Goal: Task Accomplishment & Management: Use online tool/utility

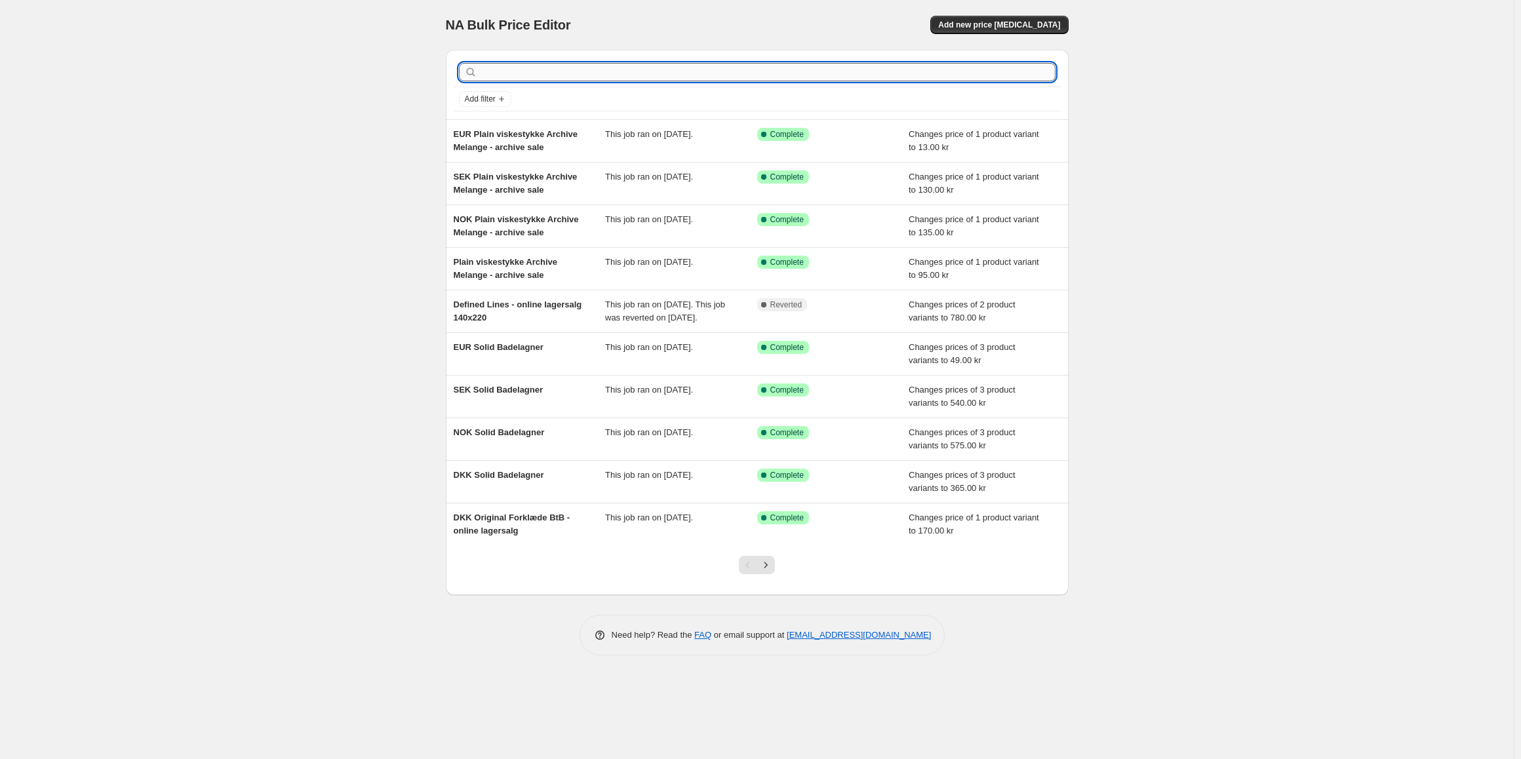
click at [538, 73] on input "text" at bounding box center [768, 72] width 576 height 18
type input "online lager"
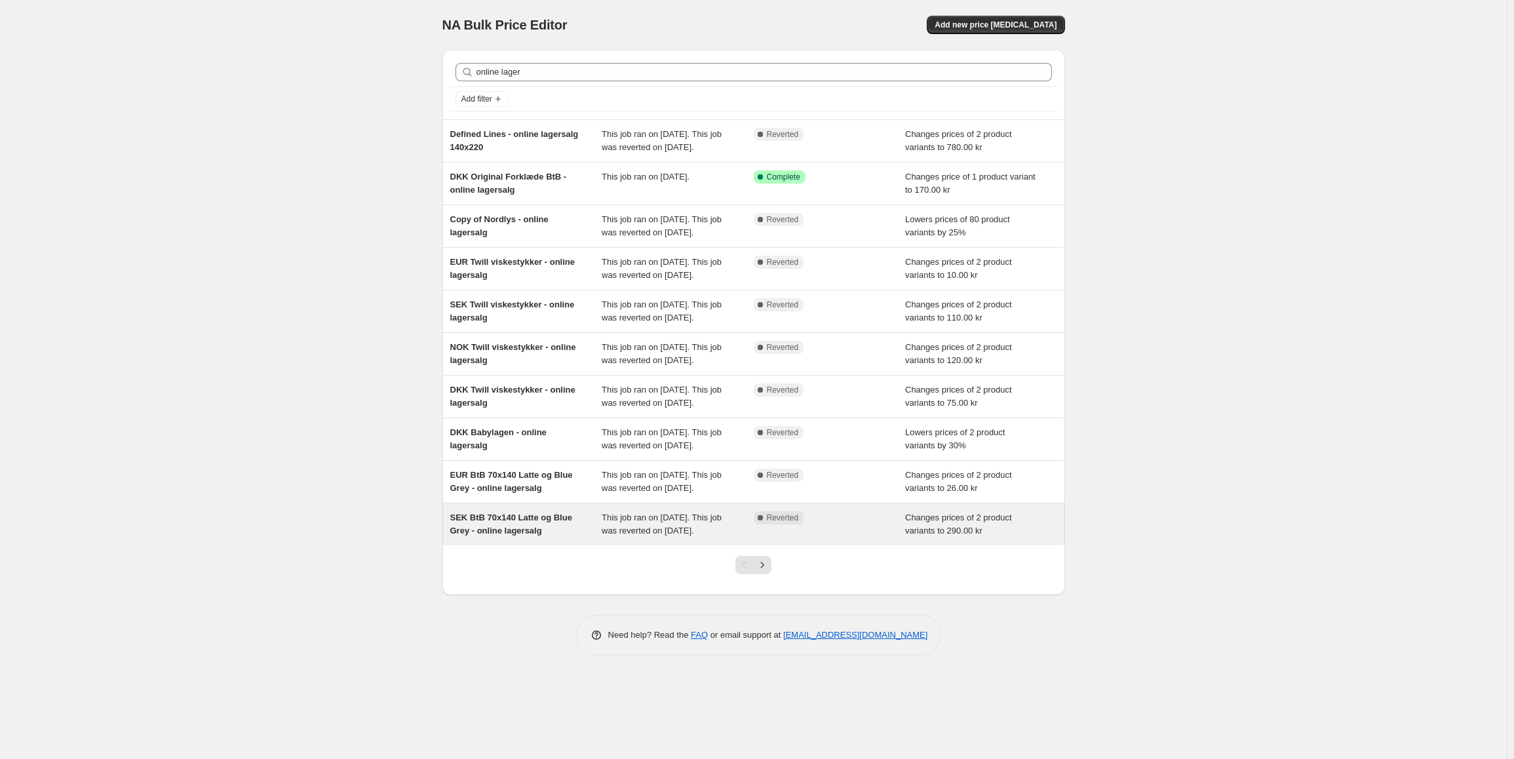
scroll to position [34, 0]
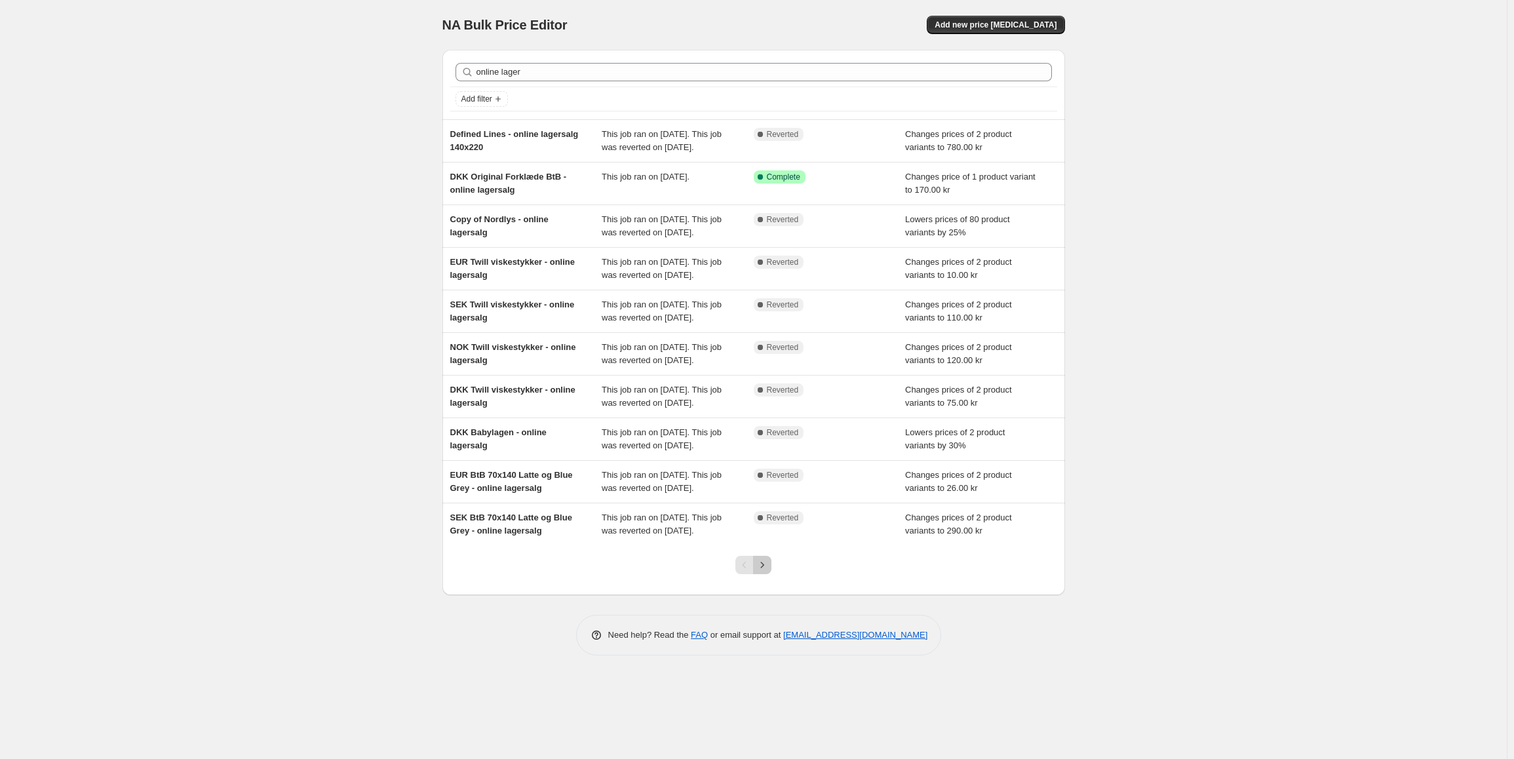
click at [760, 572] on icon "Next" at bounding box center [762, 565] width 13 height 13
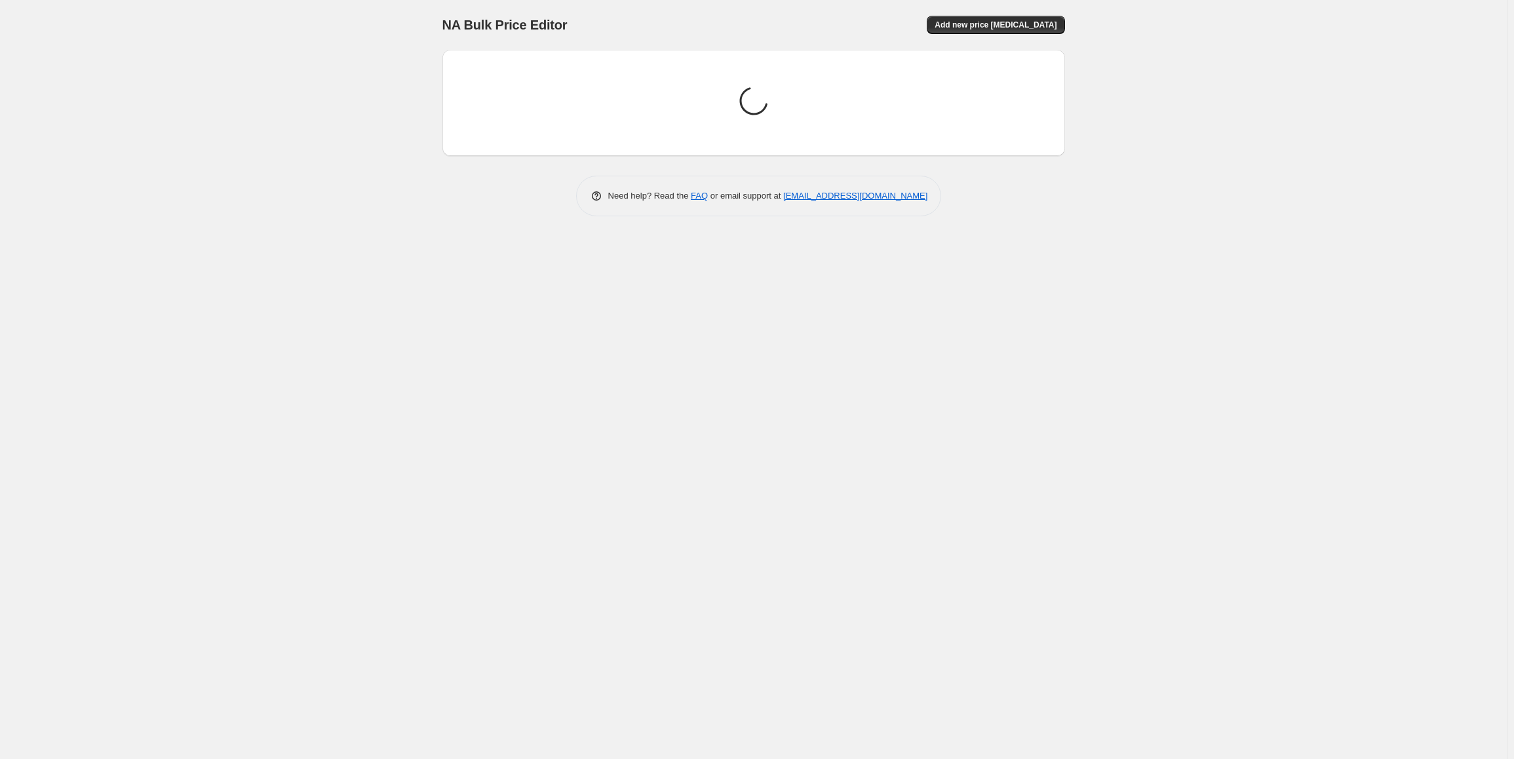
scroll to position [0, 0]
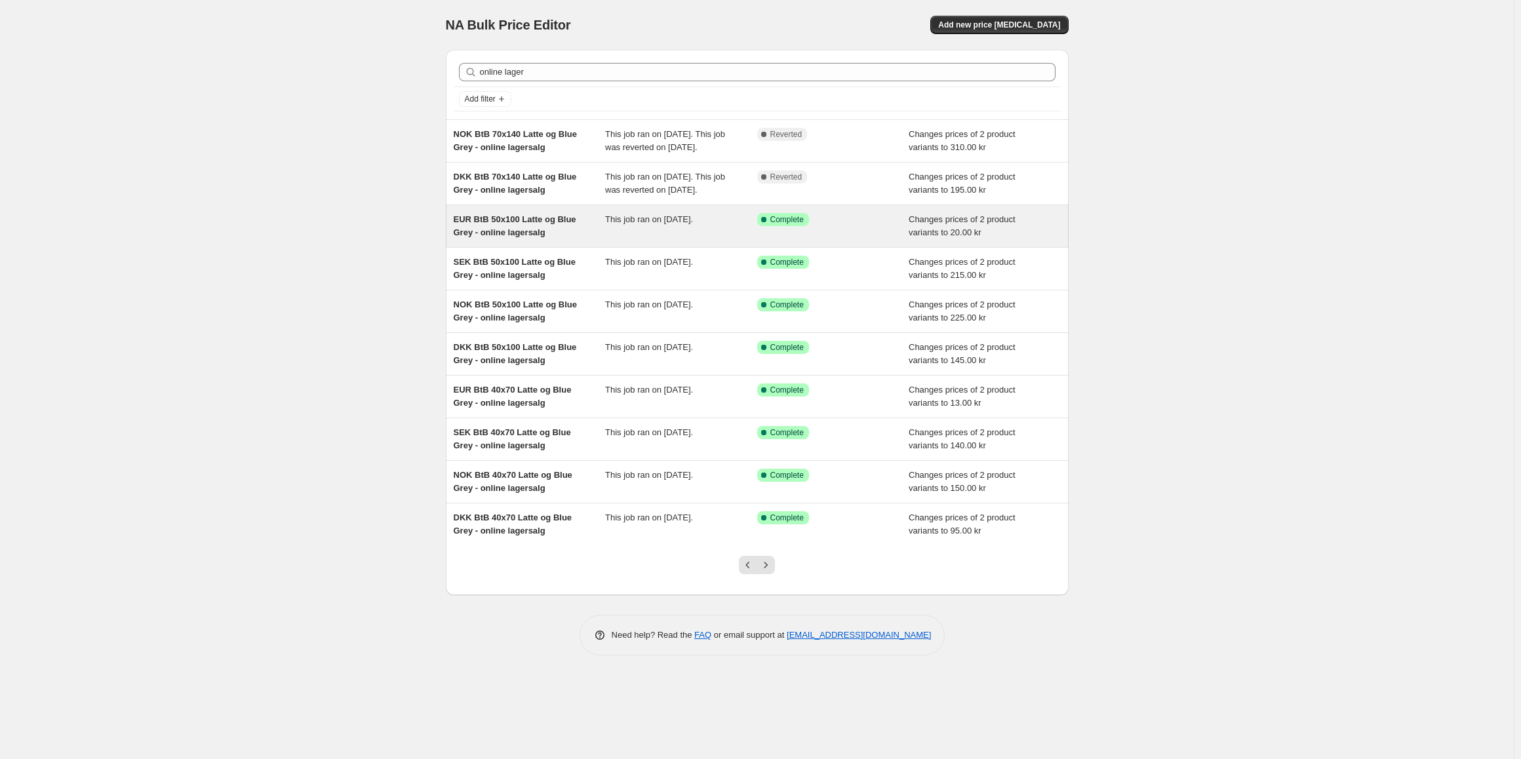
click at [574, 239] on div "EUR BtB 50x100 Latte og Blue Grey - online lagersalg" at bounding box center [530, 226] width 152 height 26
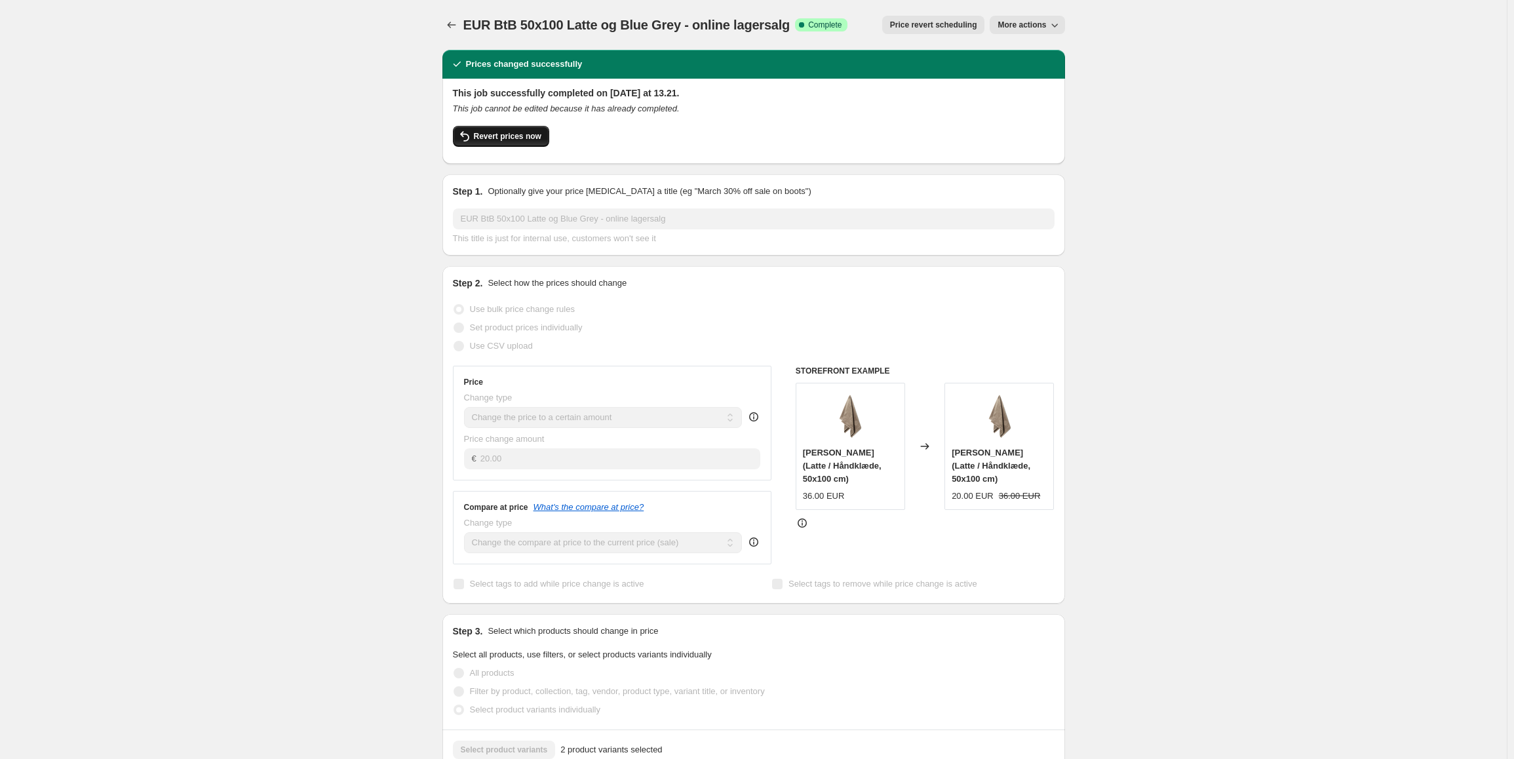
click at [524, 143] on button "Revert prices now" at bounding box center [501, 136] width 96 height 21
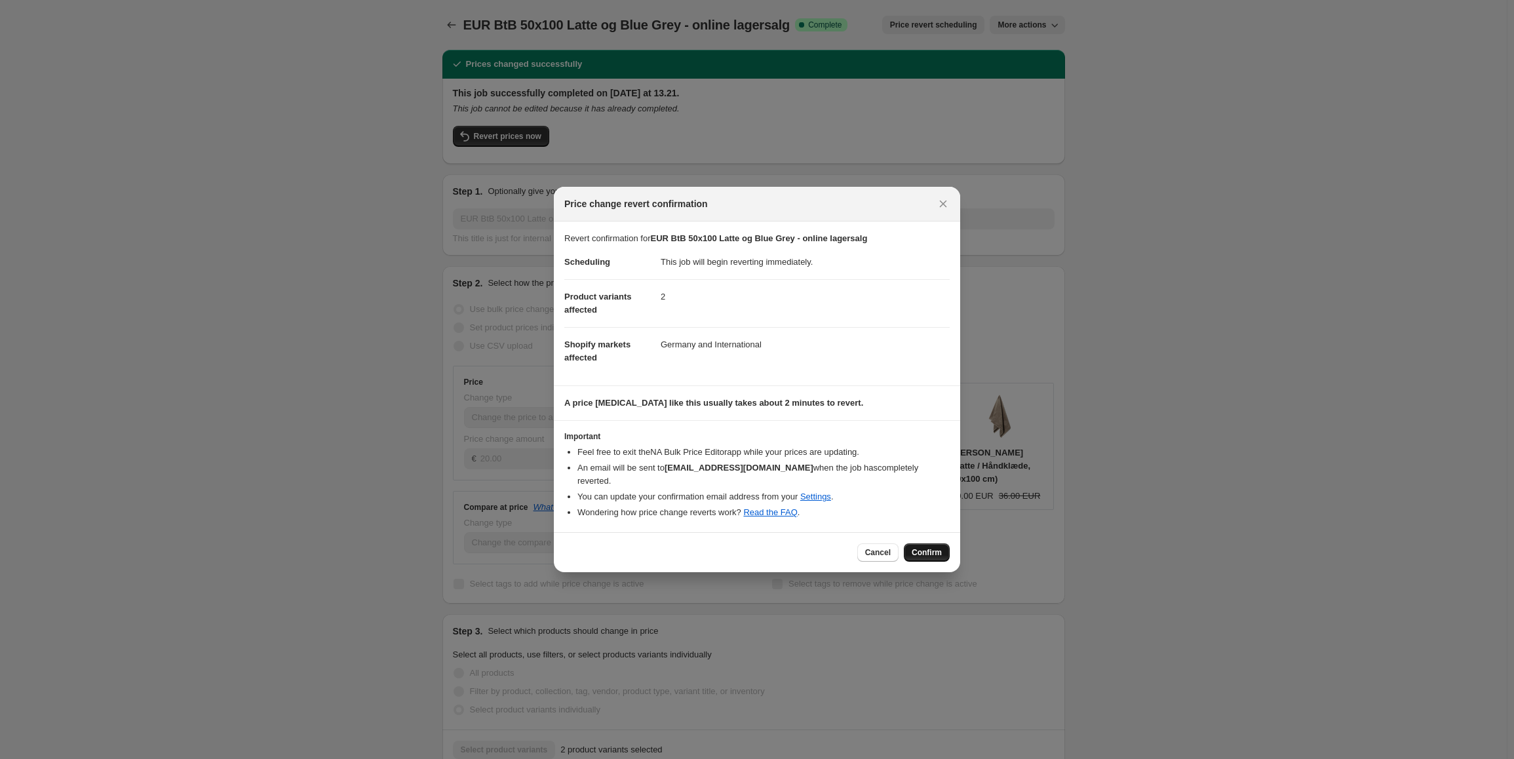
click at [942, 551] on button "Confirm" at bounding box center [927, 552] width 46 height 18
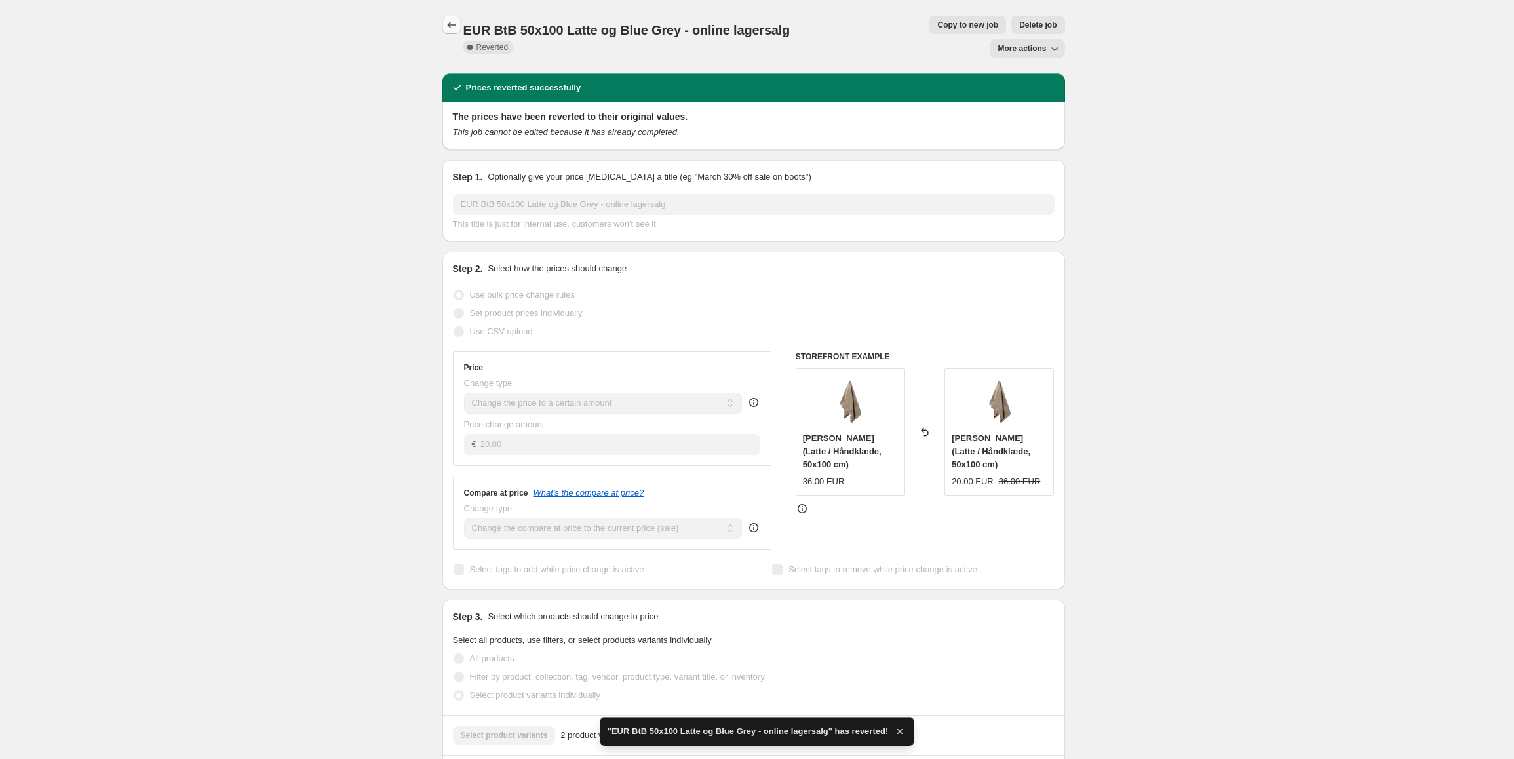
click at [450, 26] on icon "Price change jobs" at bounding box center [451, 24] width 13 height 13
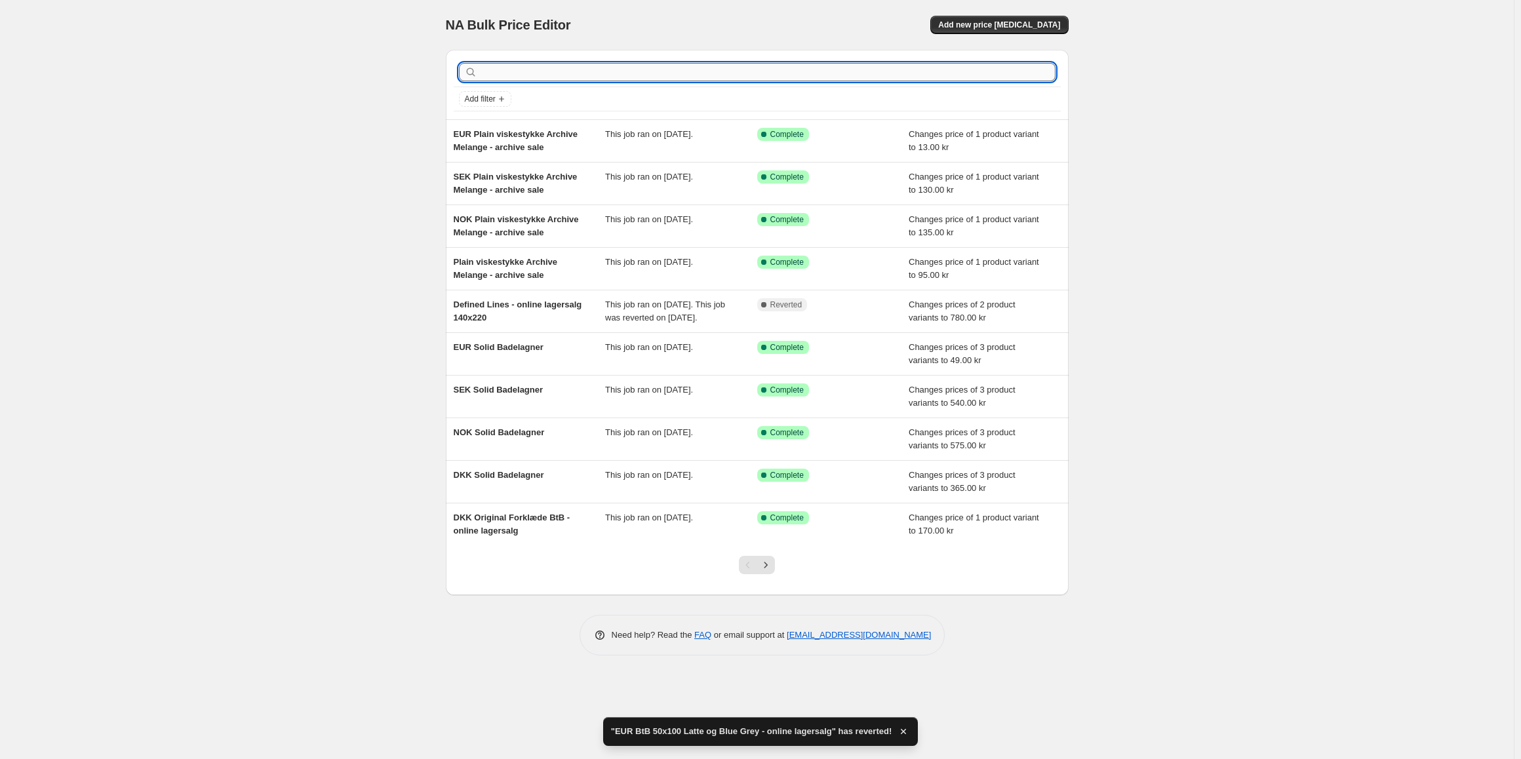
click at [524, 73] on input "text" at bounding box center [768, 72] width 576 height 18
type input "latte"
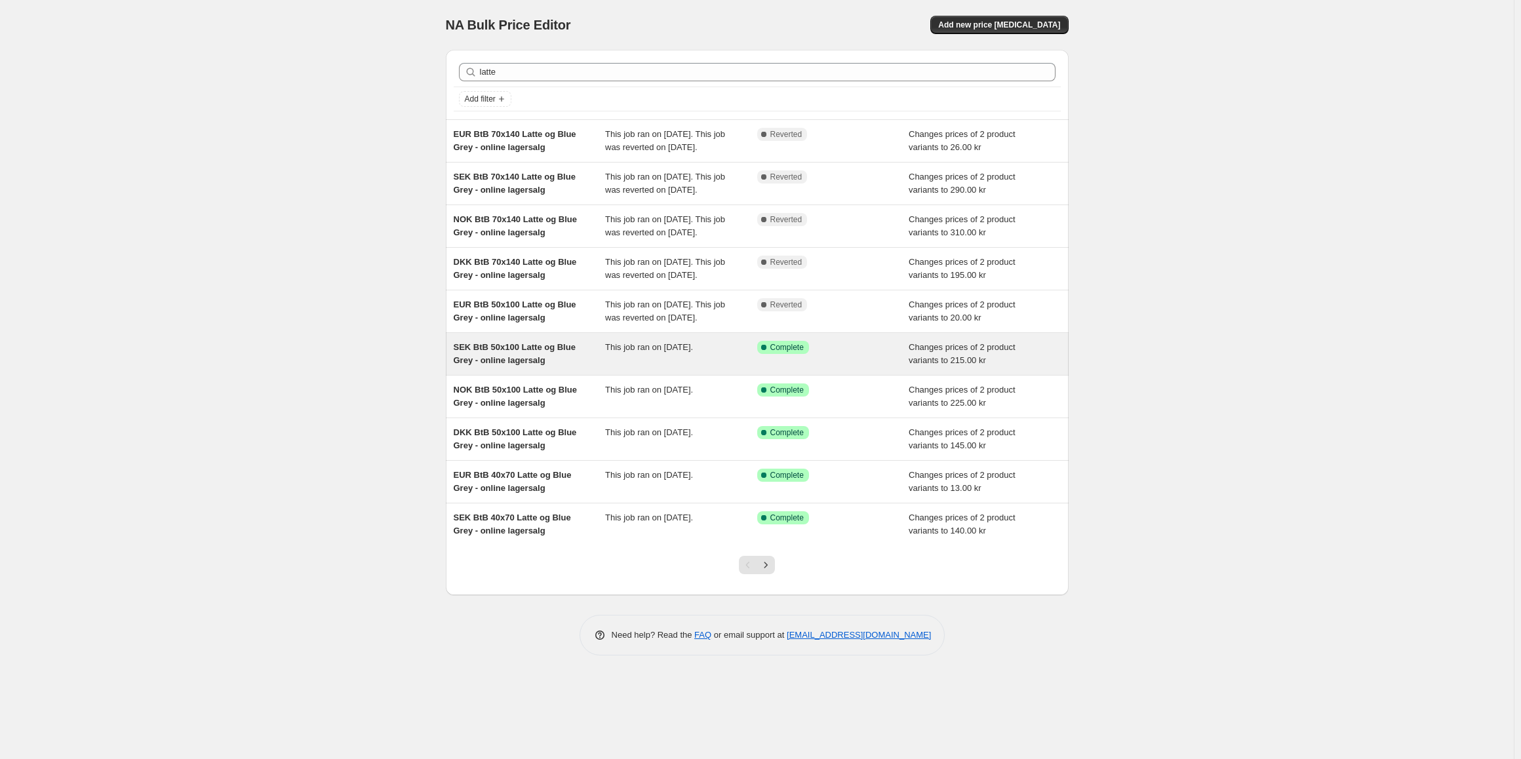
click at [539, 365] on span "SEK BtB 50x100 Latte og Blue Grey - online lagersalg" at bounding box center [515, 353] width 122 height 23
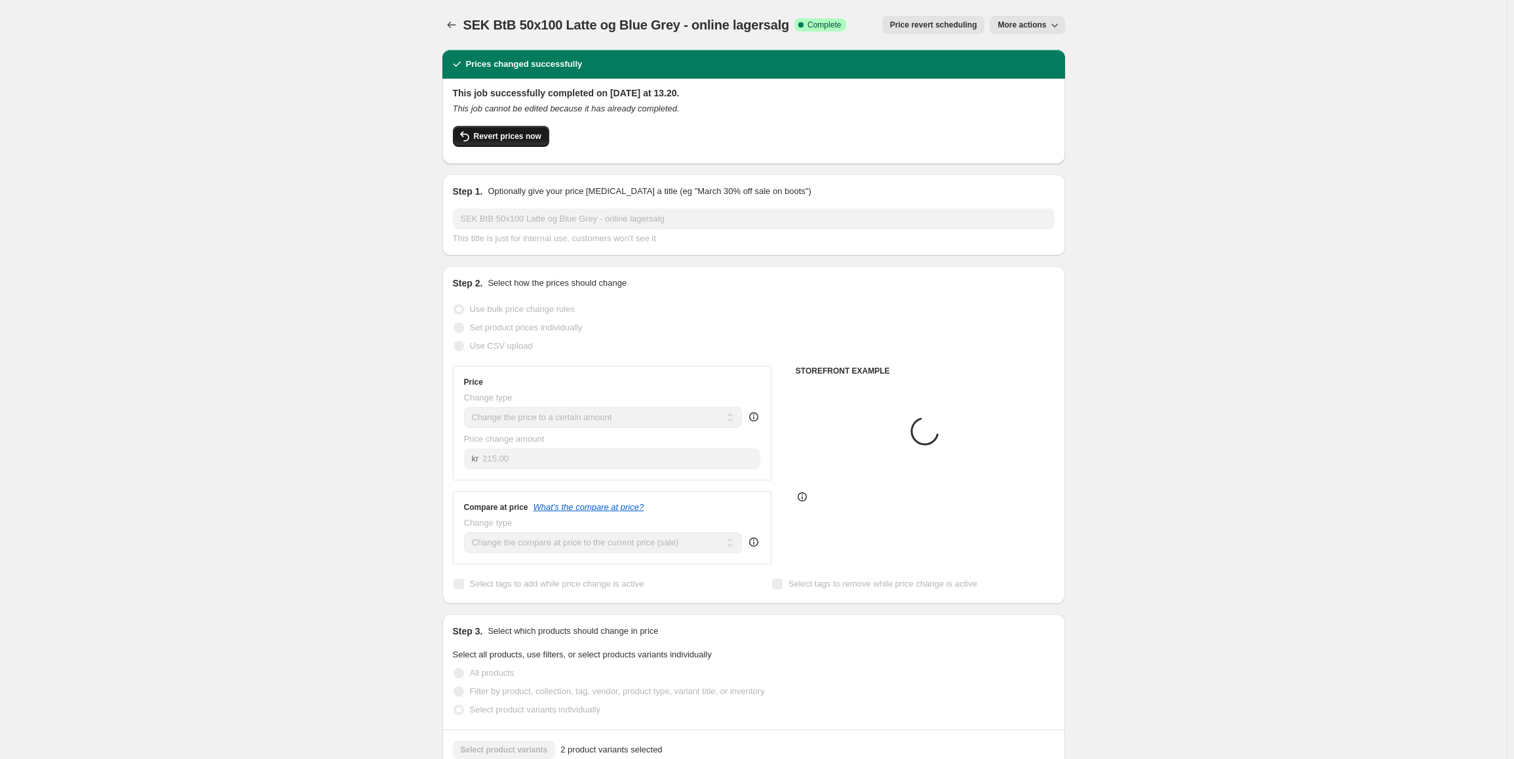
click at [511, 138] on span "Revert prices now" at bounding box center [508, 136] width 68 height 10
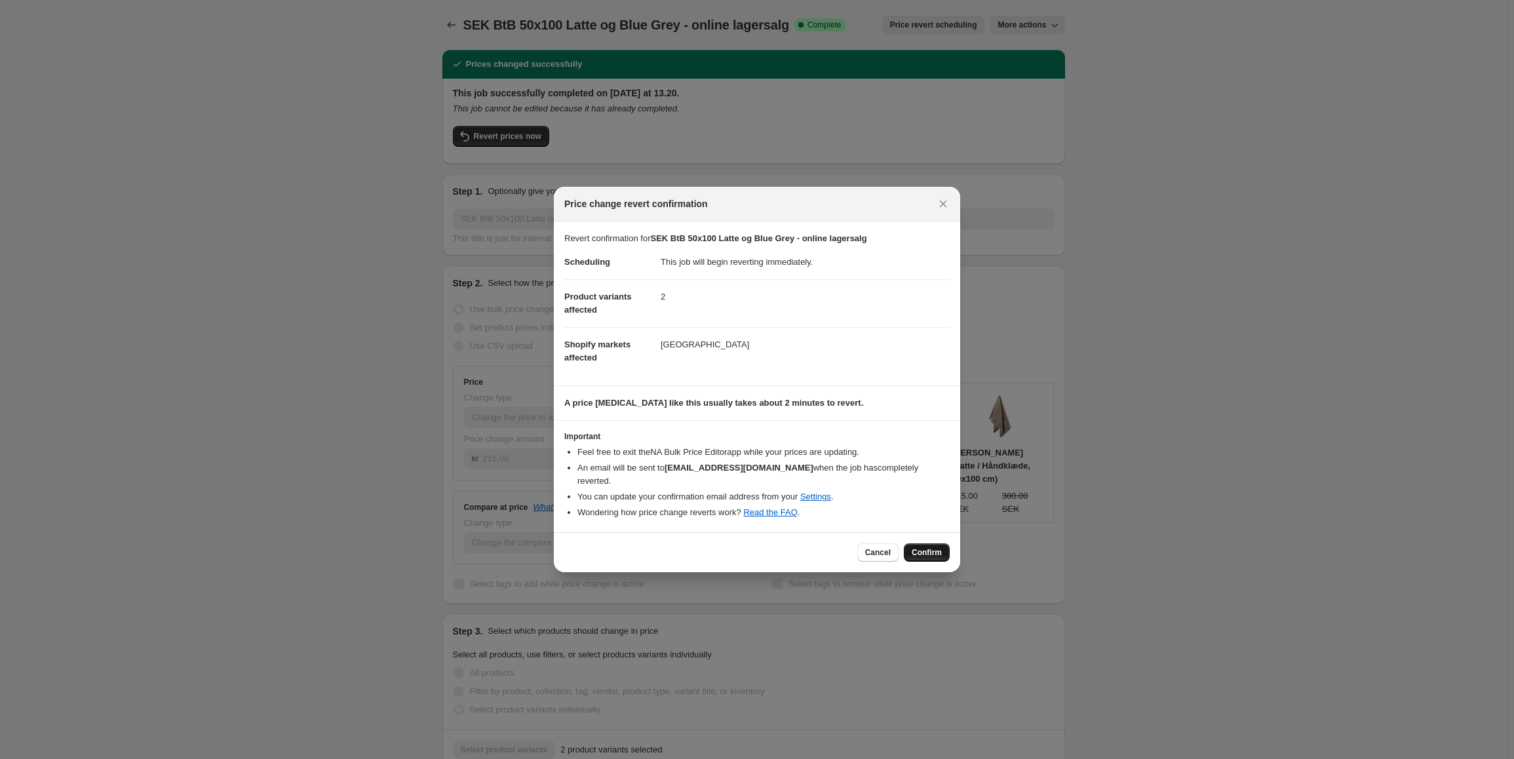
click at [938, 550] on span "Confirm" at bounding box center [927, 552] width 30 height 10
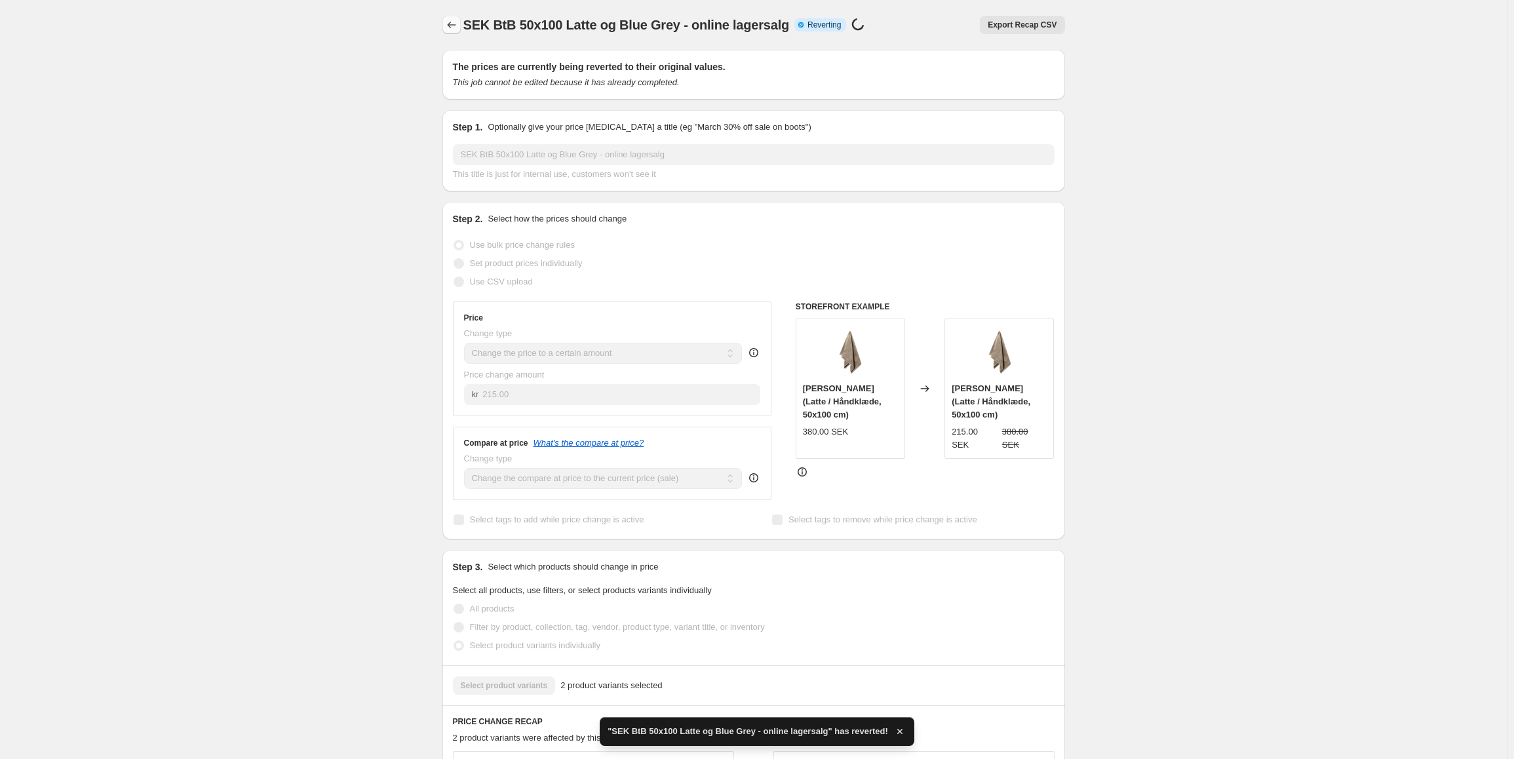
click at [450, 26] on icon "Price change jobs" at bounding box center [451, 24] width 13 height 13
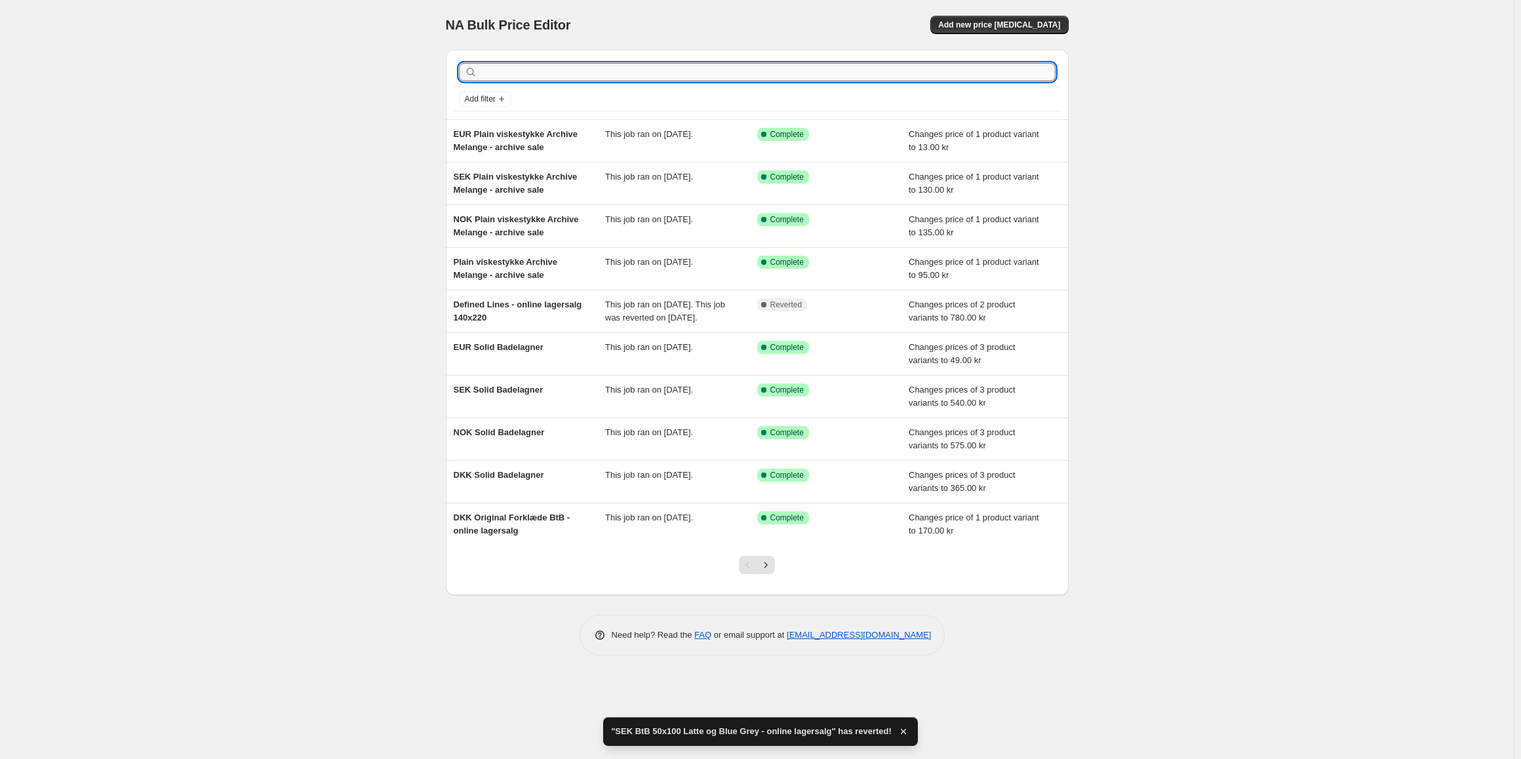
click at [570, 73] on input "text" at bounding box center [768, 72] width 576 height 18
type input "latte"
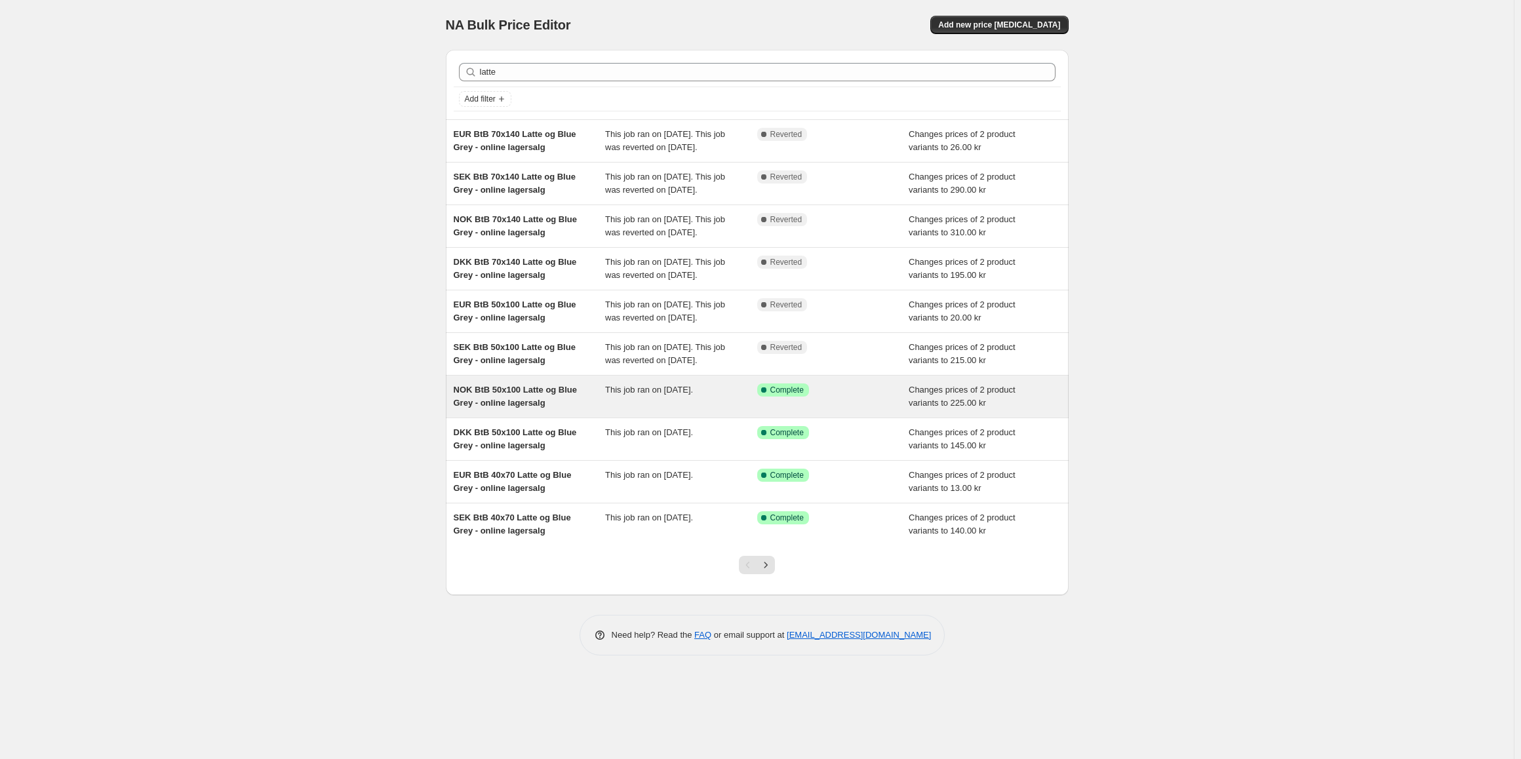
click at [542, 410] on div "NOK BtB 50x100 Latte og Blue Grey - online lagersalg" at bounding box center [530, 397] width 152 height 26
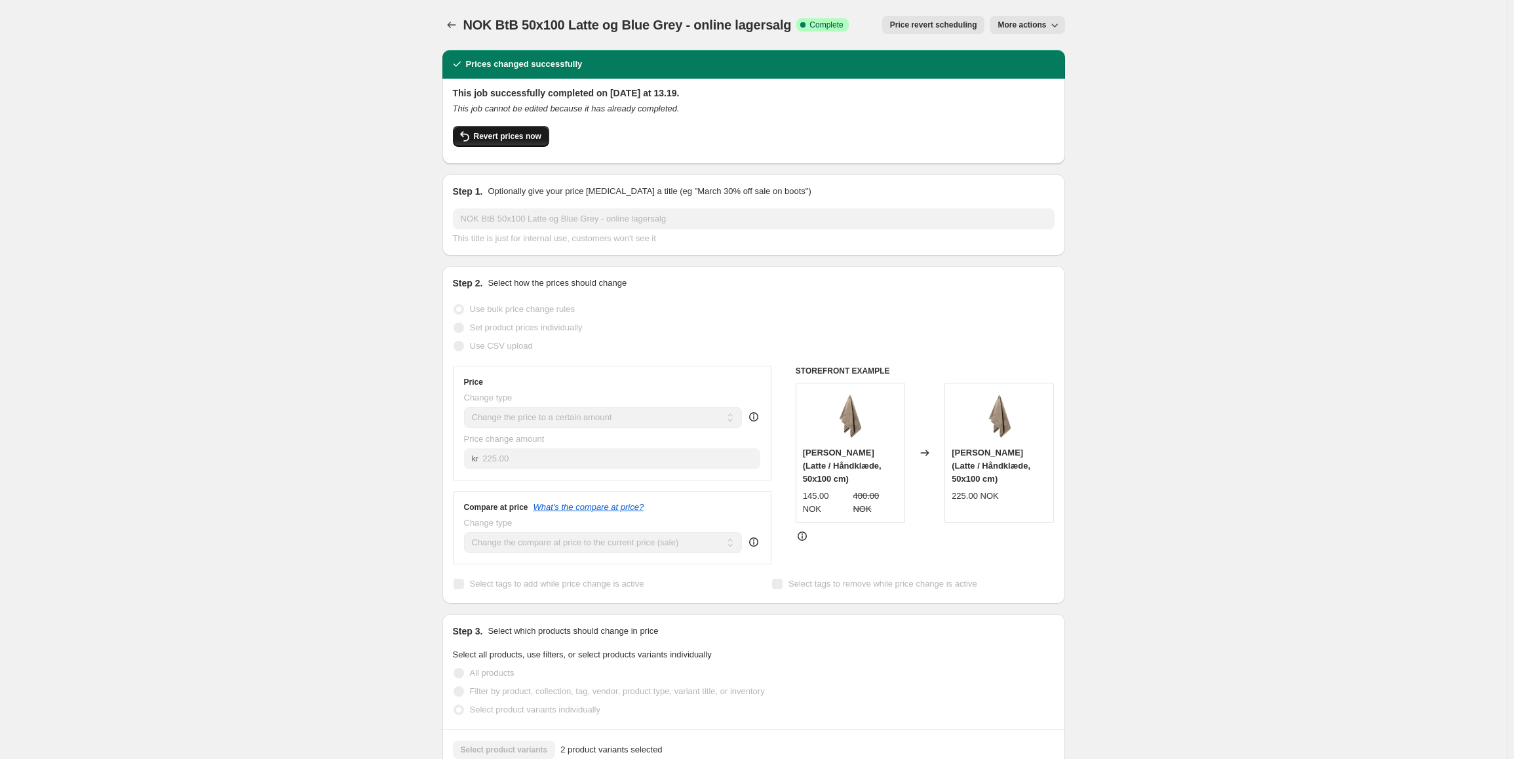
click at [514, 140] on span "Revert prices now" at bounding box center [508, 136] width 68 height 10
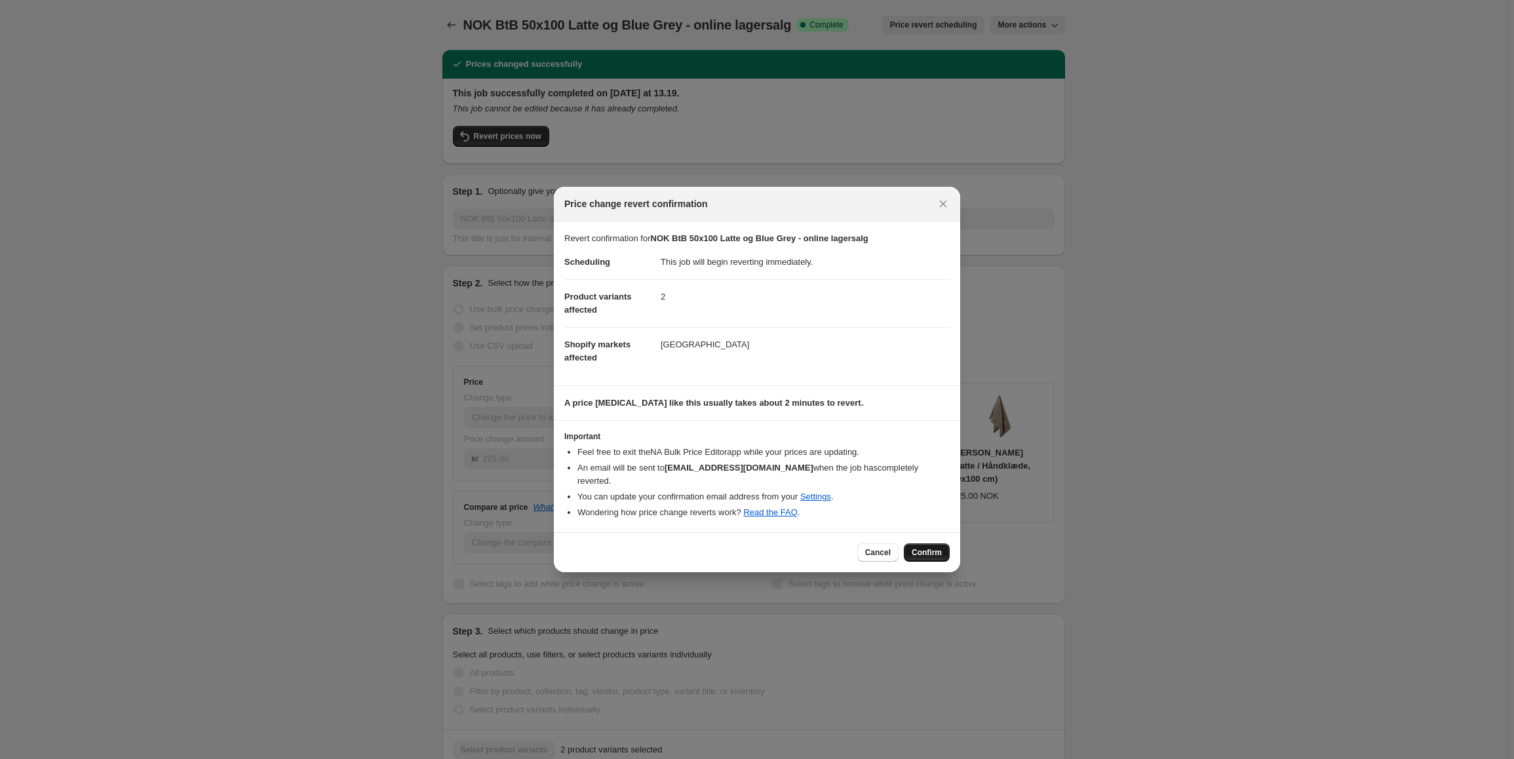
click at [938, 551] on span "Confirm" at bounding box center [927, 552] width 30 height 10
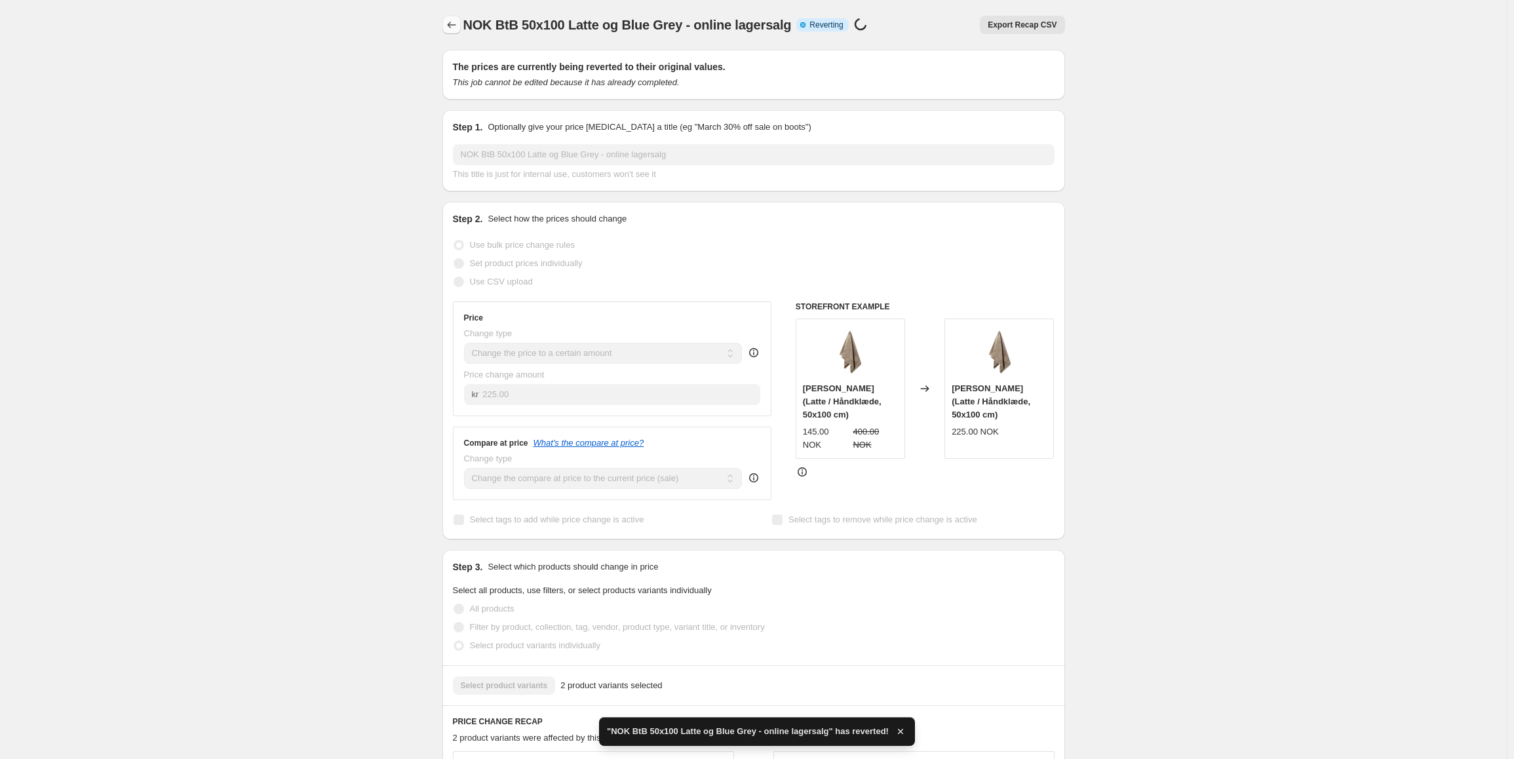
click at [458, 30] on icon "Price change jobs" at bounding box center [451, 24] width 13 height 13
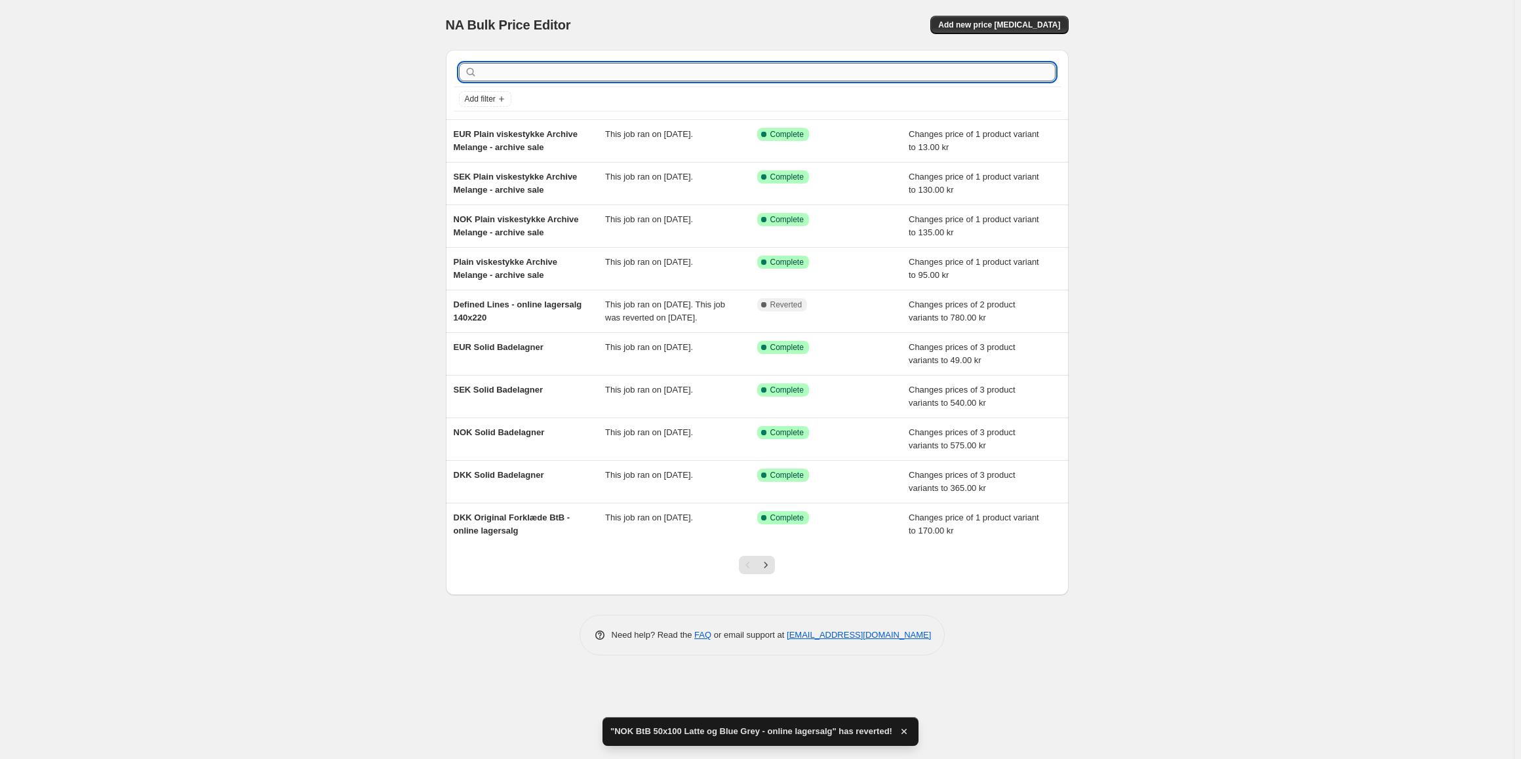
click at [521, 74] on input "text" at bounding box center [768, 72] width 576 height 18
type input "latte"
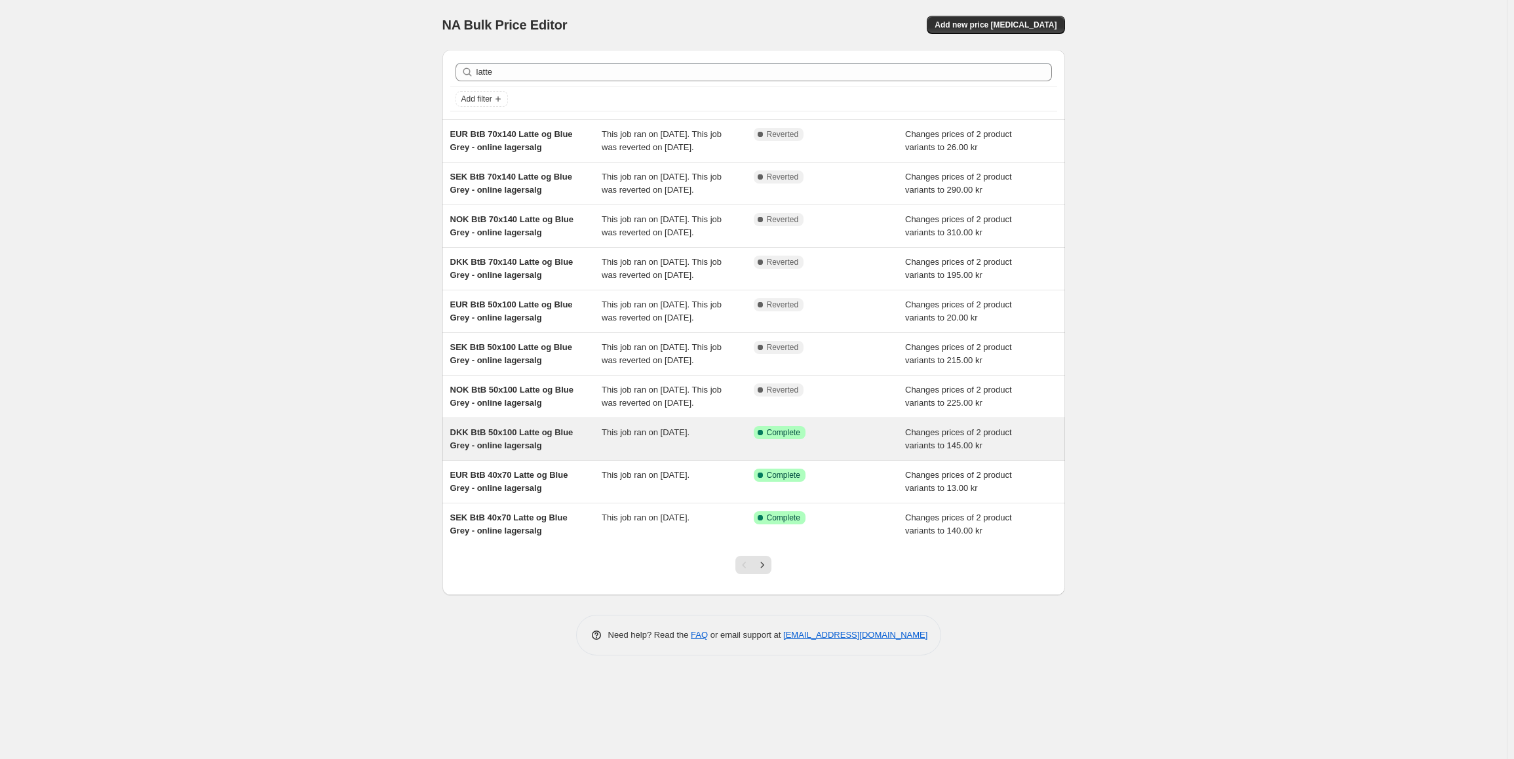
scroll to position [8, 0]
click at [541, 452] on div "DKK BtB 50x100 Latte og Blue Grey - online lagersalg" at bounding box center [526, 439] width 152 height 26
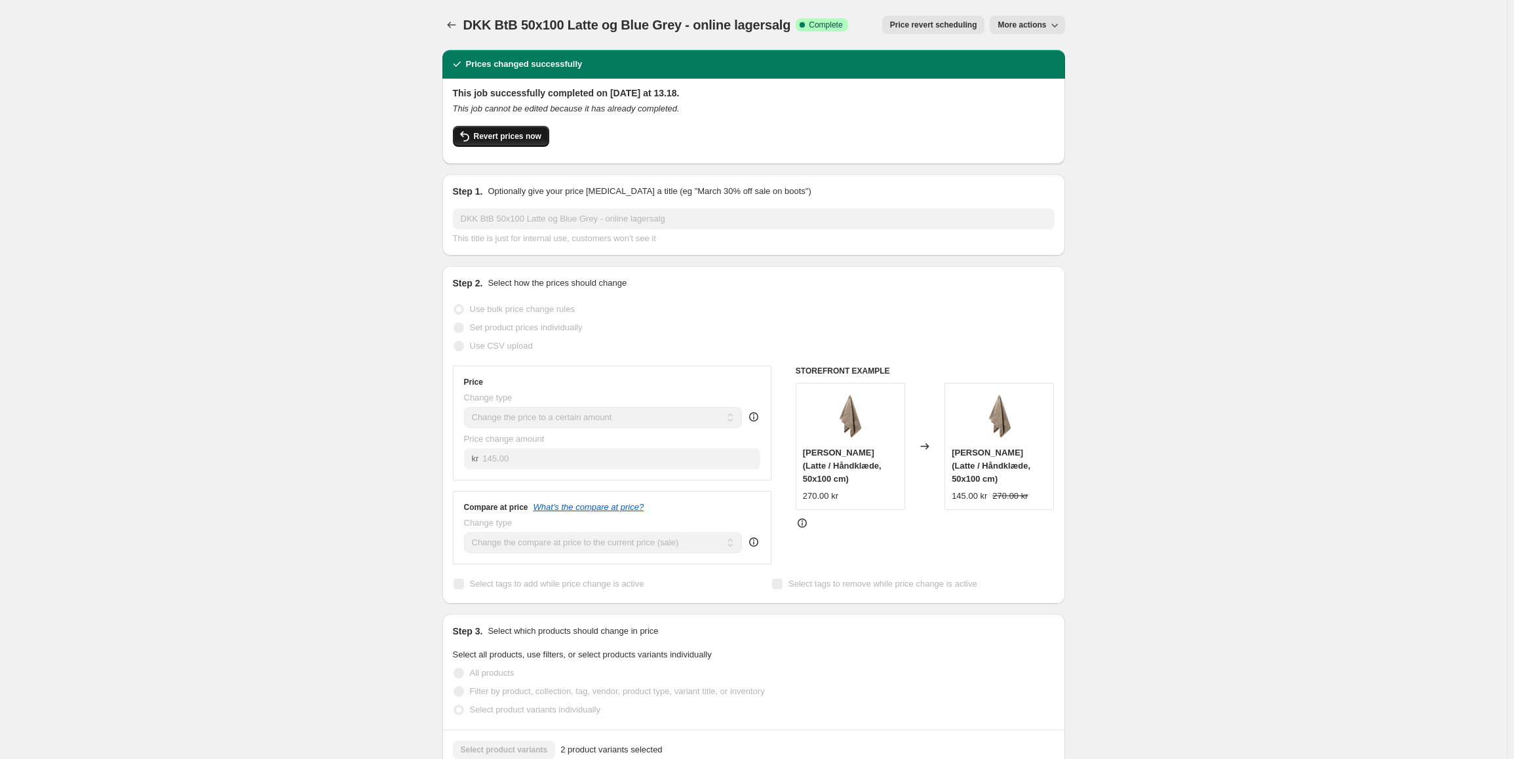
click at [489, 138] on span "Revert prices now" at bounding box center [508, 136] width 68 height 10
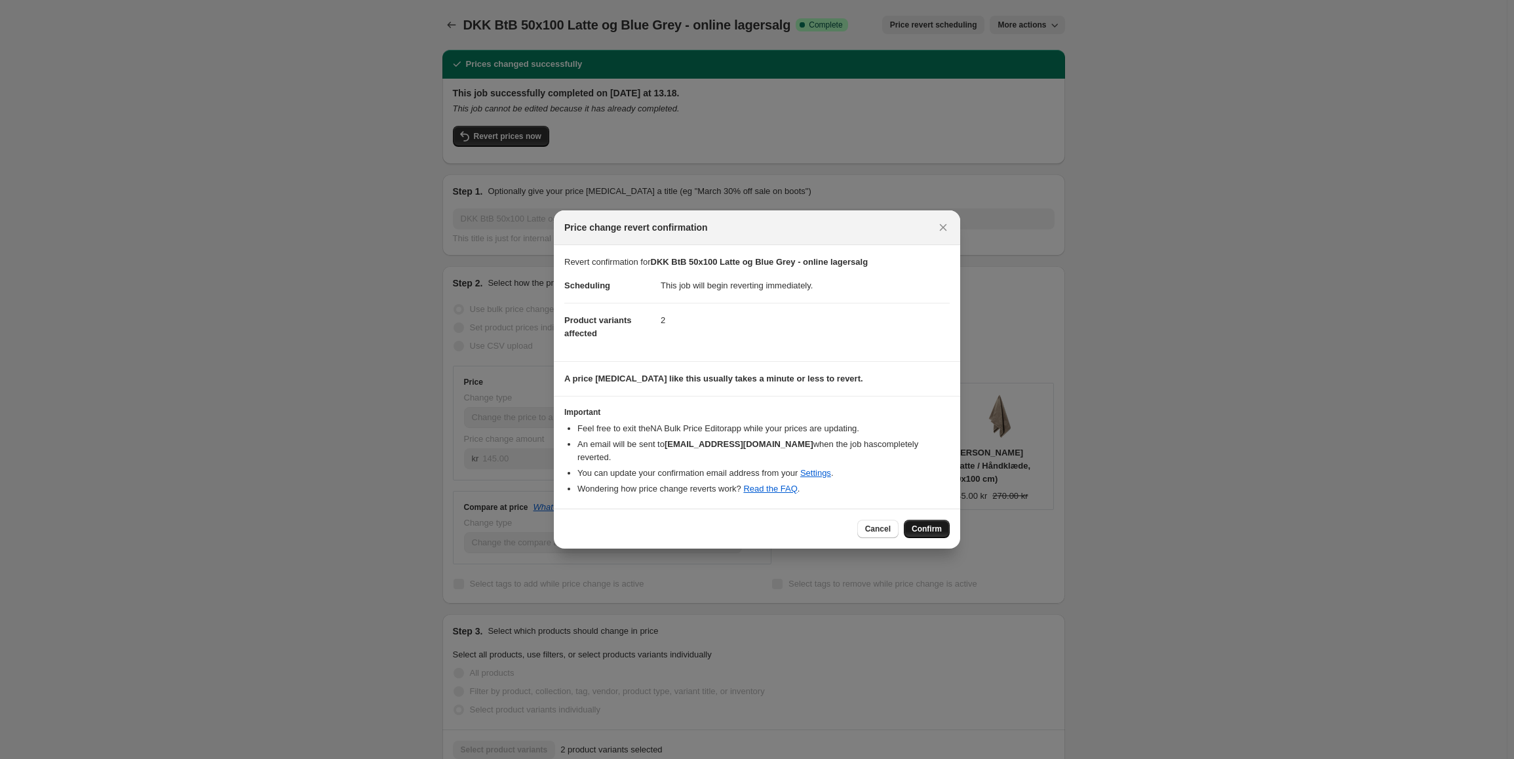
click at [926, 524] on span "Confirm" at bounding box center [927, 529] width 30 height 10
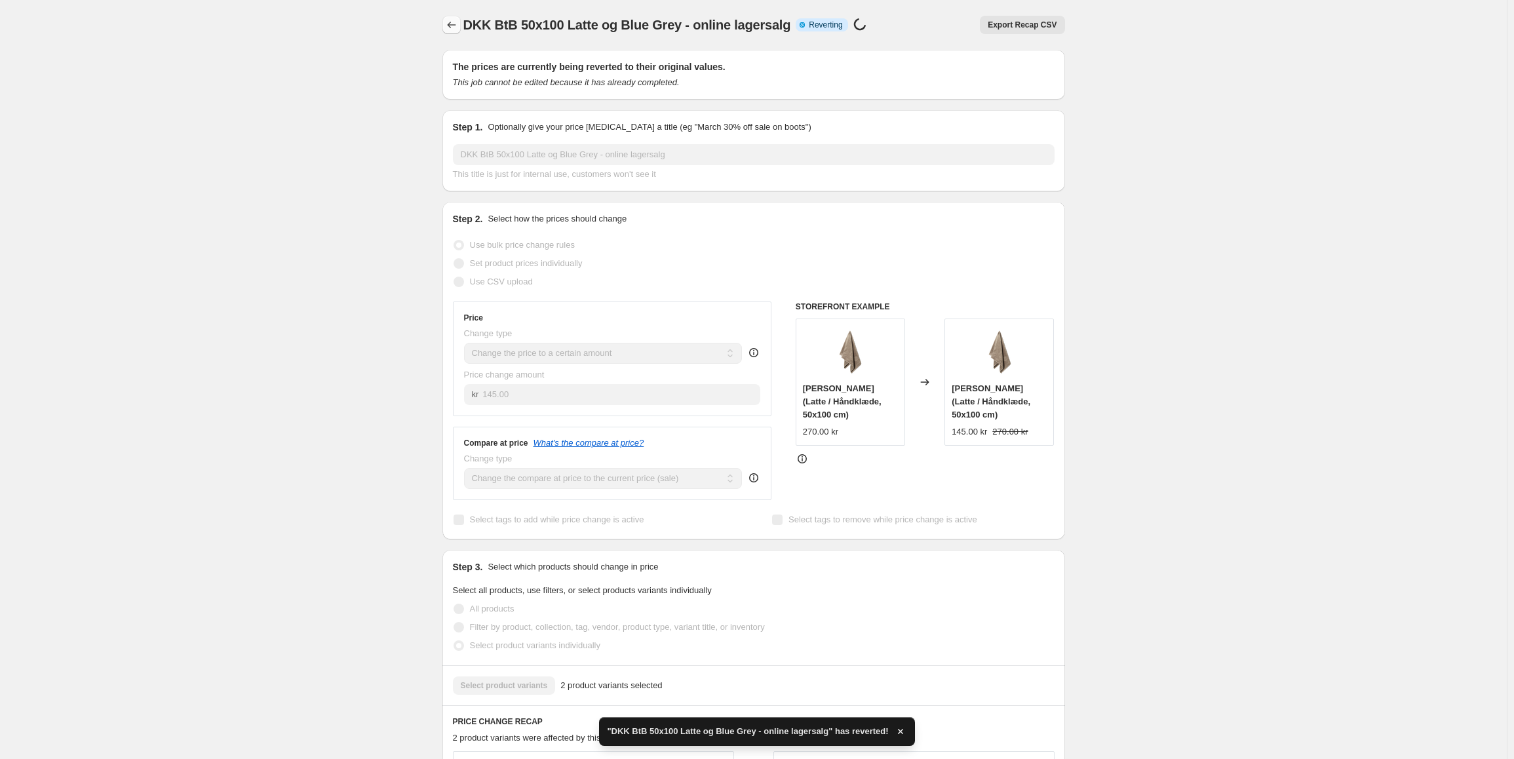
click at [448, 26] on icon "Price change jobs" at bounding box center [451, 24] width 13 height 13
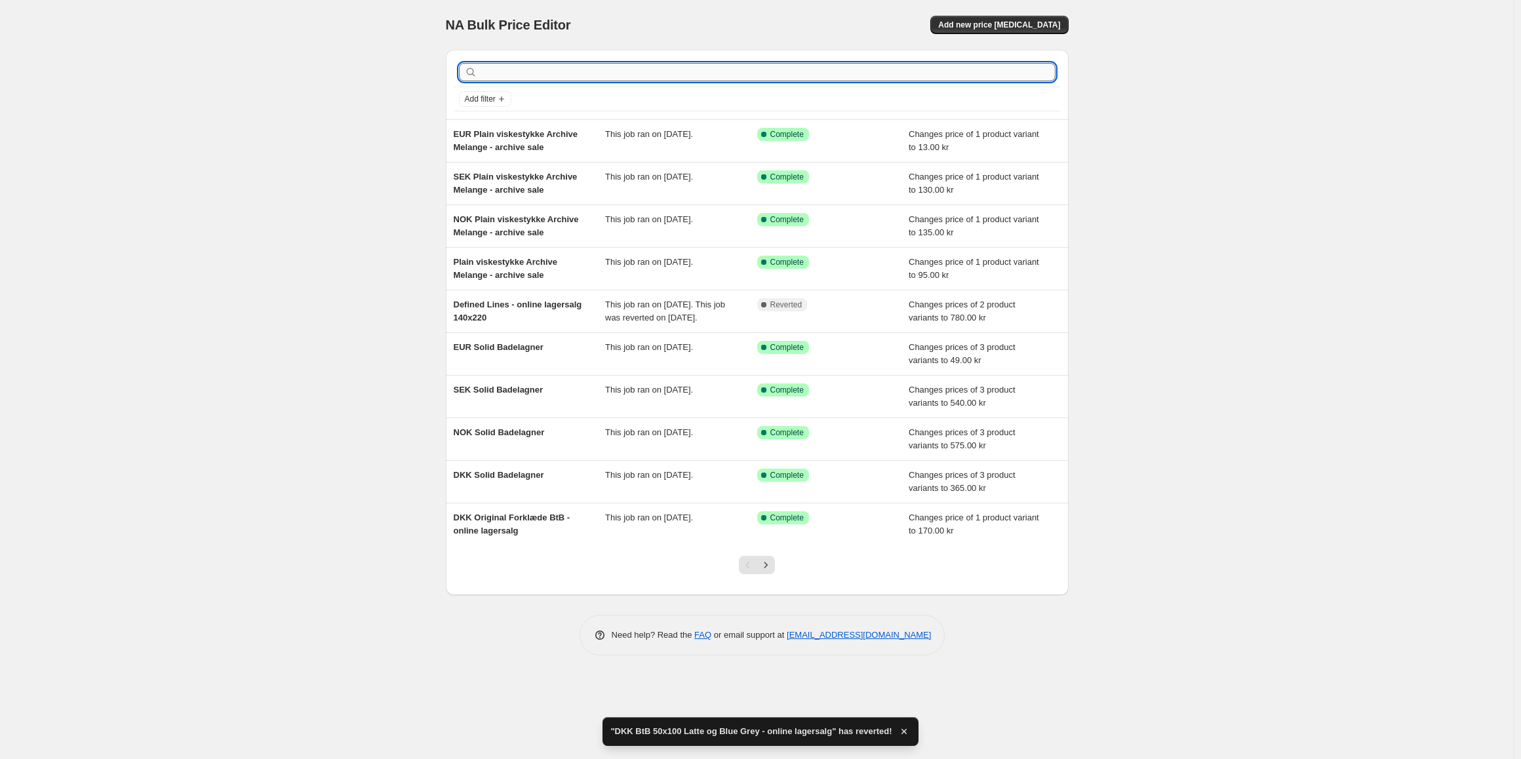
click at [528, 75] on input "text" at bounding box center [768, 72] width 576 height 18
type input "latte"
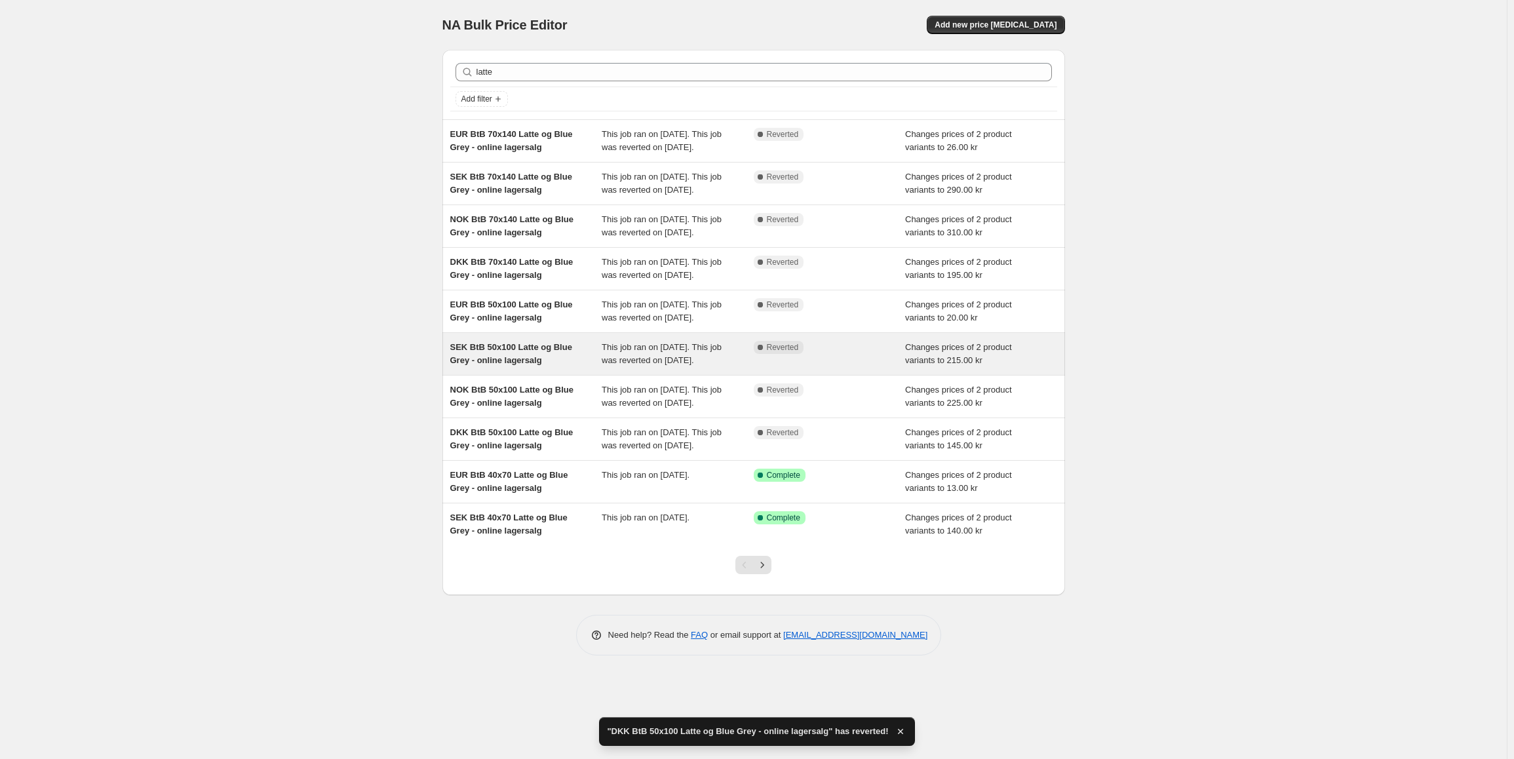
scroll to position [21, 0]
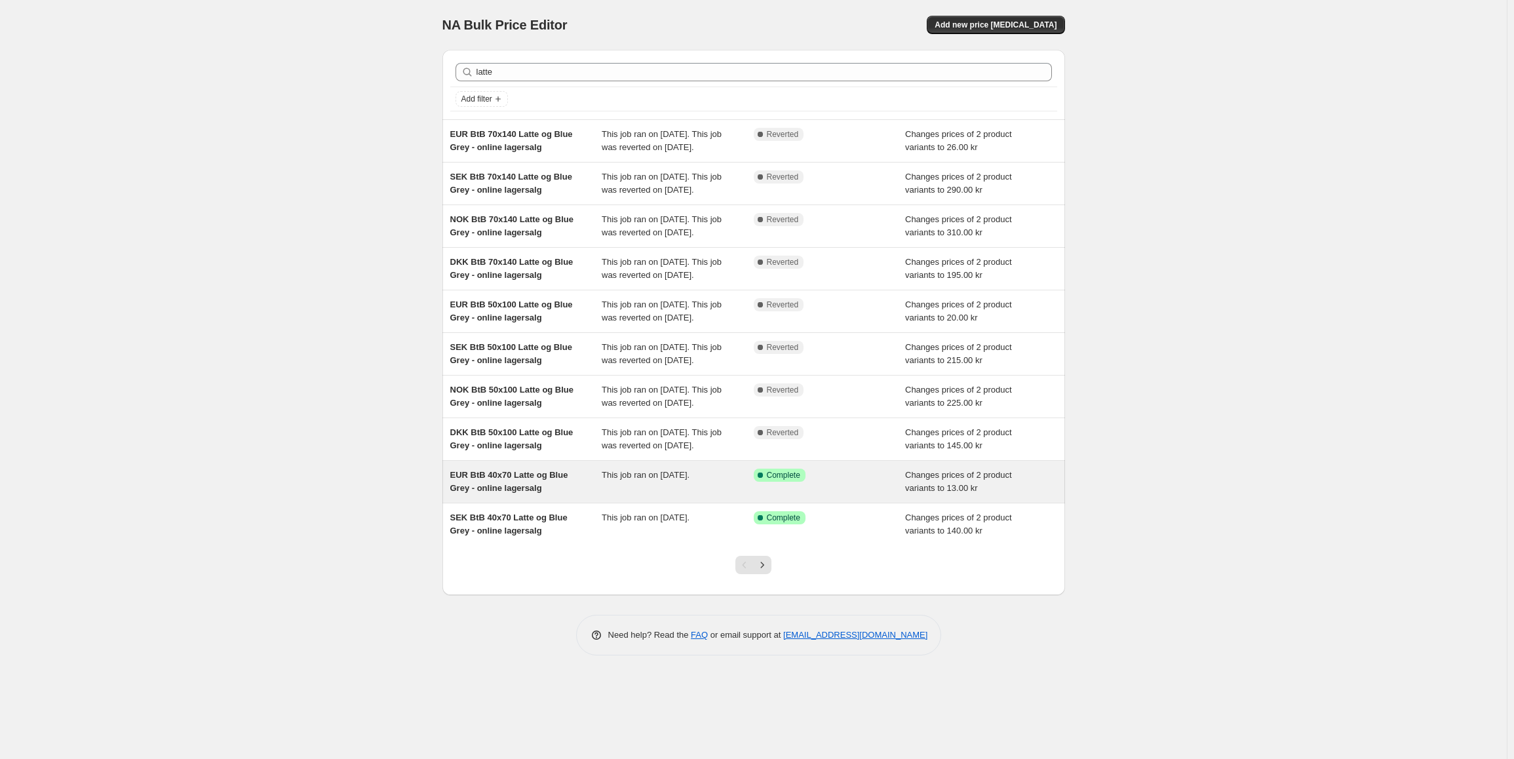
click at [574, 495] on div "EUR BtB 40x70 Latte og Blue Grey - online lagersalg" at bounding box center [526, 482] width 152 height 26
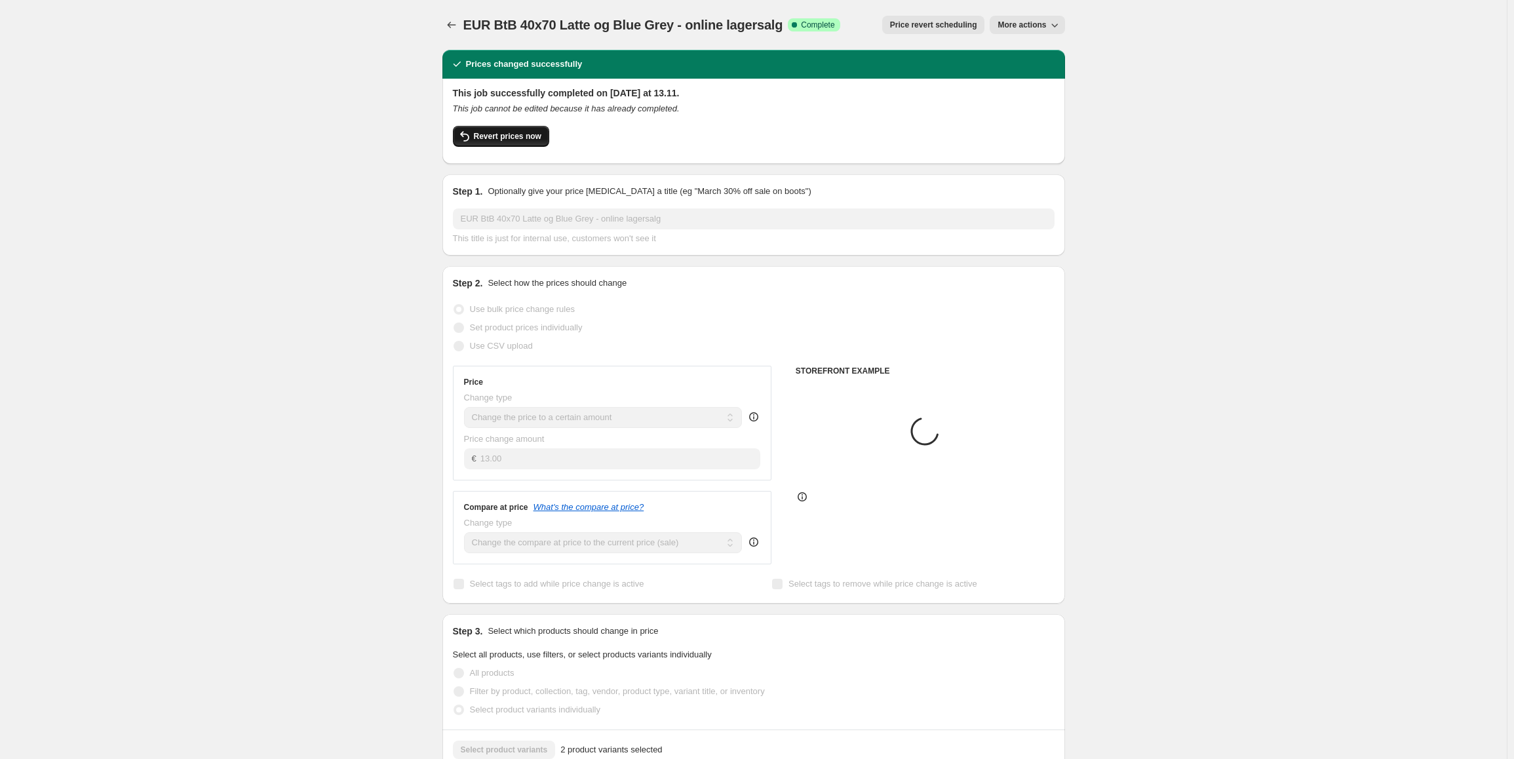
click at [497, 132] on span "Revert prices now" at bounding box center [508, 136] width 68 height 10
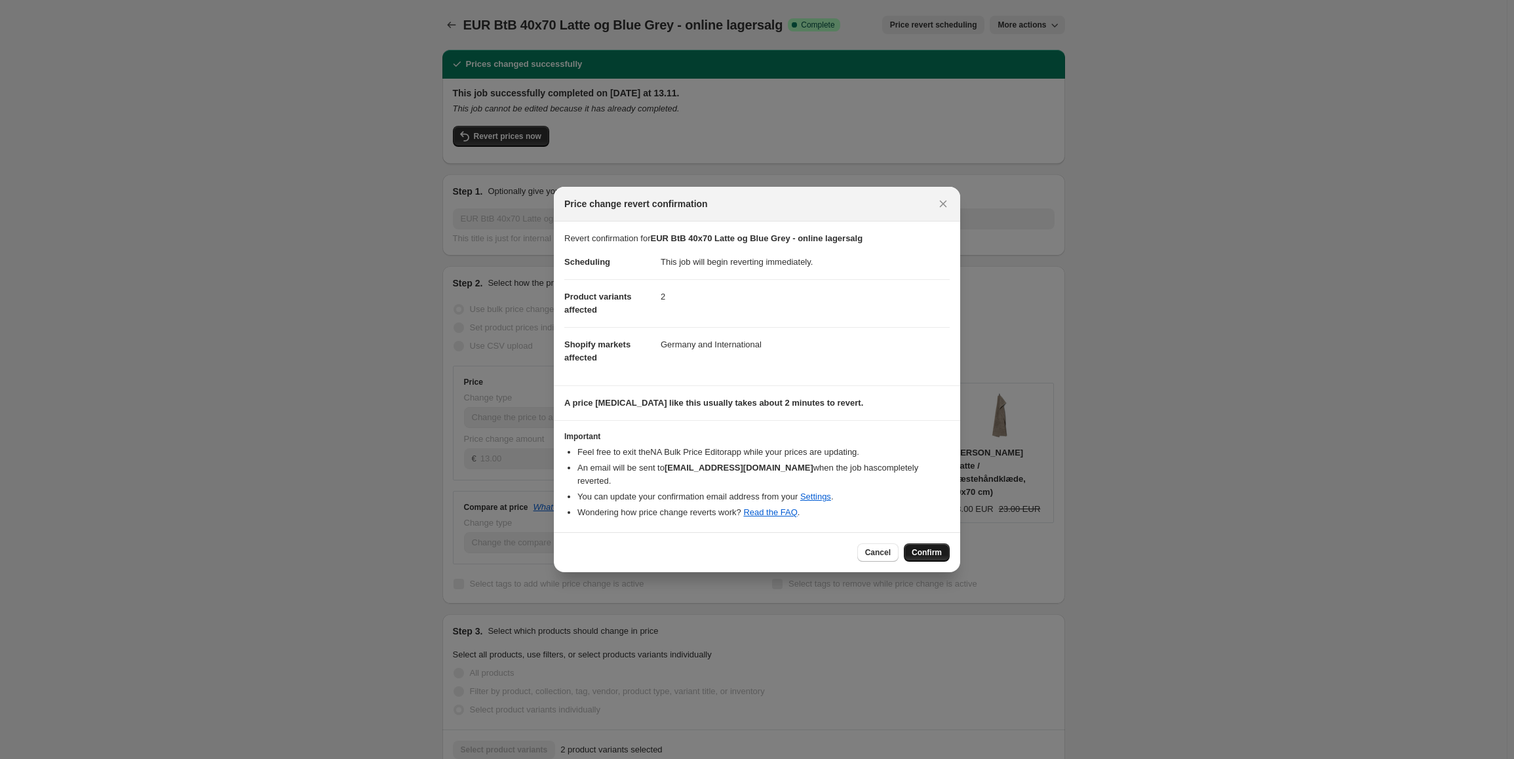
click at [931, 547] on span "Confirm" at bounding box center [927, 552] width 30 height 10
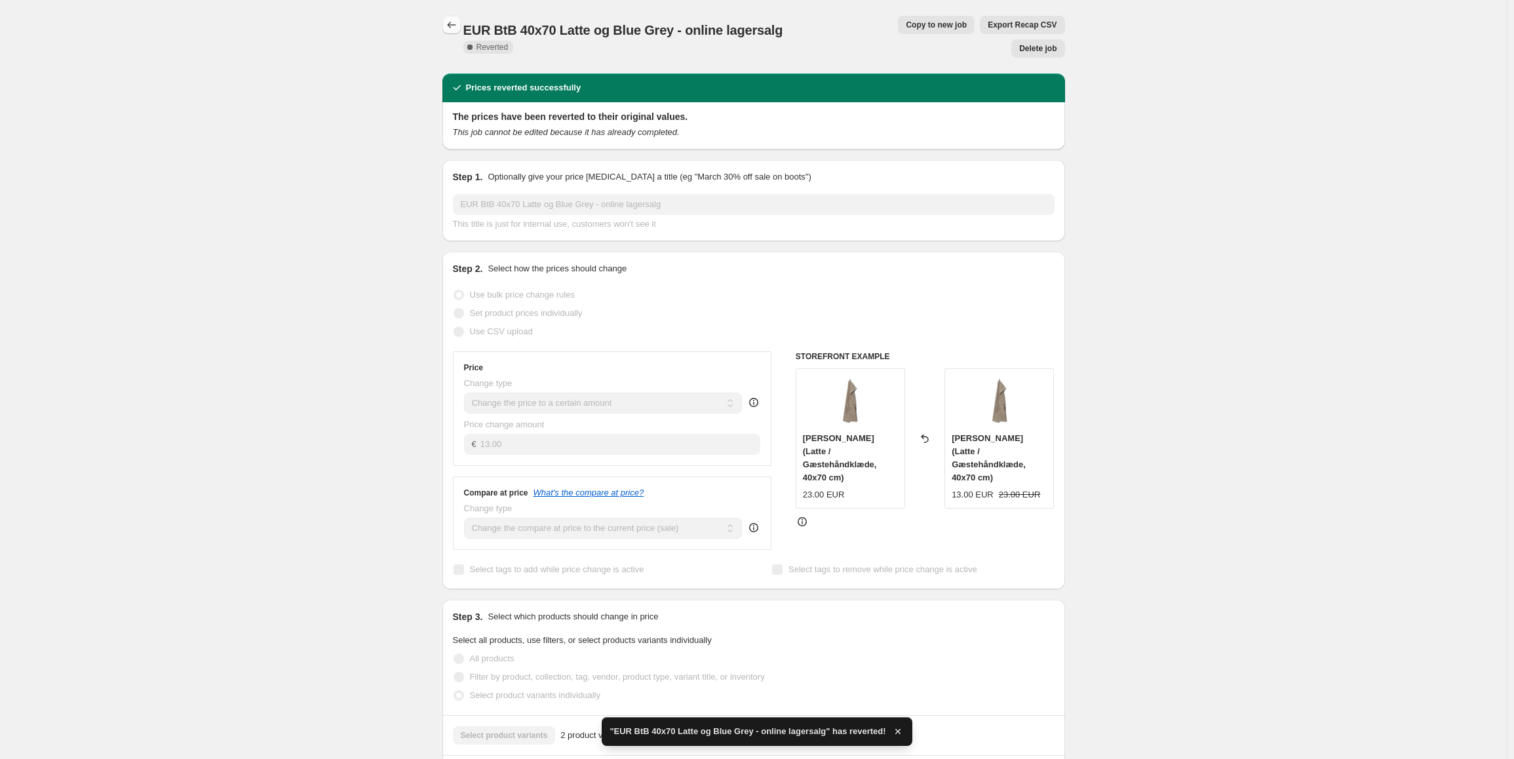
click at [451, 20] on icon "Price change jobs" at bounding box center [451, 24] width 13 height 13
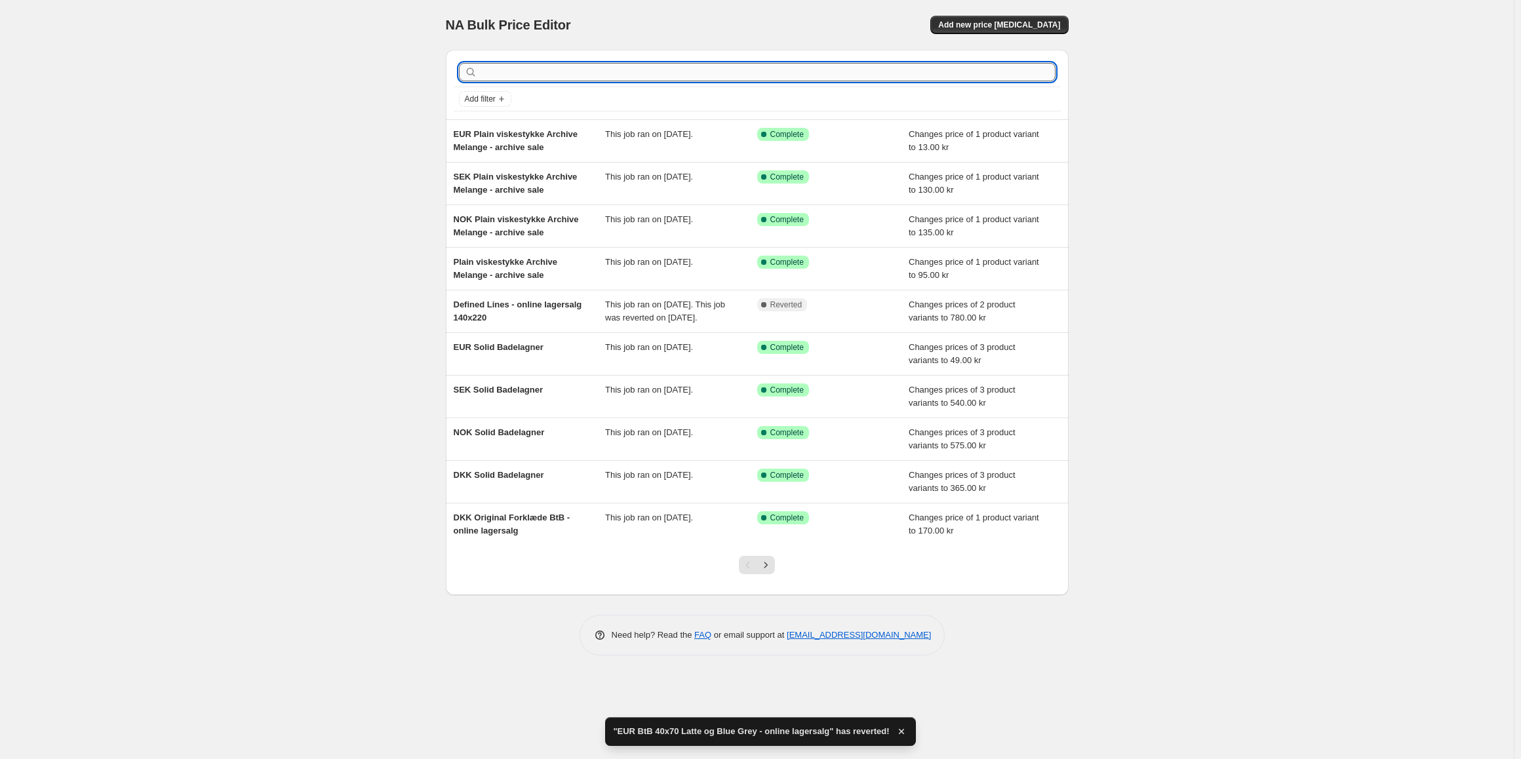
click at [490, 75] on input "text" at bounding box center [768, 72] width 576 height 18
type input "latte"
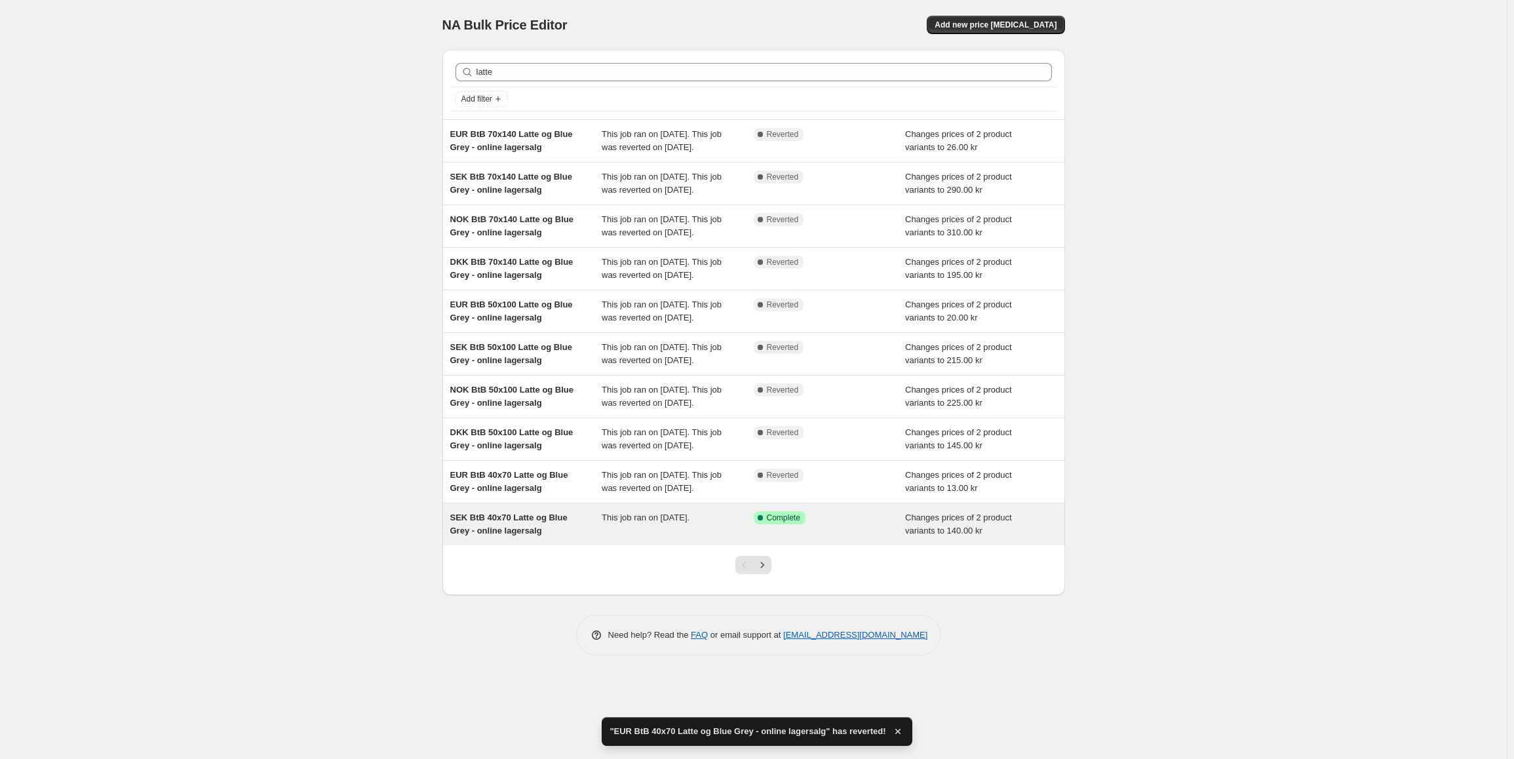
scroll to position [34, 0]
click at [549, 538] on div "SEK BtB 40x70 Latte og Blue Grey - online lagersalg" at bounding box center [526, 524] width 152 height 26
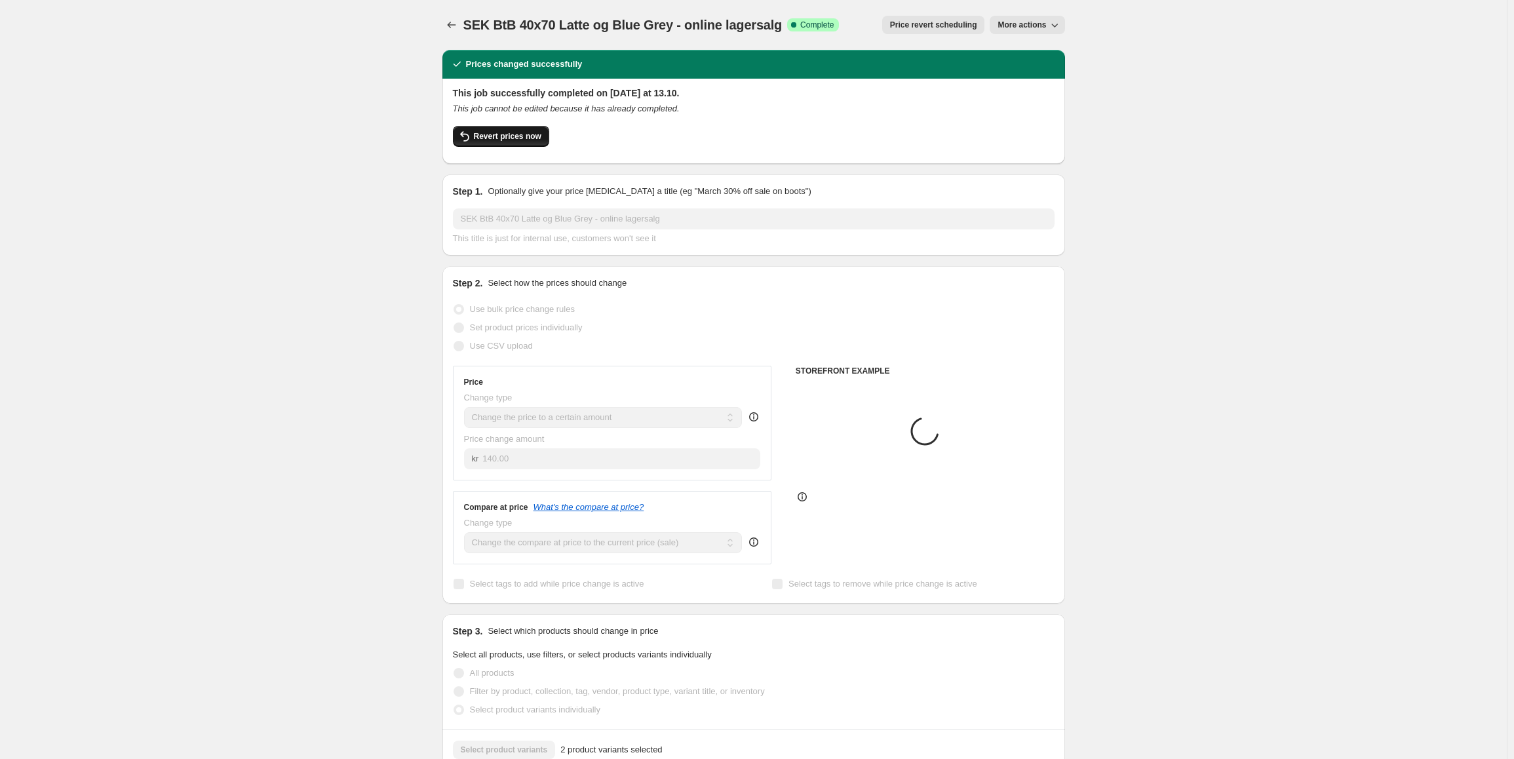
click at [539, 131] on button "Revert prices now" at bounding box center [501, 136] width 96 height 21
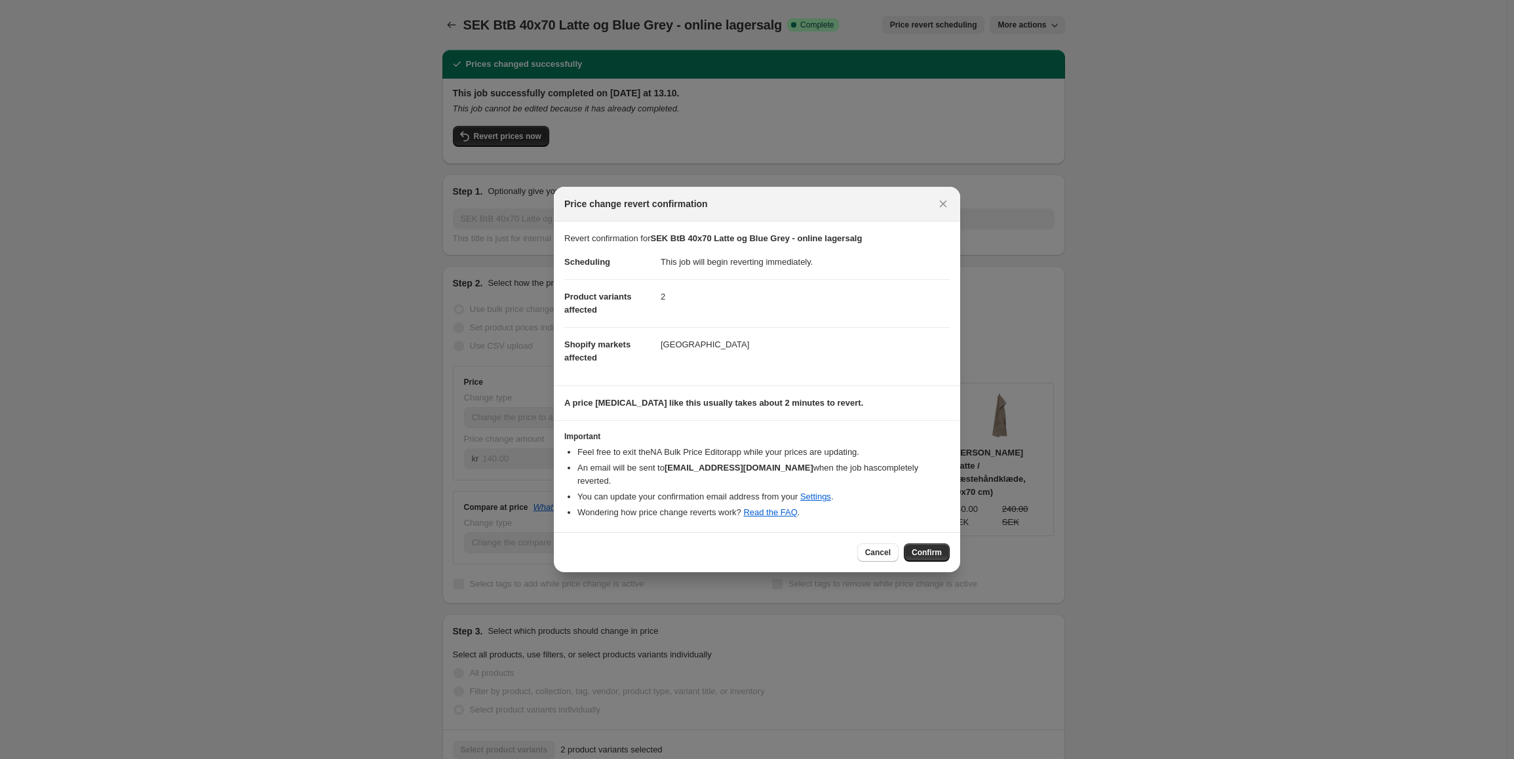
click at [928, 543] on button "Confirm" at bounding box center [927, 552] width 46 height 18
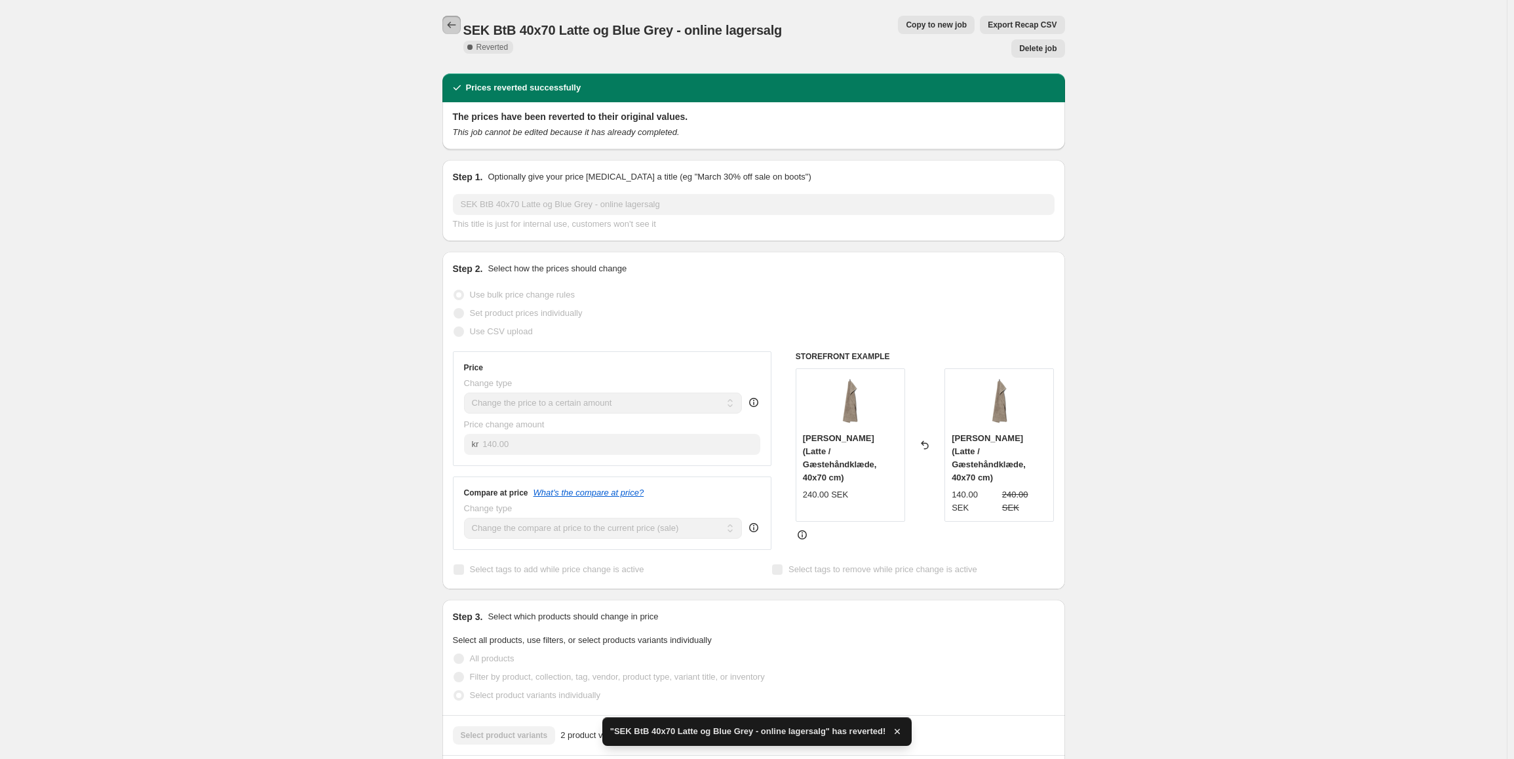
click at [456, 28] on icon "Price change jobs" at bounding box center [451, 24] width 13 height 13
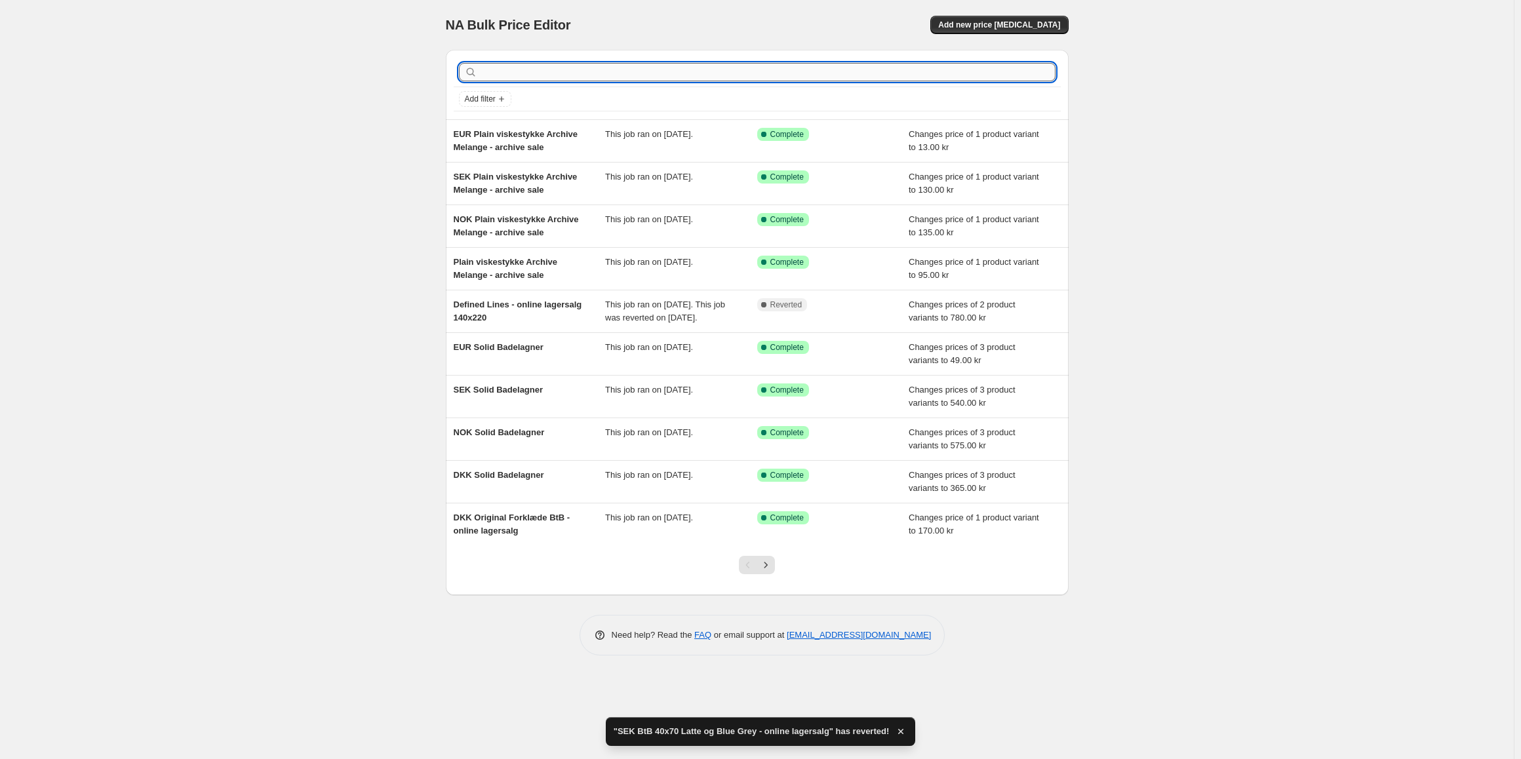
click at [524, 72] on input "text" at bounding box center [768, 72] width 576 height 18
type input "latte"
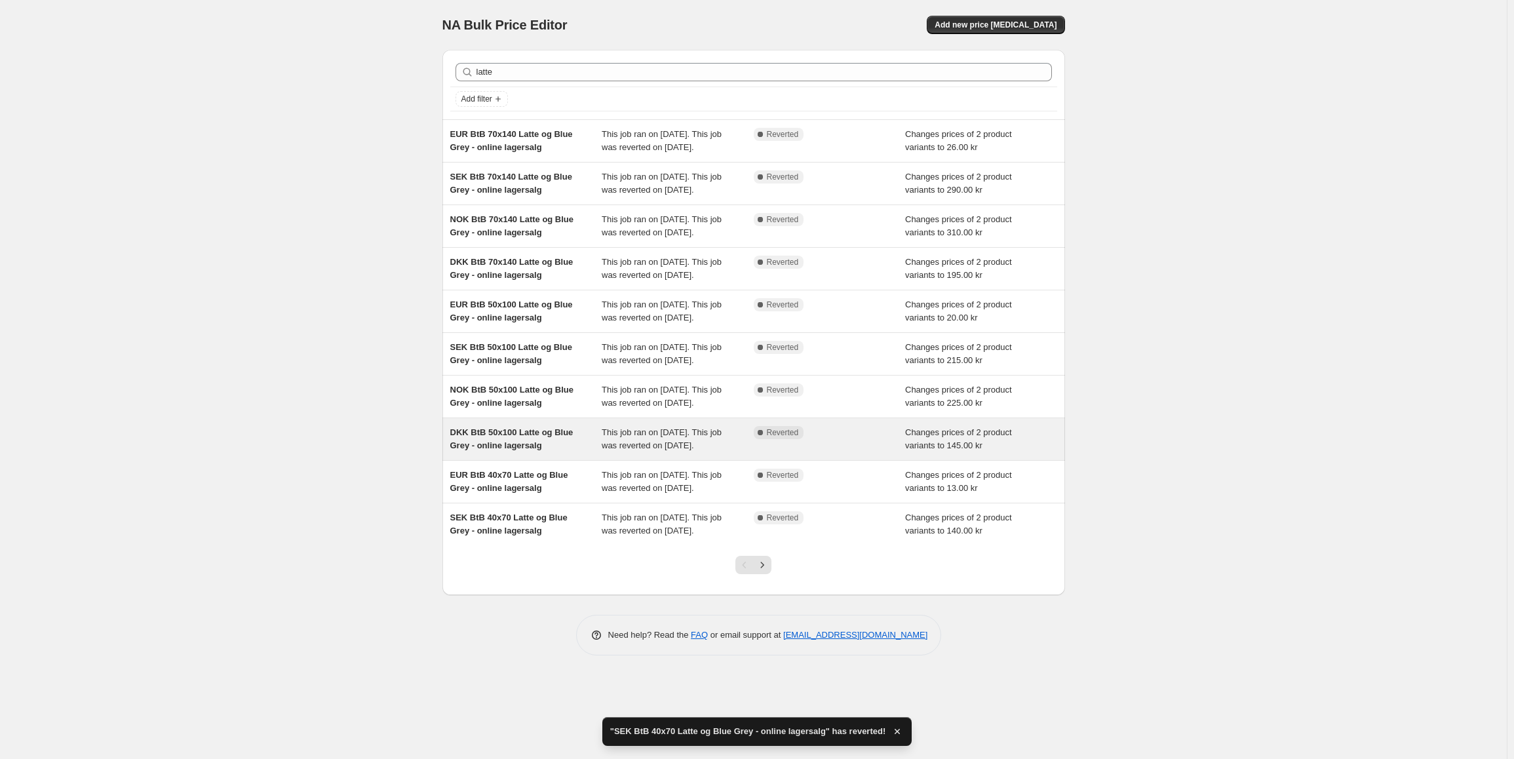
scroll to position [47, 0]
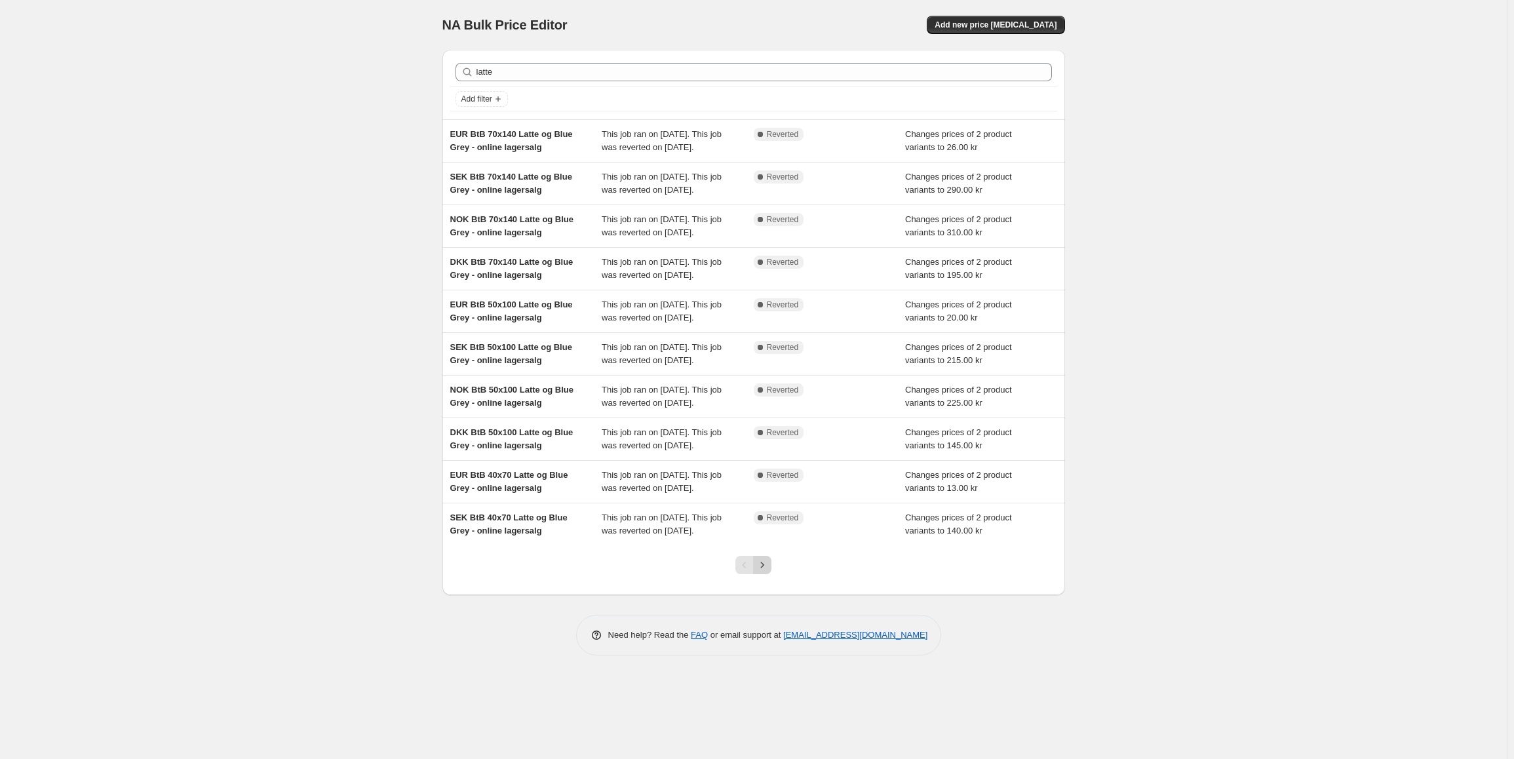
click at [769, 572] on icon "Next" at bounding box center [762, 565] width 13 height 13
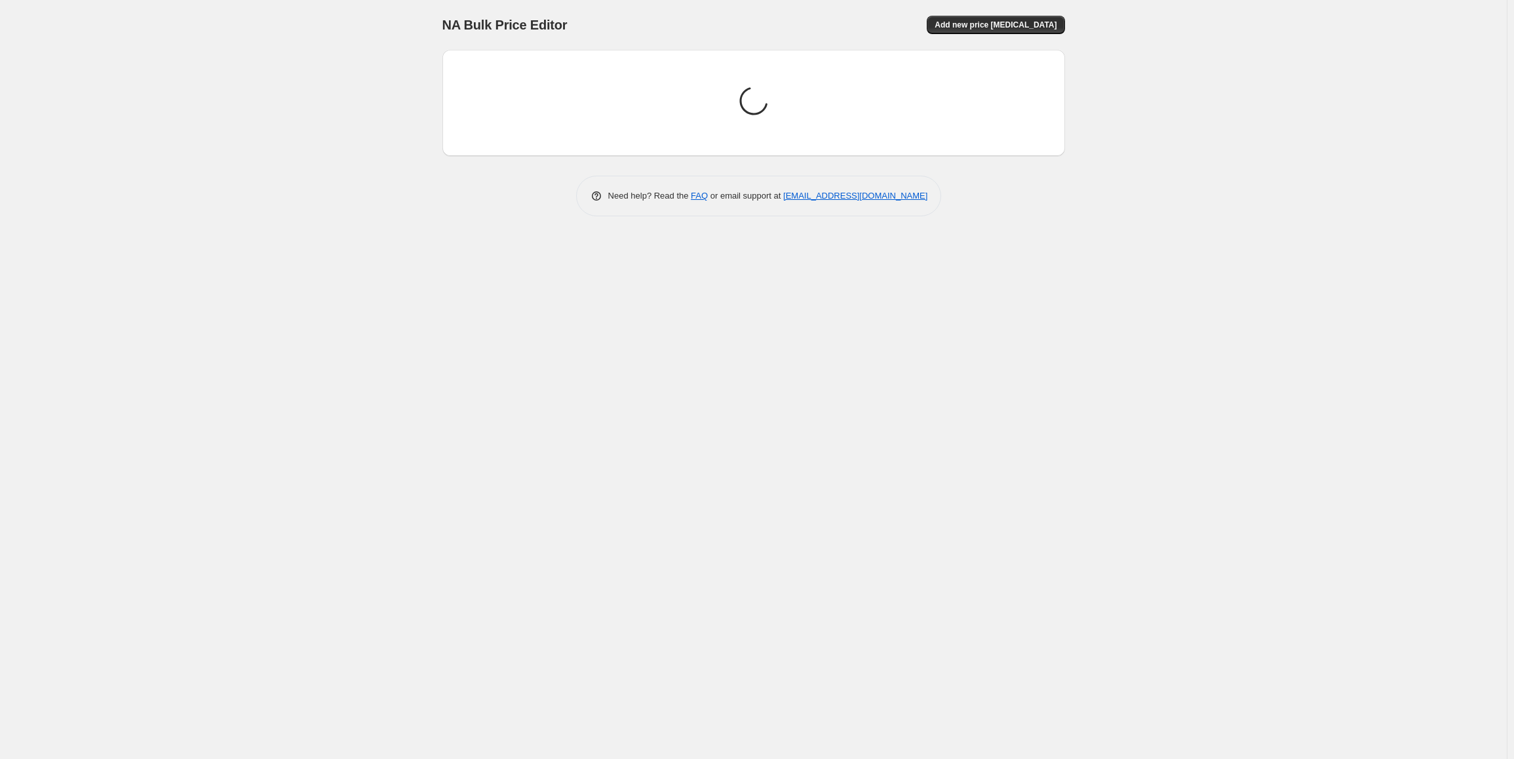
scroll to position [0, 0]
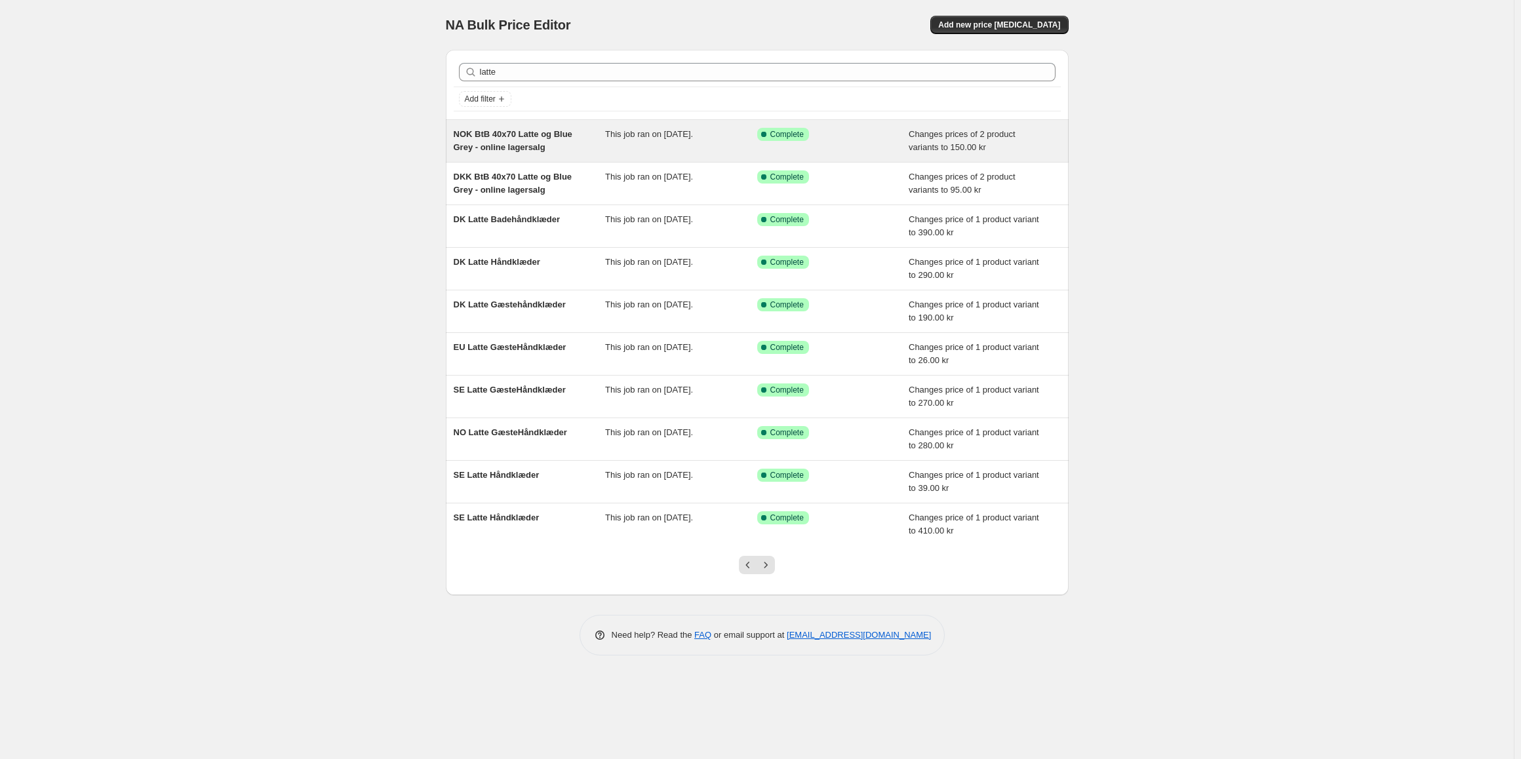
click at [568, 155] on div "NOK BtB 40x70 Latte og Blue Grey - online lagersalg This job ran on [DATE]. Suc…" at bounding box center [757, 141] width 623 height 42
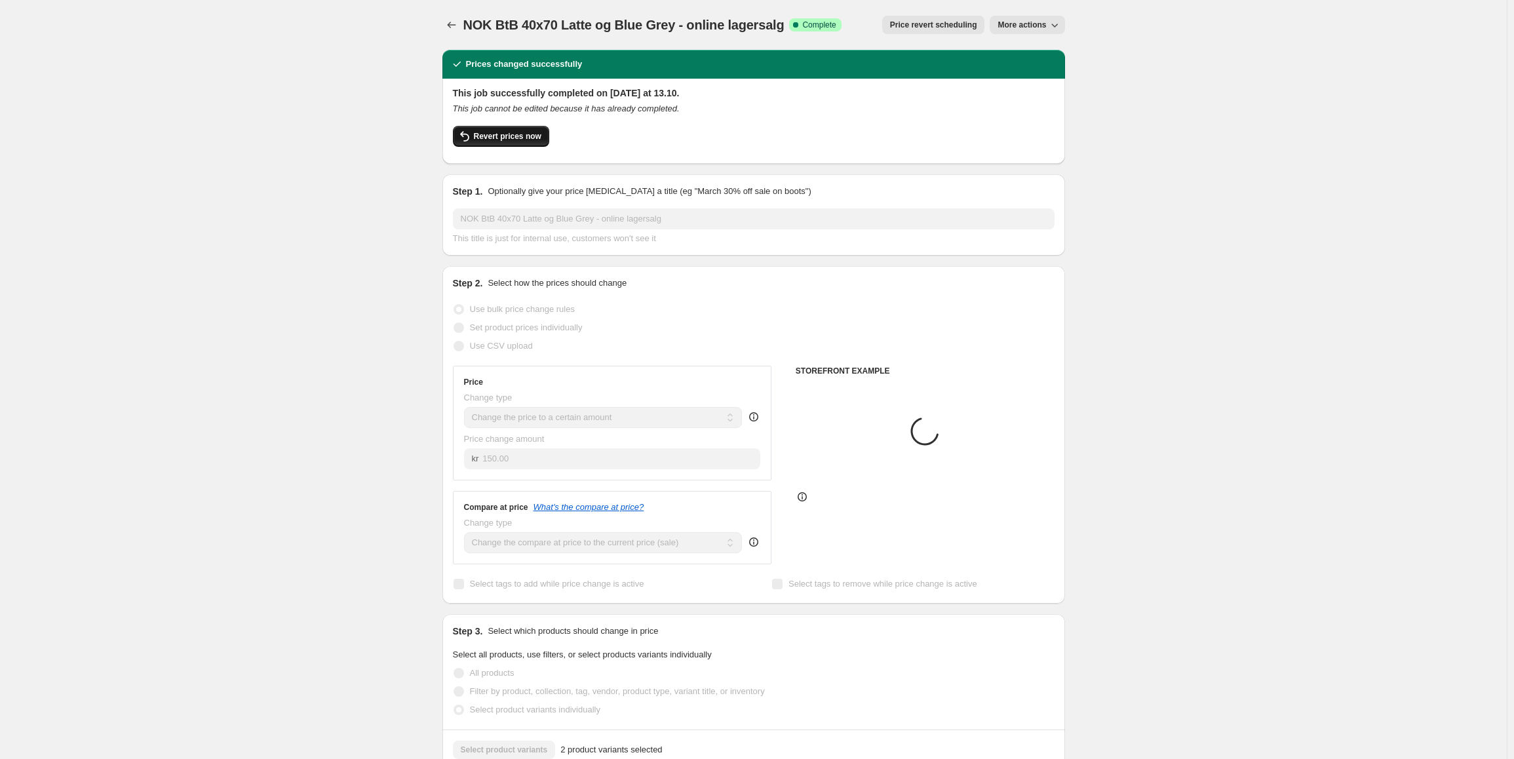
click at [518, 139] on span "Revert prices now" at bounding box center [508, 136] width 68 height 10
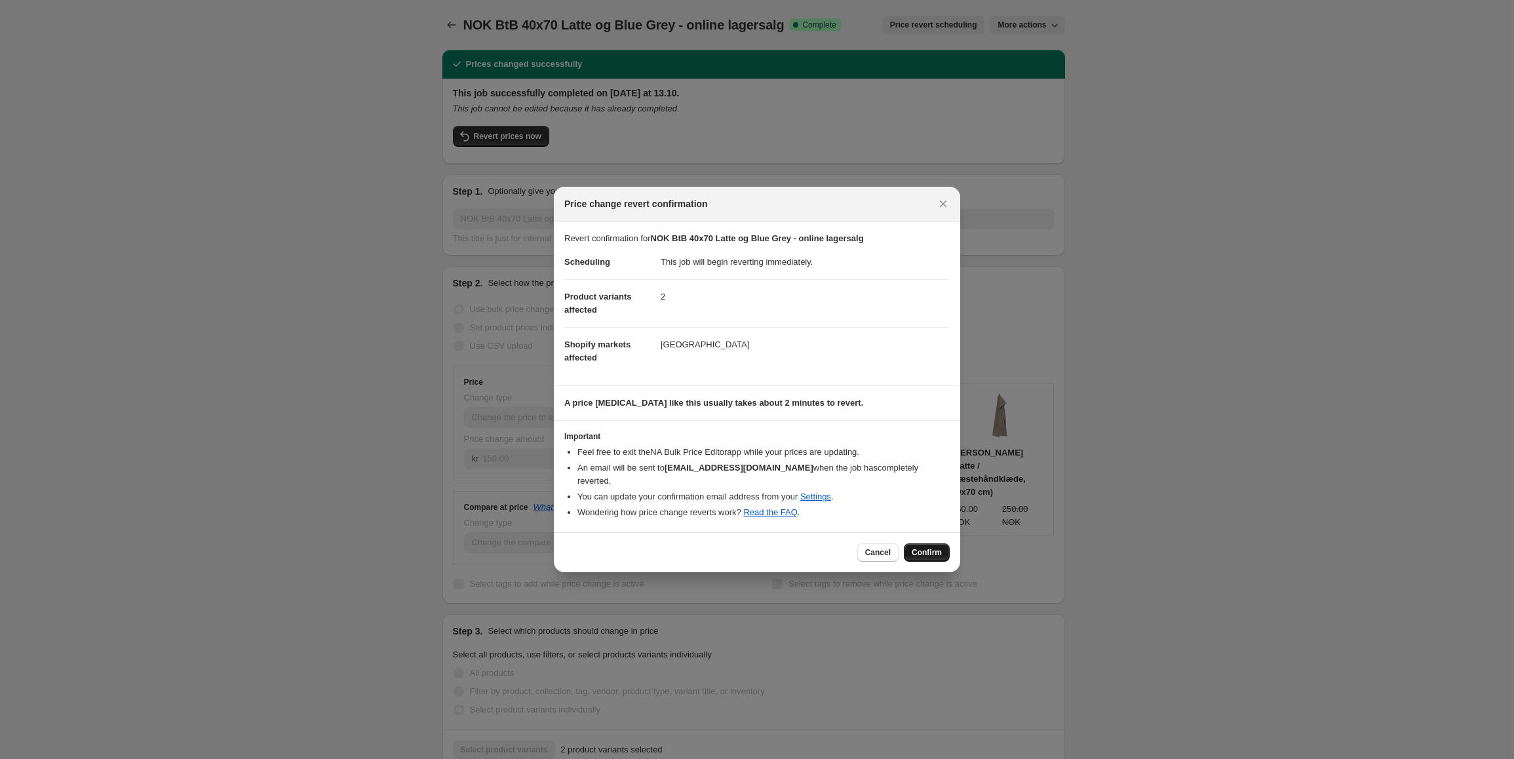
click at [928, 547] on span "Confirm" at bounding box center [927, 552] width 30 height 10
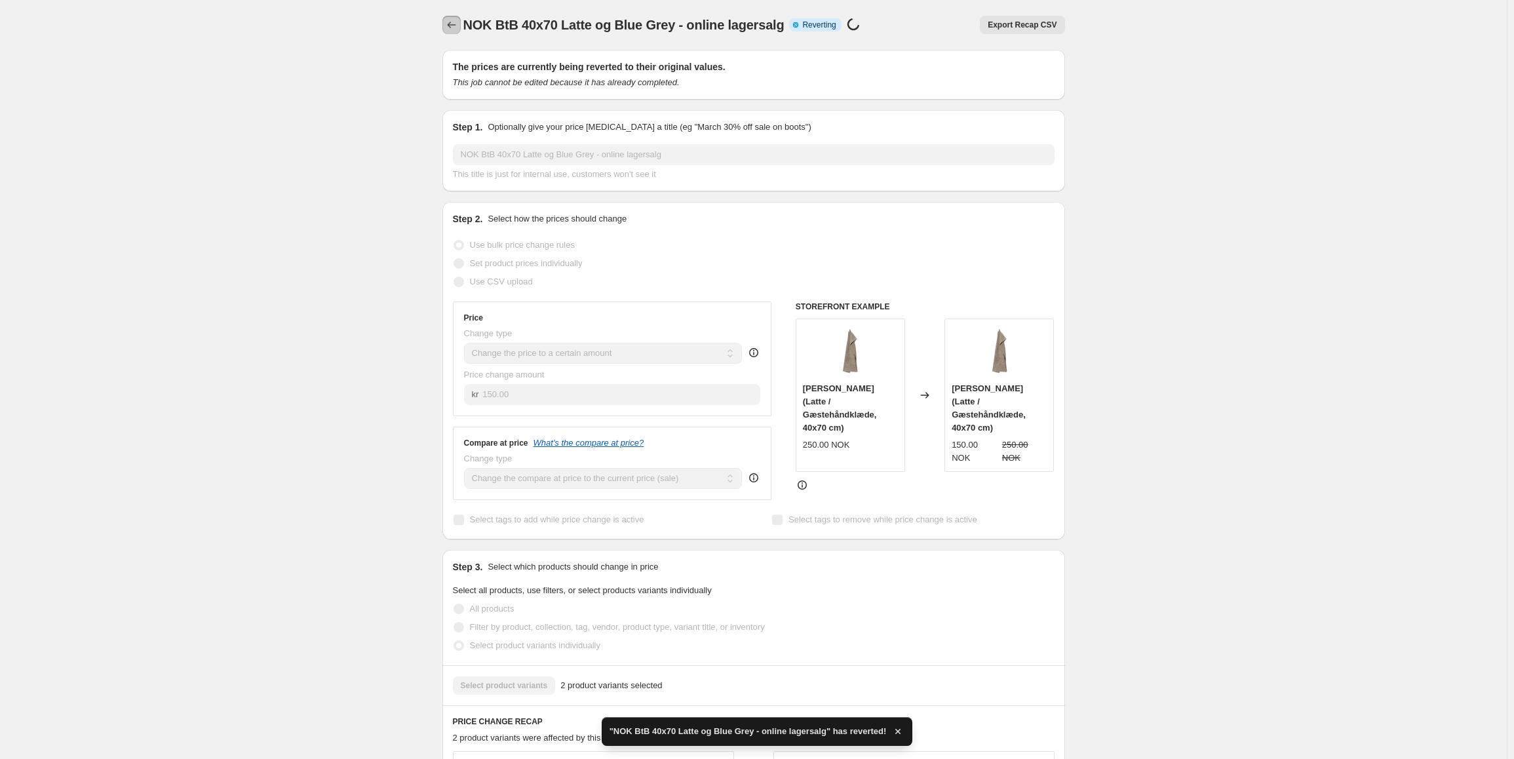
click at [452, 22] on icon "Price change jobs" at bounding box center [451, 24] width 13 height 13
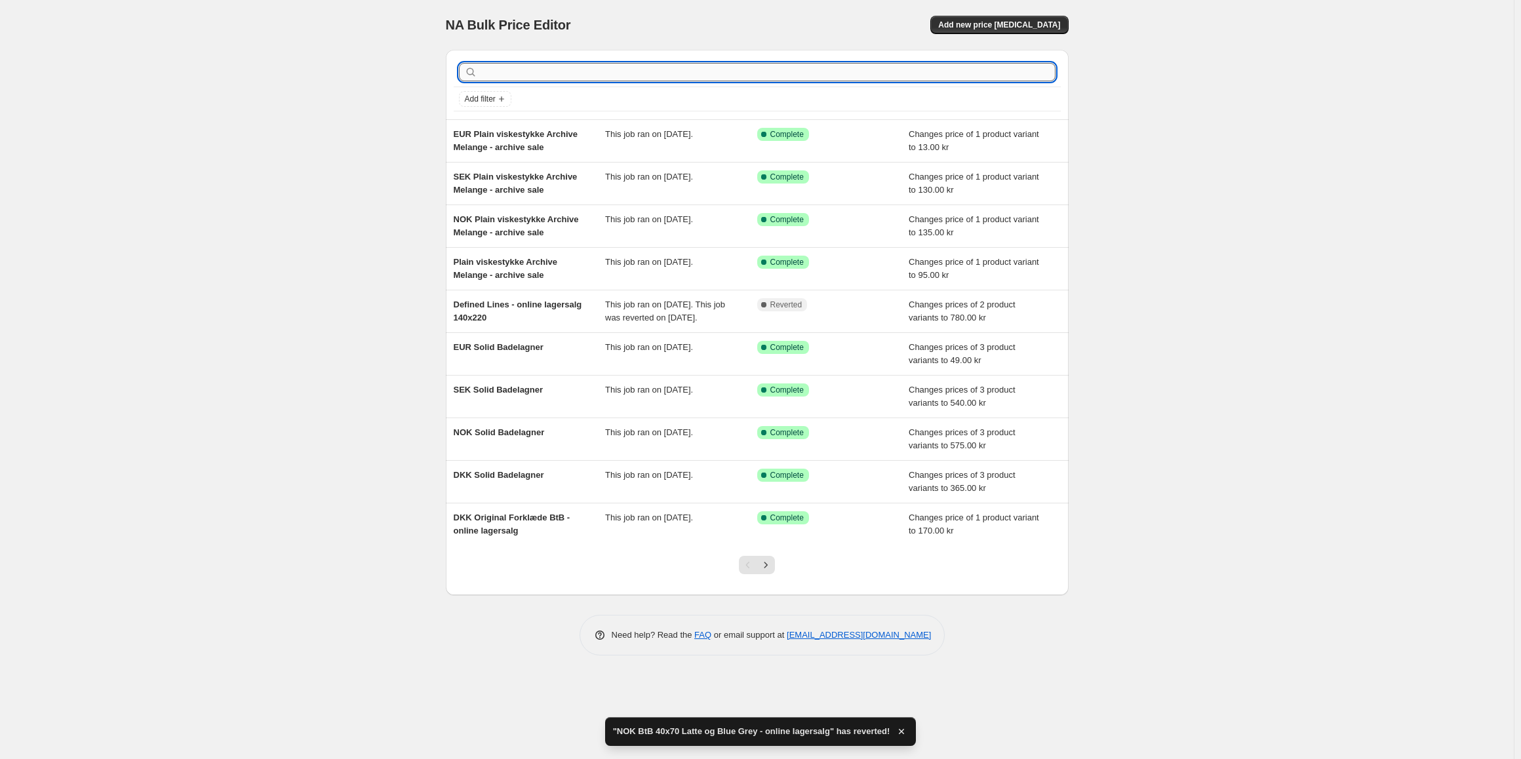
click at [541, 73] on input "text" at bounding box center [768, 72] width 576 height 18
type input "latte"
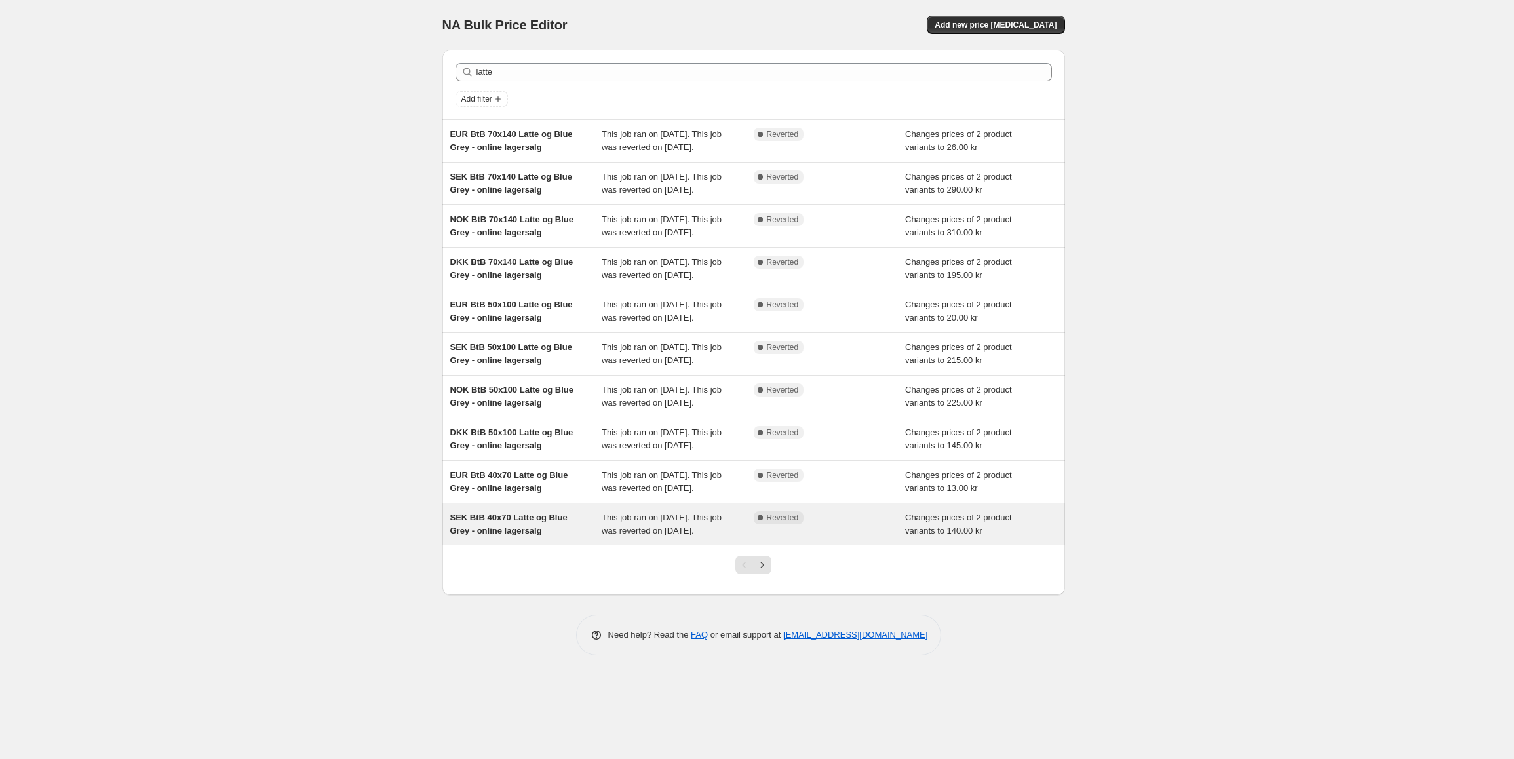
scroll to position [47, 0]
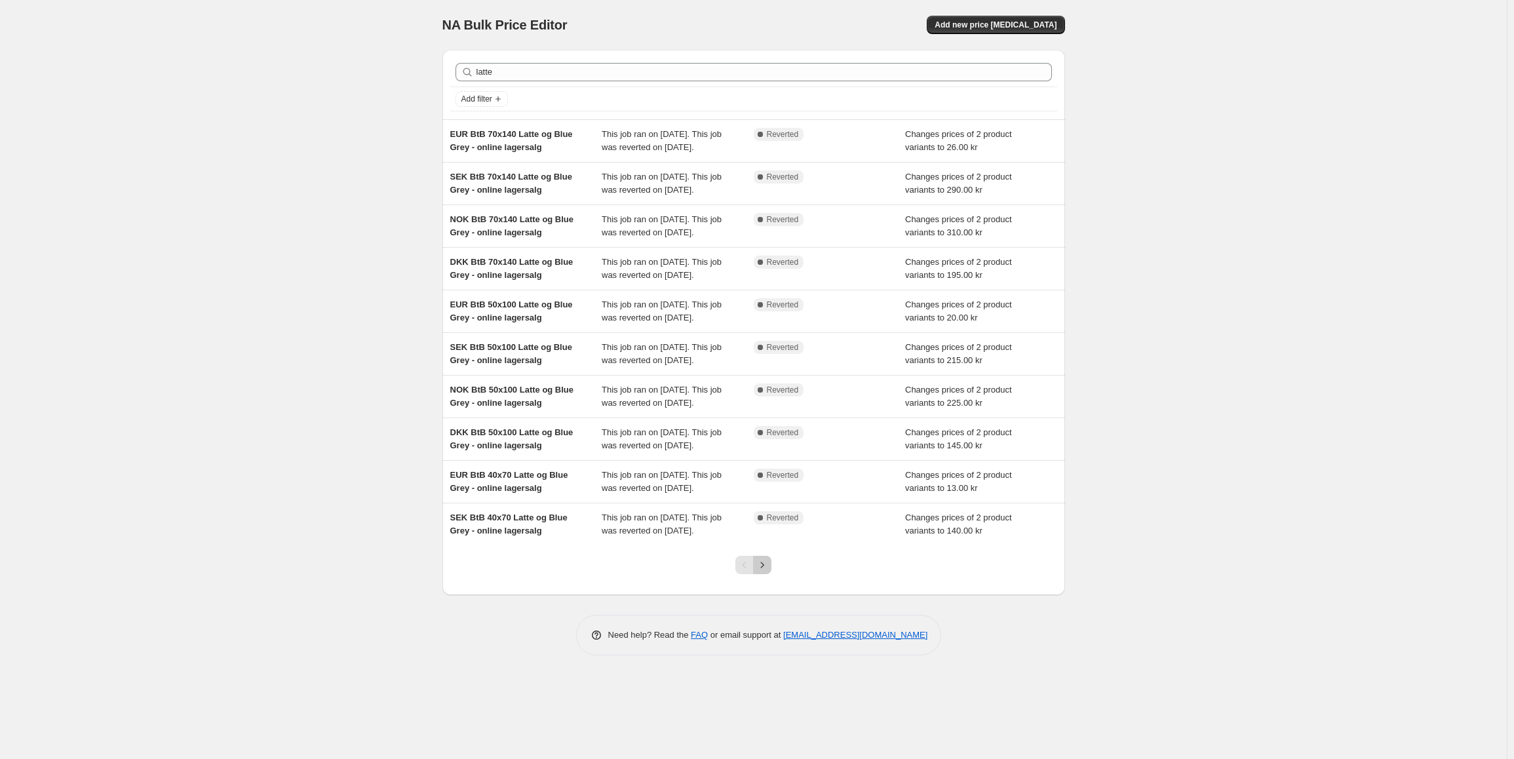
click at [766, 572] on icon "Next" at bounding box center [762, 565] width 13 height 13
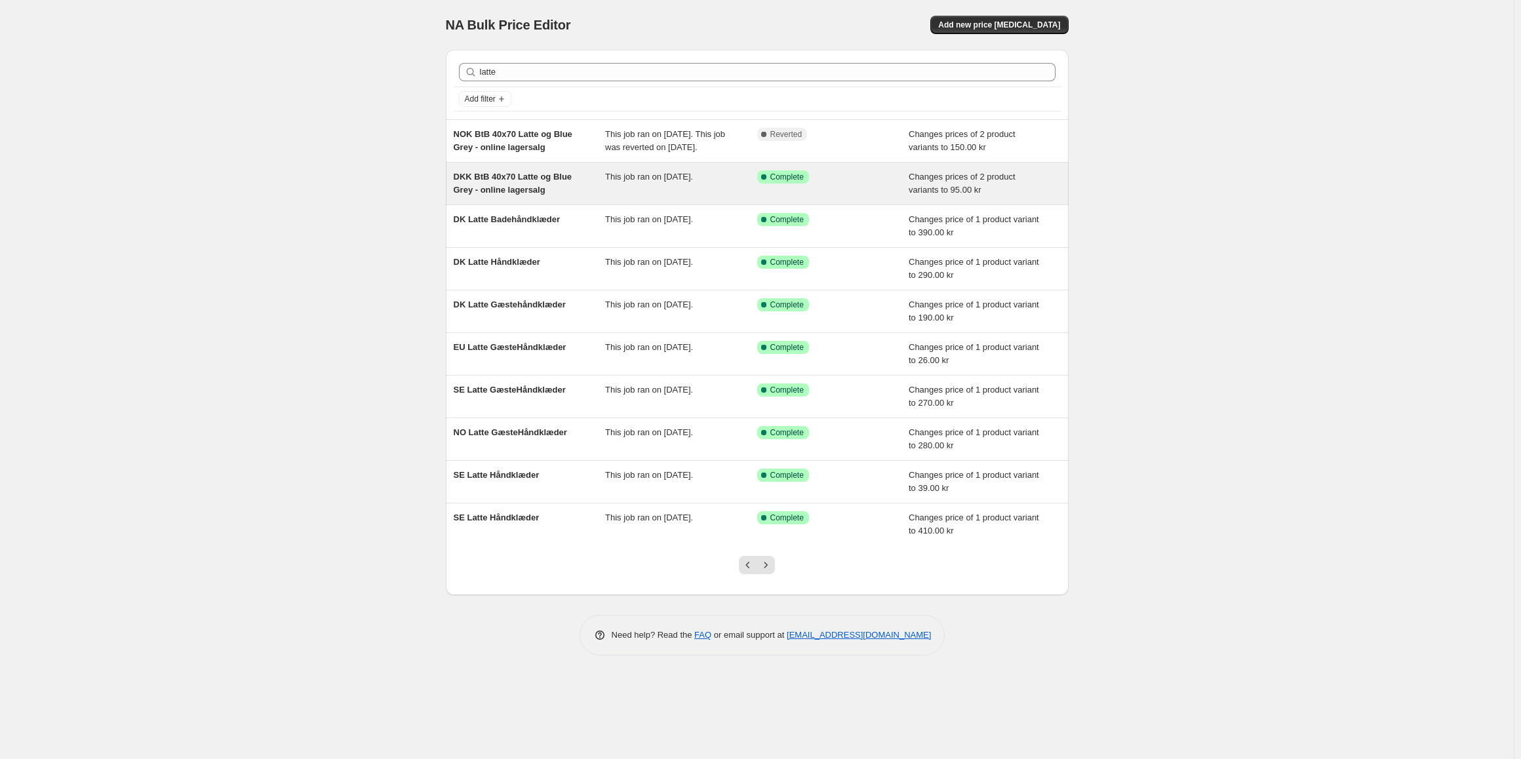
click at [521, 195] on span "DKK BtB 40x70 Latte og Blue Grey - online lagersalg" at bounding box center [513, 183] width 119 height 23
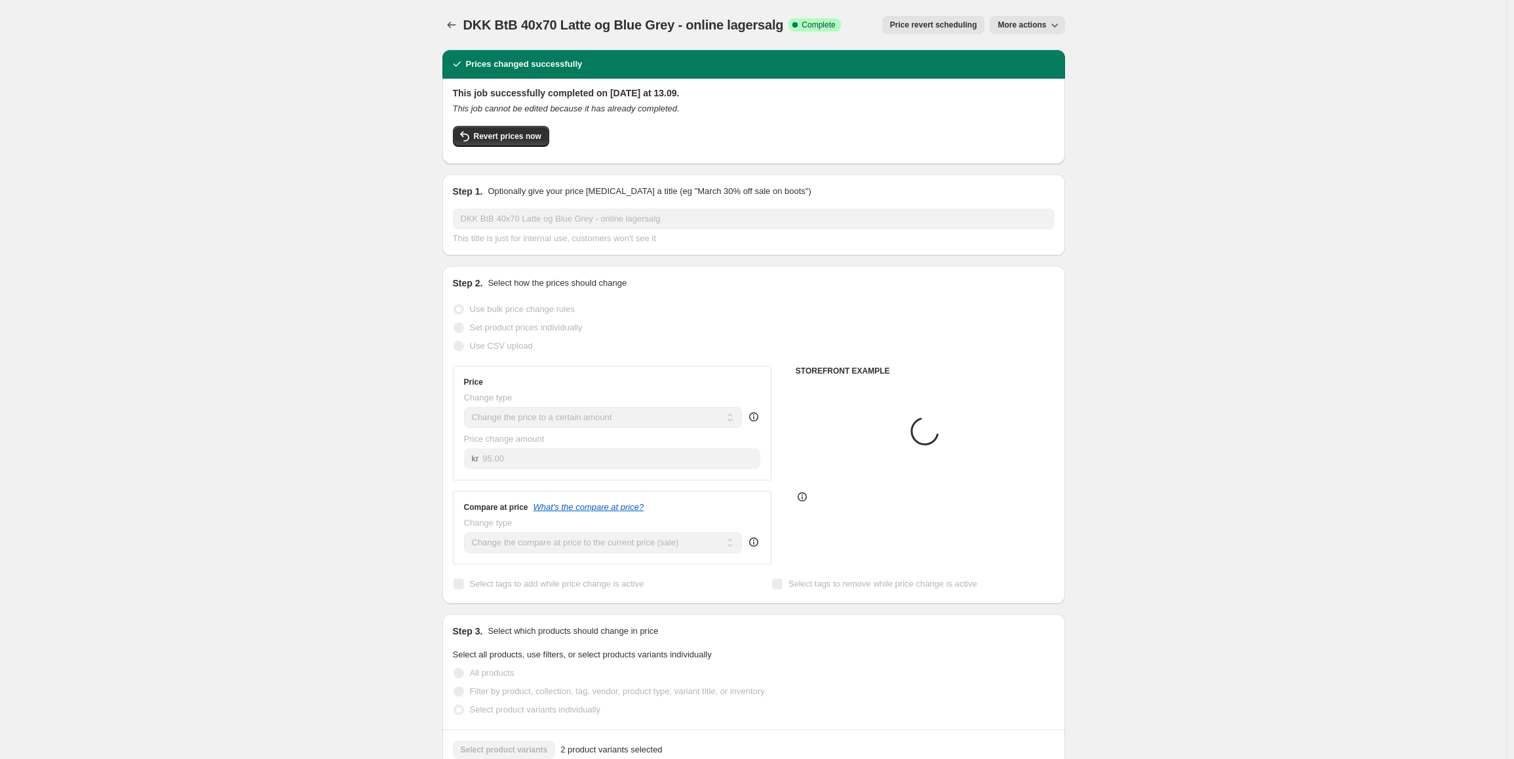
click at [530, 148] on div "Revert prices now" at bounding box center [754, 140] width 602 height 28
click at [524, 140] on span "Revert prices now" at bounding box center [508, 136] width 68 height 10
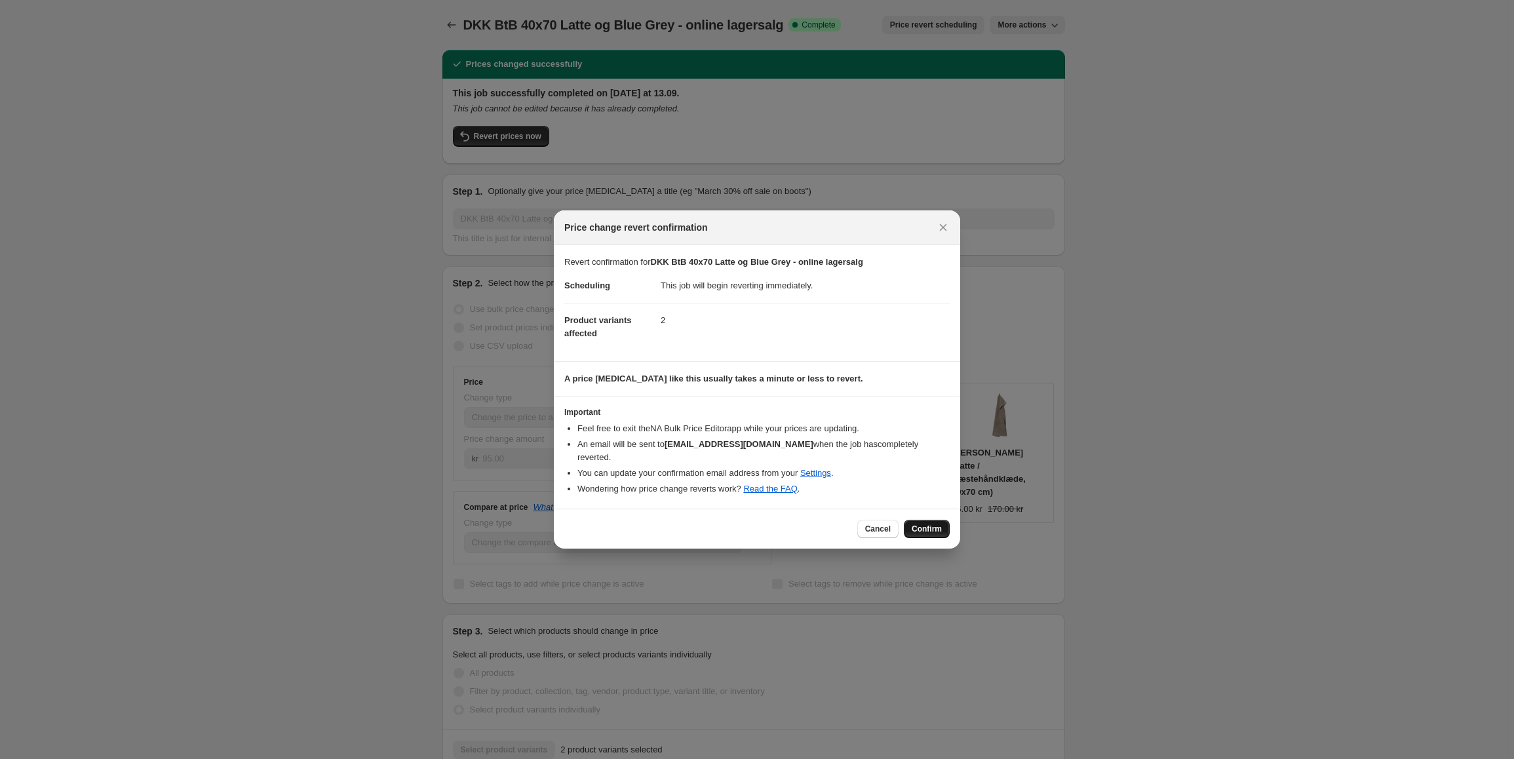
click at [943, 524] on button "Confirm" at bounding box center [927, 529] width 46 height 18
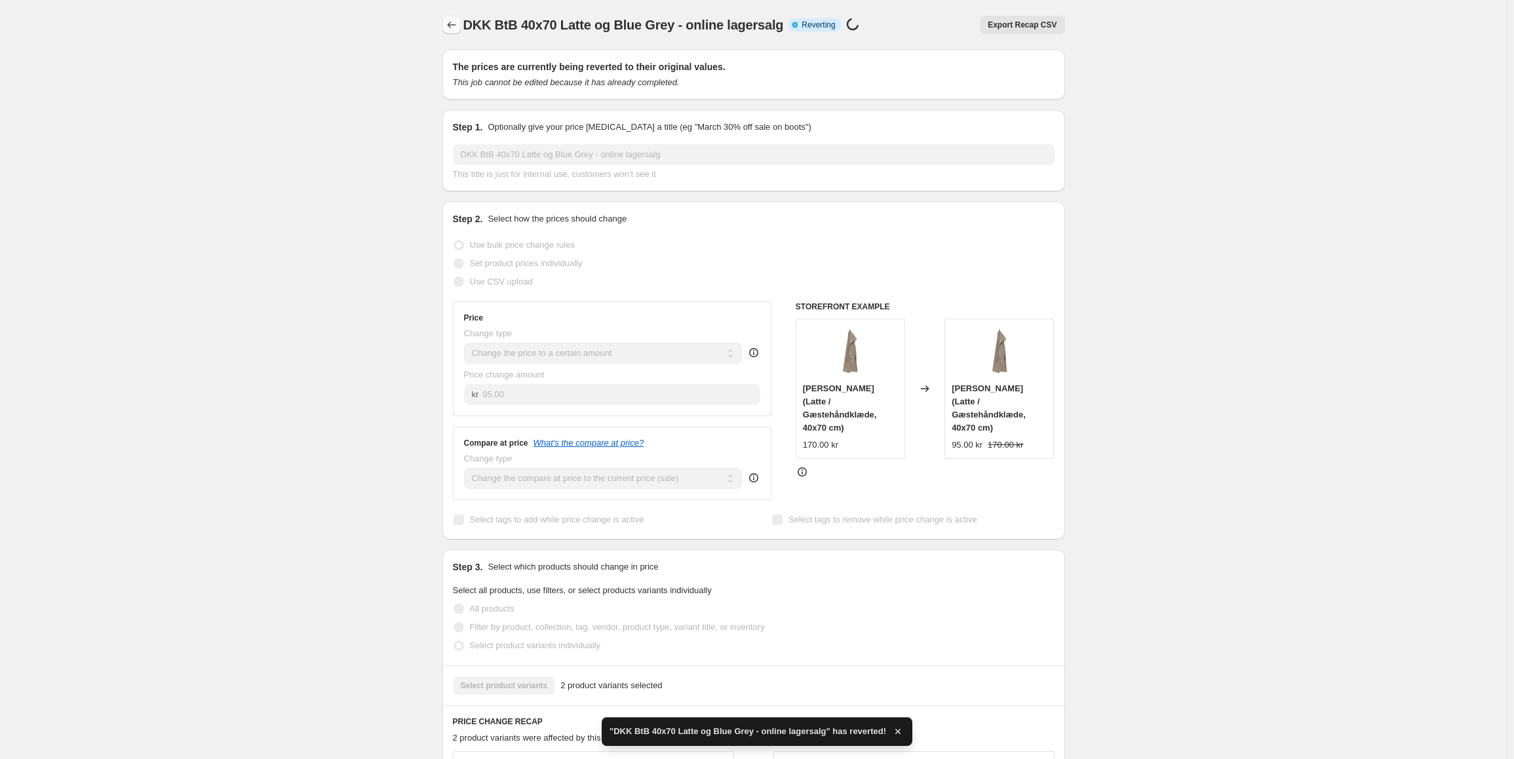
click at [450, 26] on icon "Price change jobs" at bounding box center [451, 24] width 13 height 13
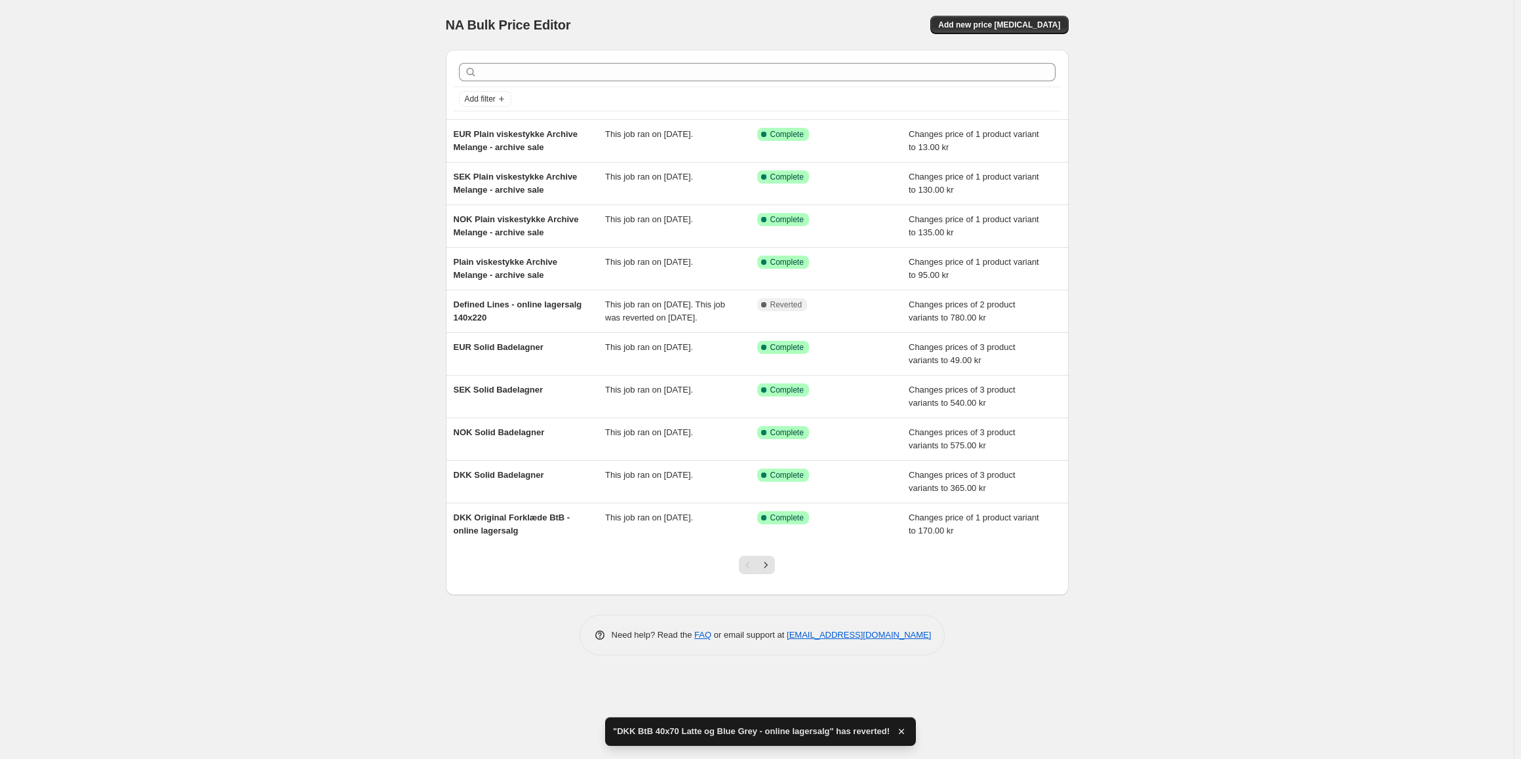
click at [511, 83] on div at bounding box center [757, 72] width 607 height 29
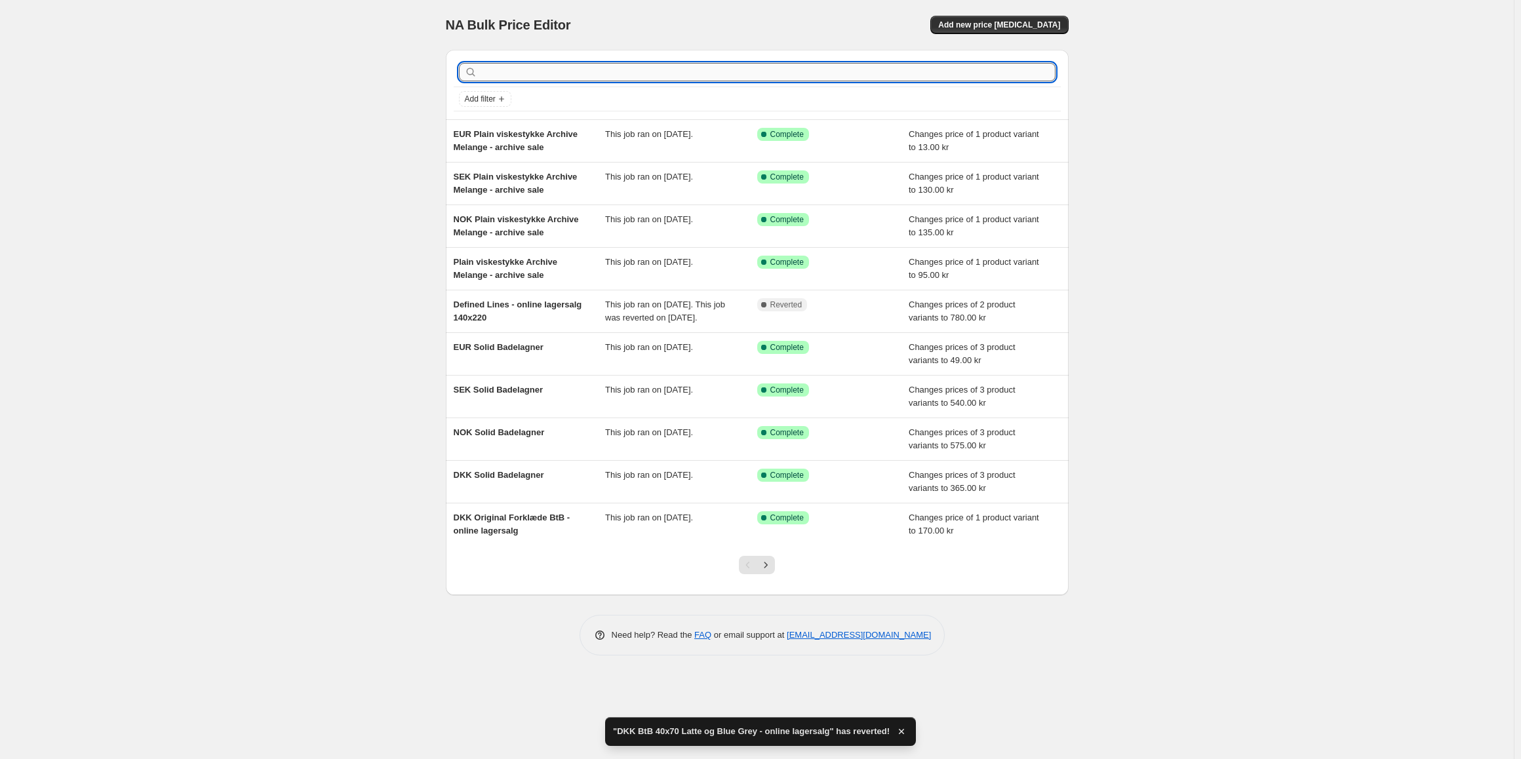
click at [520, 66] on input "text" at bounding box center [768, 72] width 576 height 18
type input "online lagersalg"
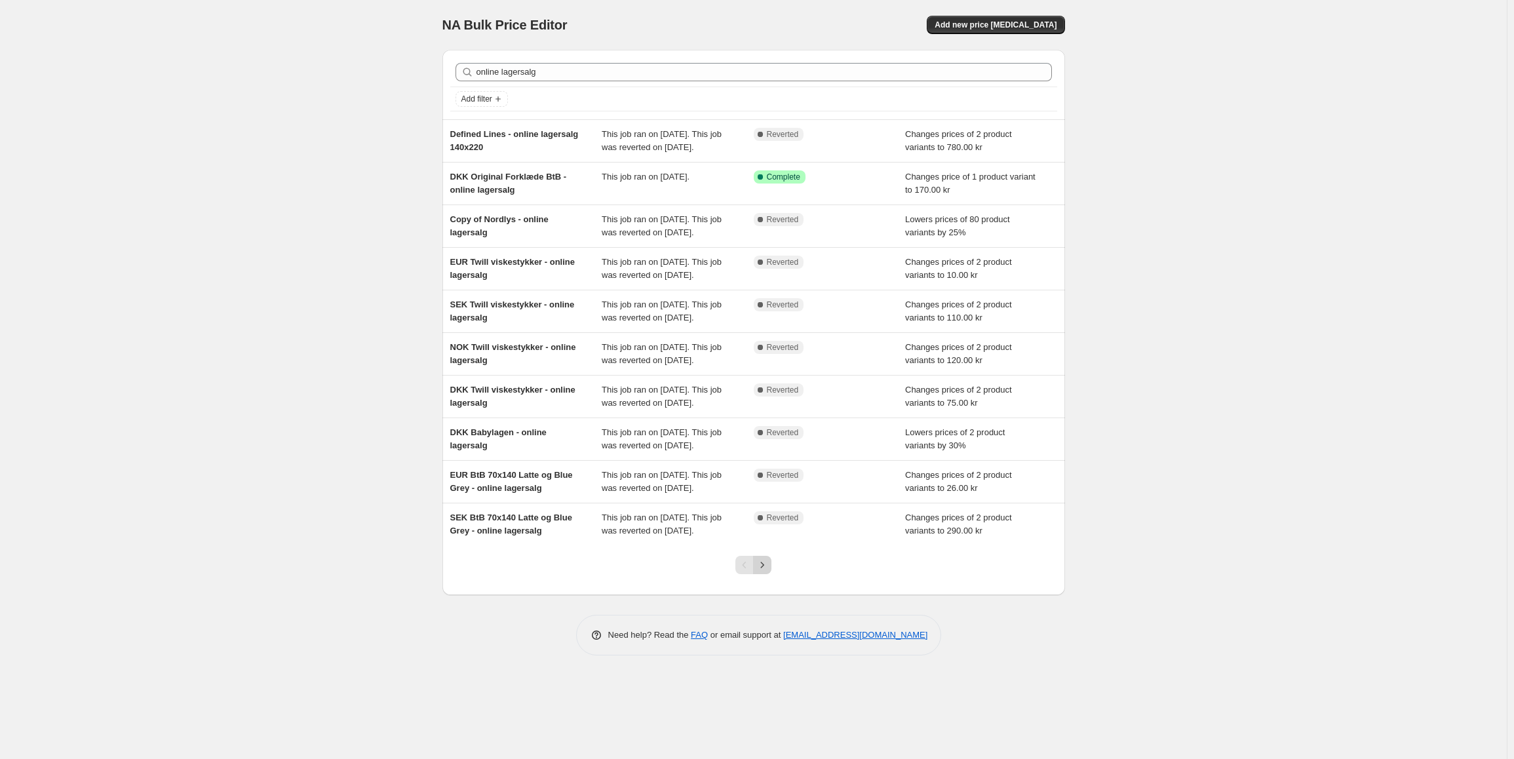
click at [769, 572] on icon "Next" at bounding box center [762, 565] width 13 height 13
click at [767, 572] on icon "Next" at bounding box center [762, 565] width 13 height 13
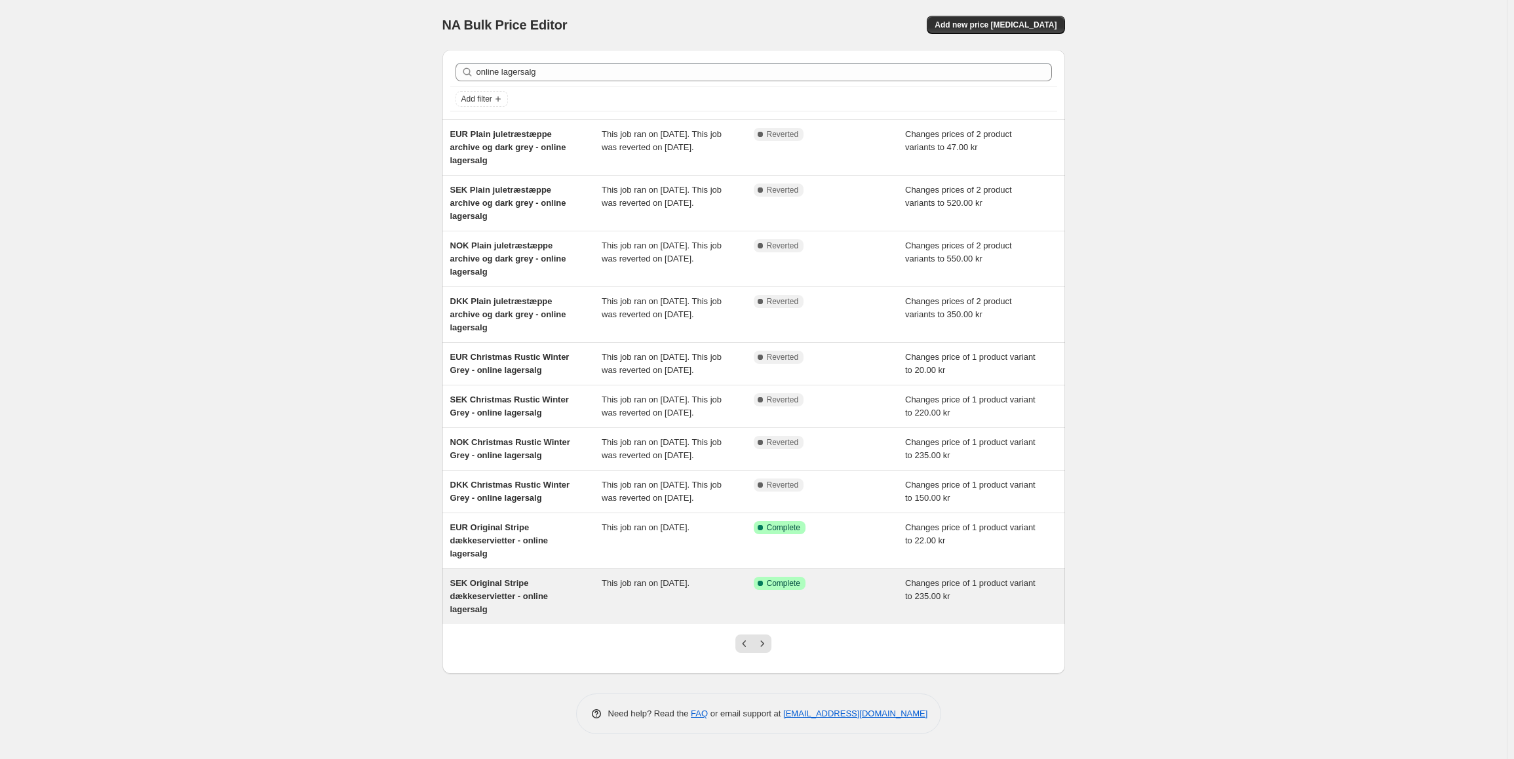
scroll to position [47, 0]
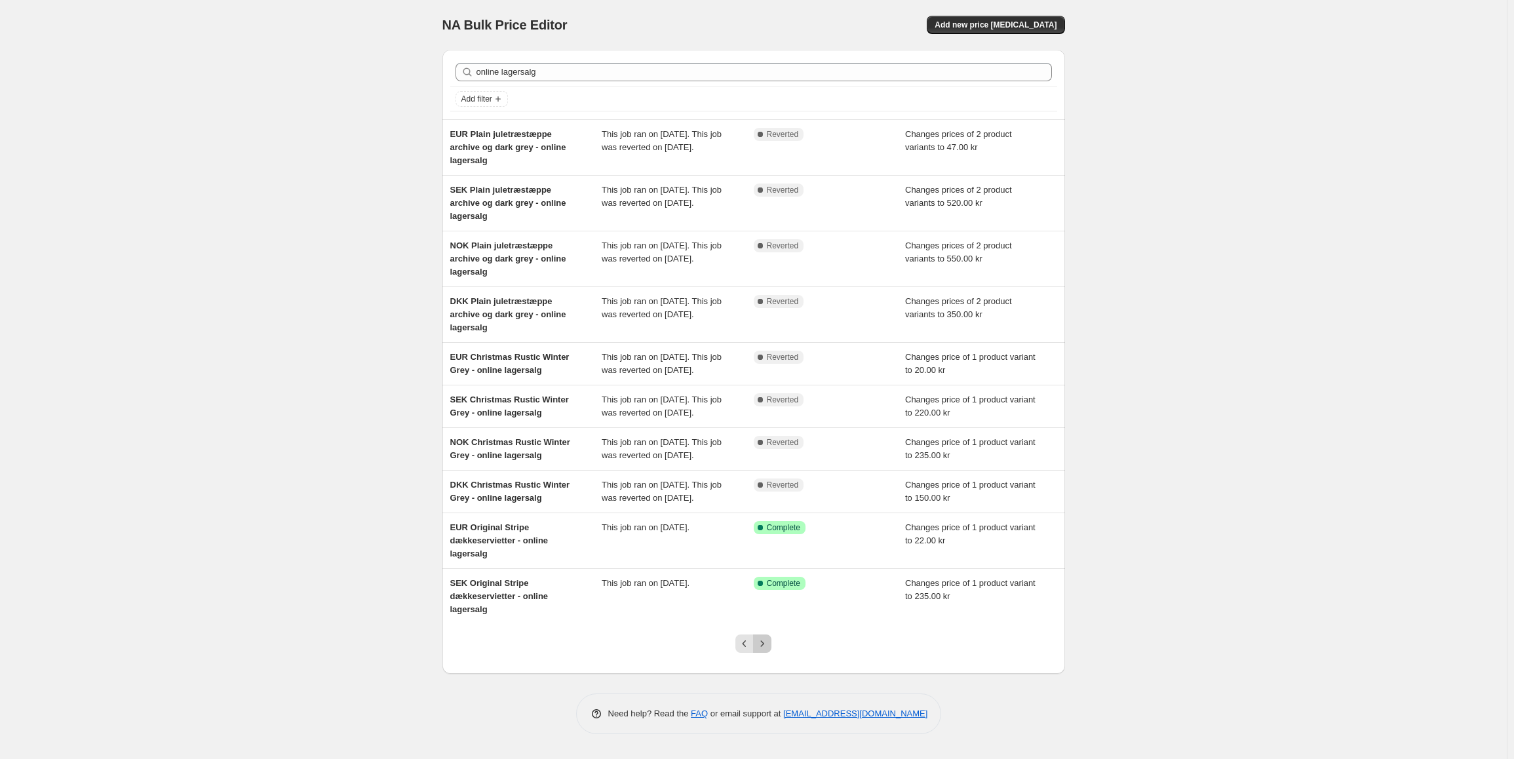
click at [764, 649] on icon "Next" at bounding box center [762, 643] width 13 height 13
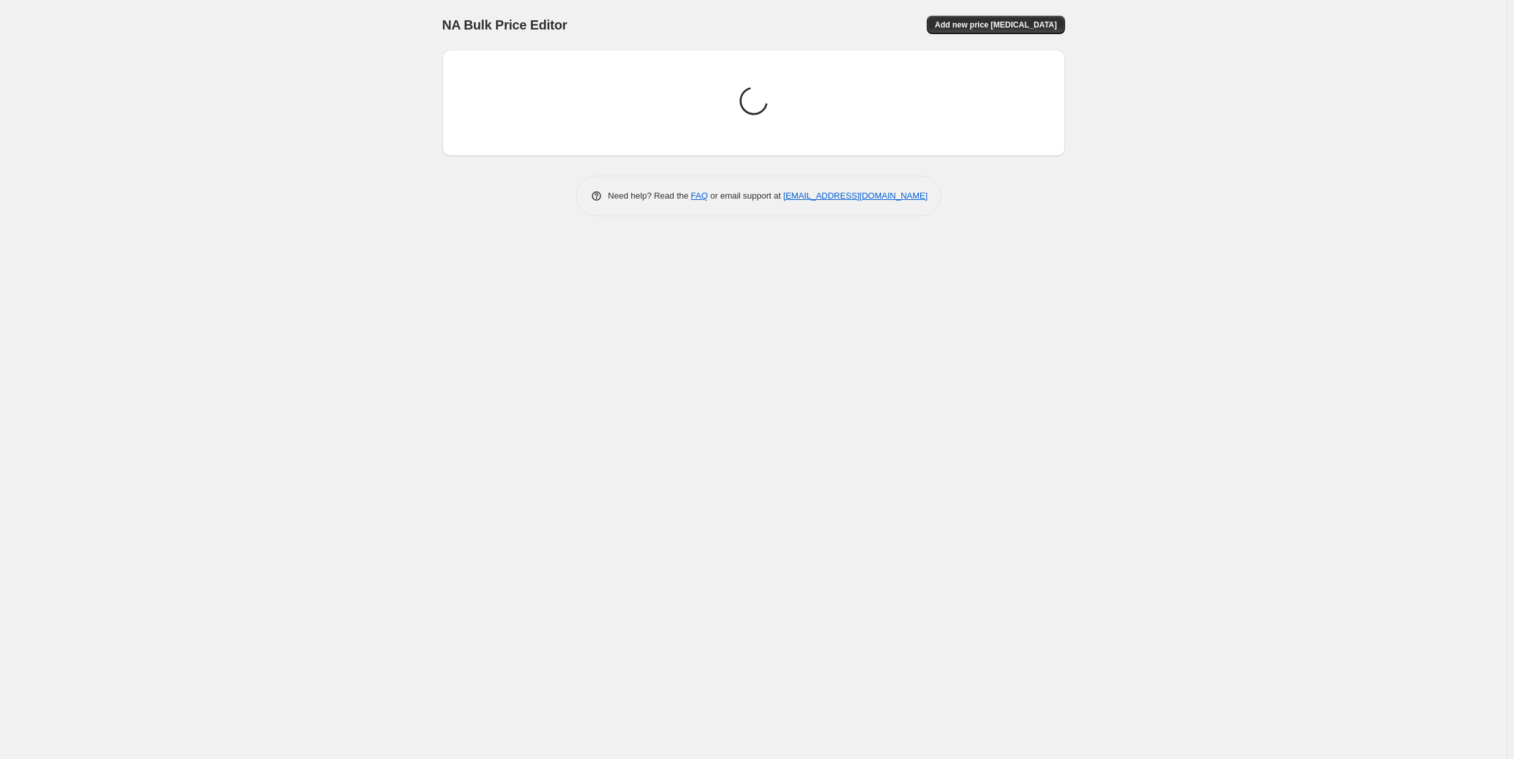
scroll to position [0, 0]
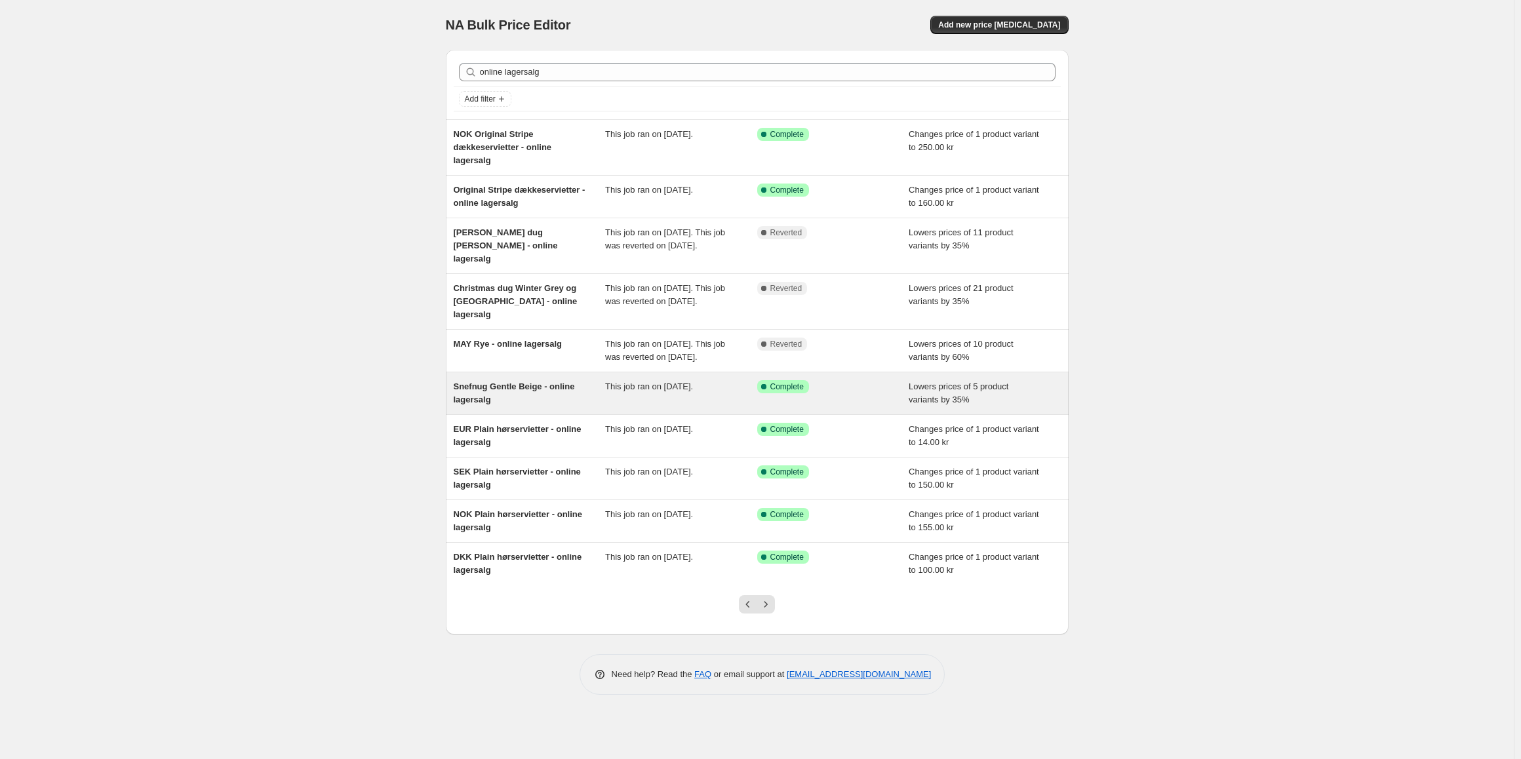
click at [506, 406] on div "Snefnug Gentle Beige - online lagersalg" at bounding box center [530, 393] width 152 height 26
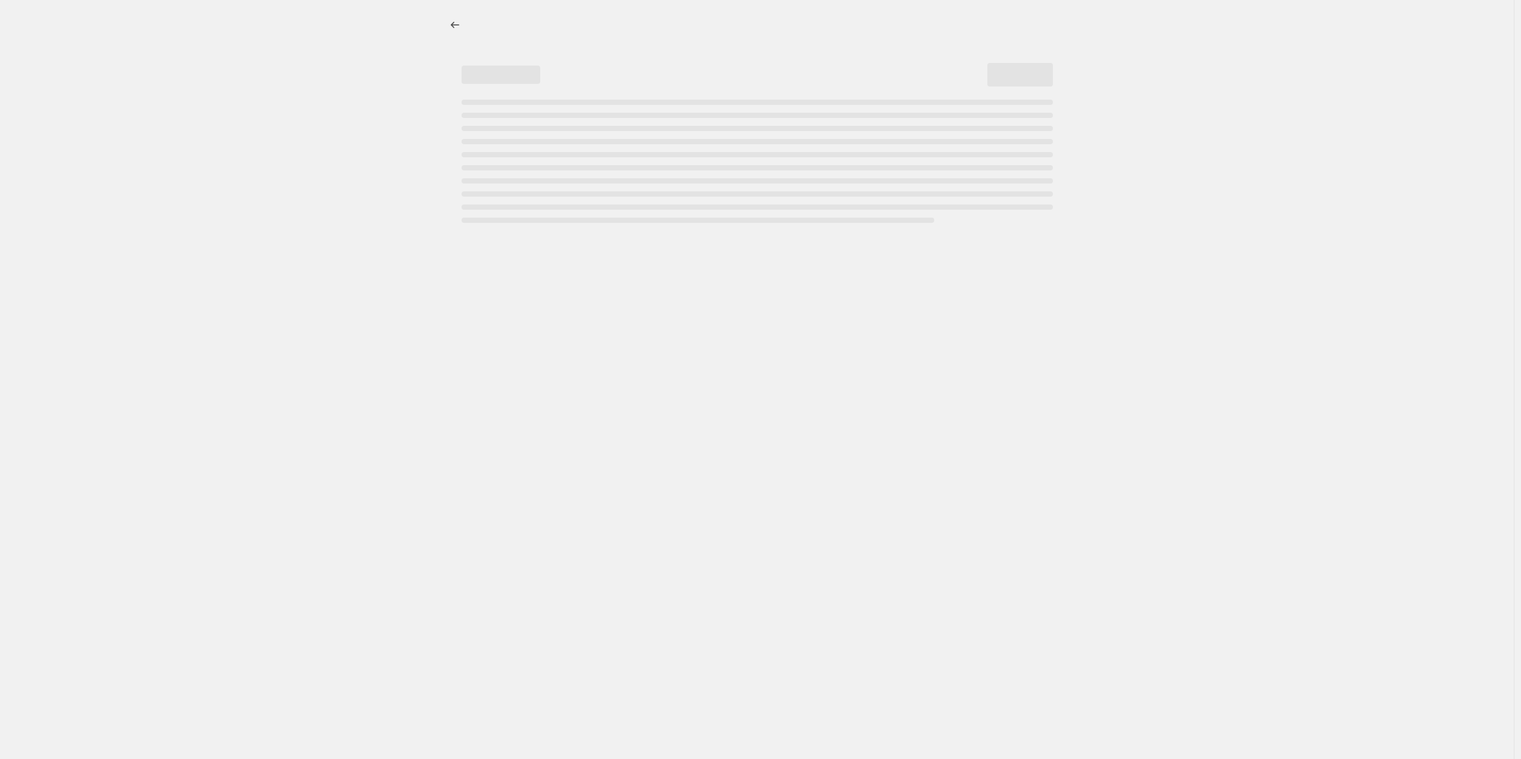
select select "percentage"
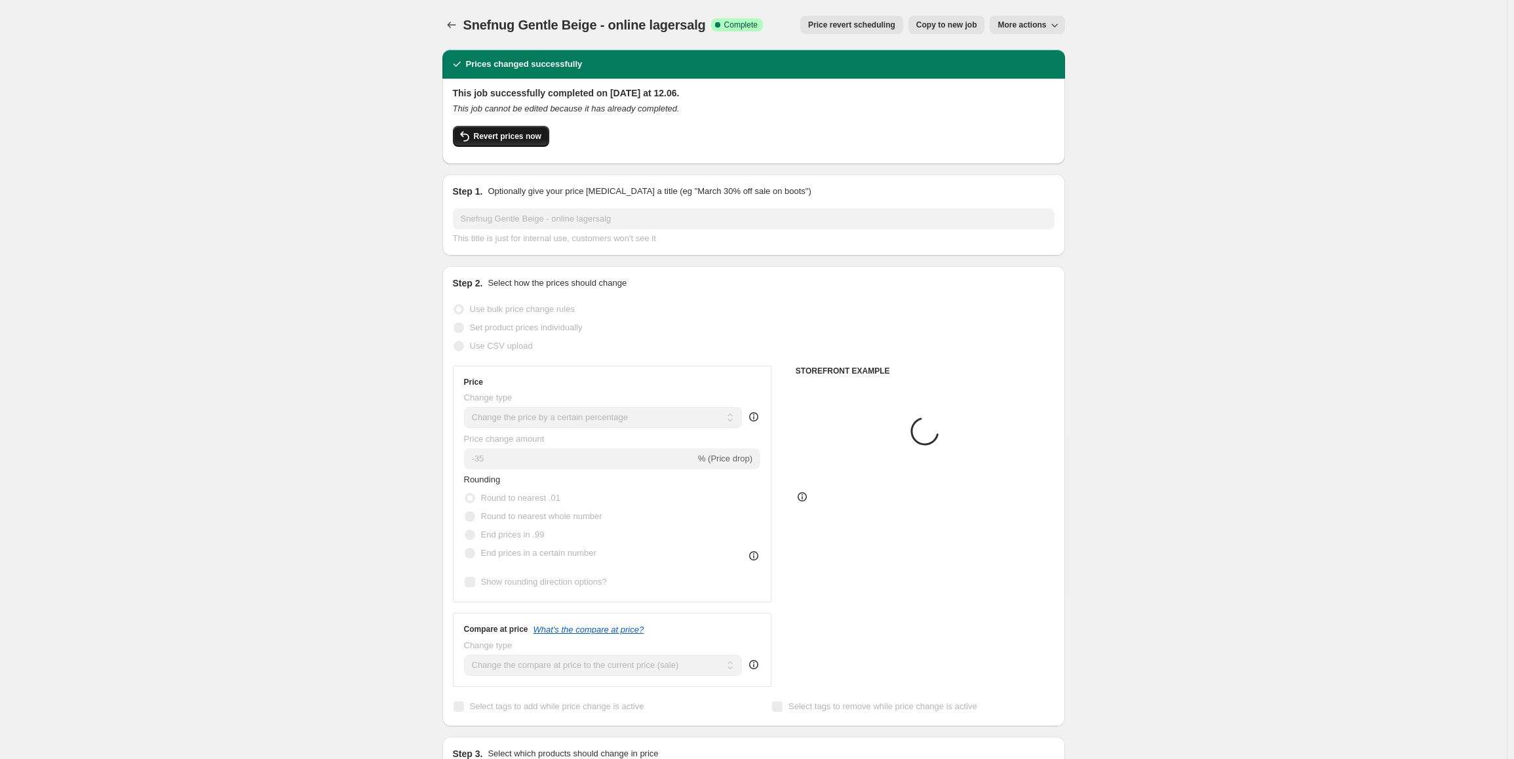
click at [506, 144] on button "Revert prices now" at bounding box center [501, 136] width 96 height 21
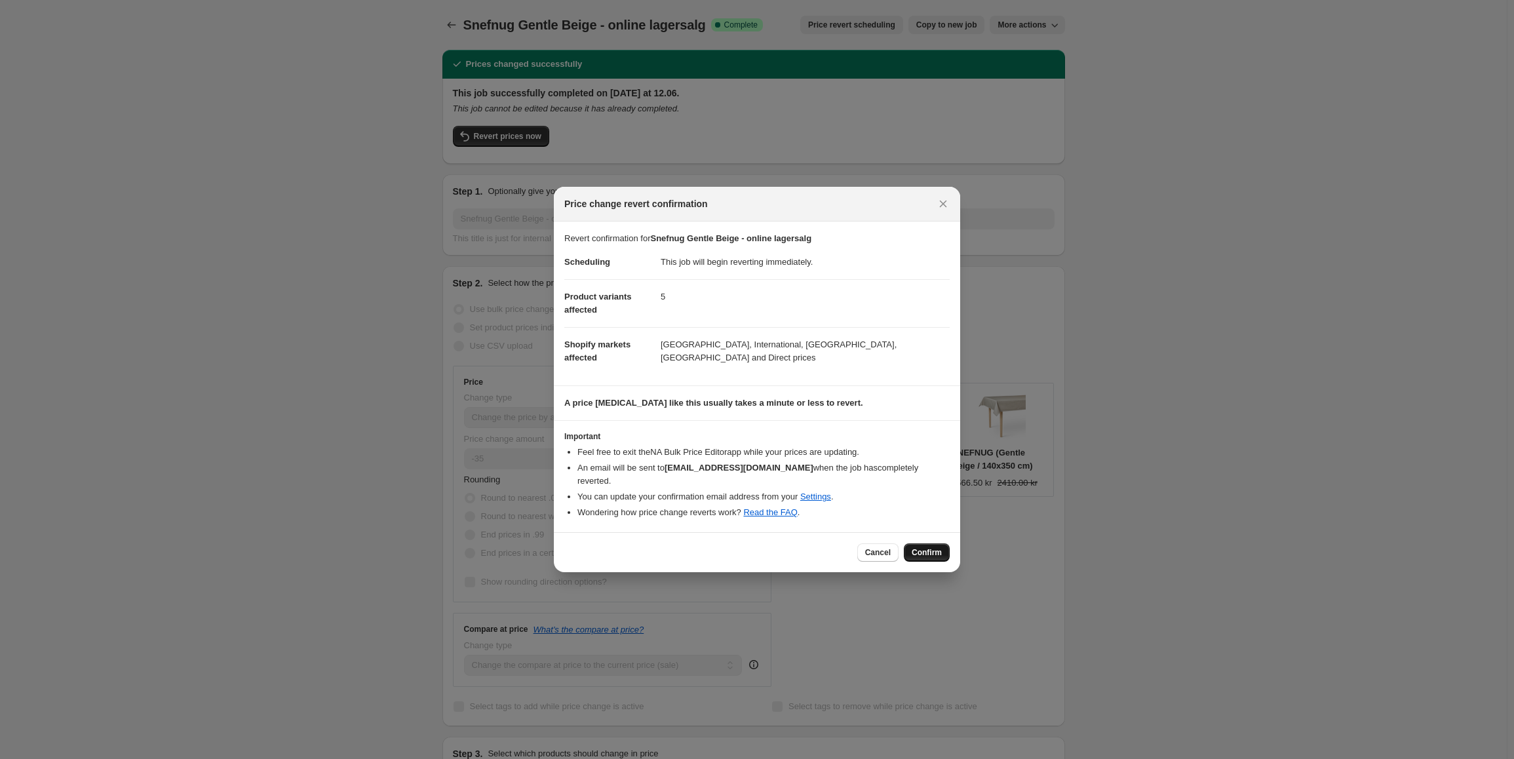
click at [936, 543] on button "Confirm" at bounding box center [927, 552] width 46 height 18
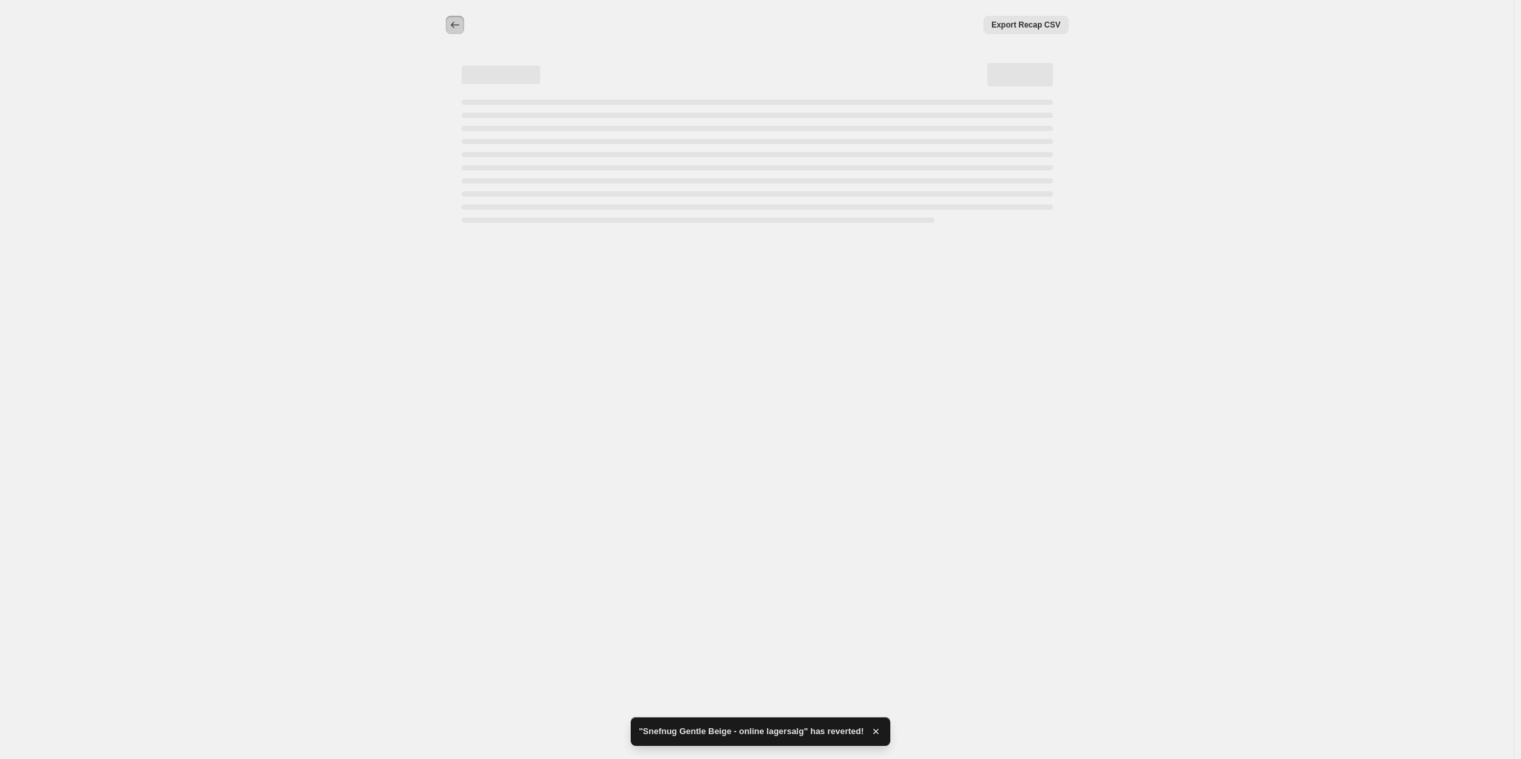
select select "percentage"
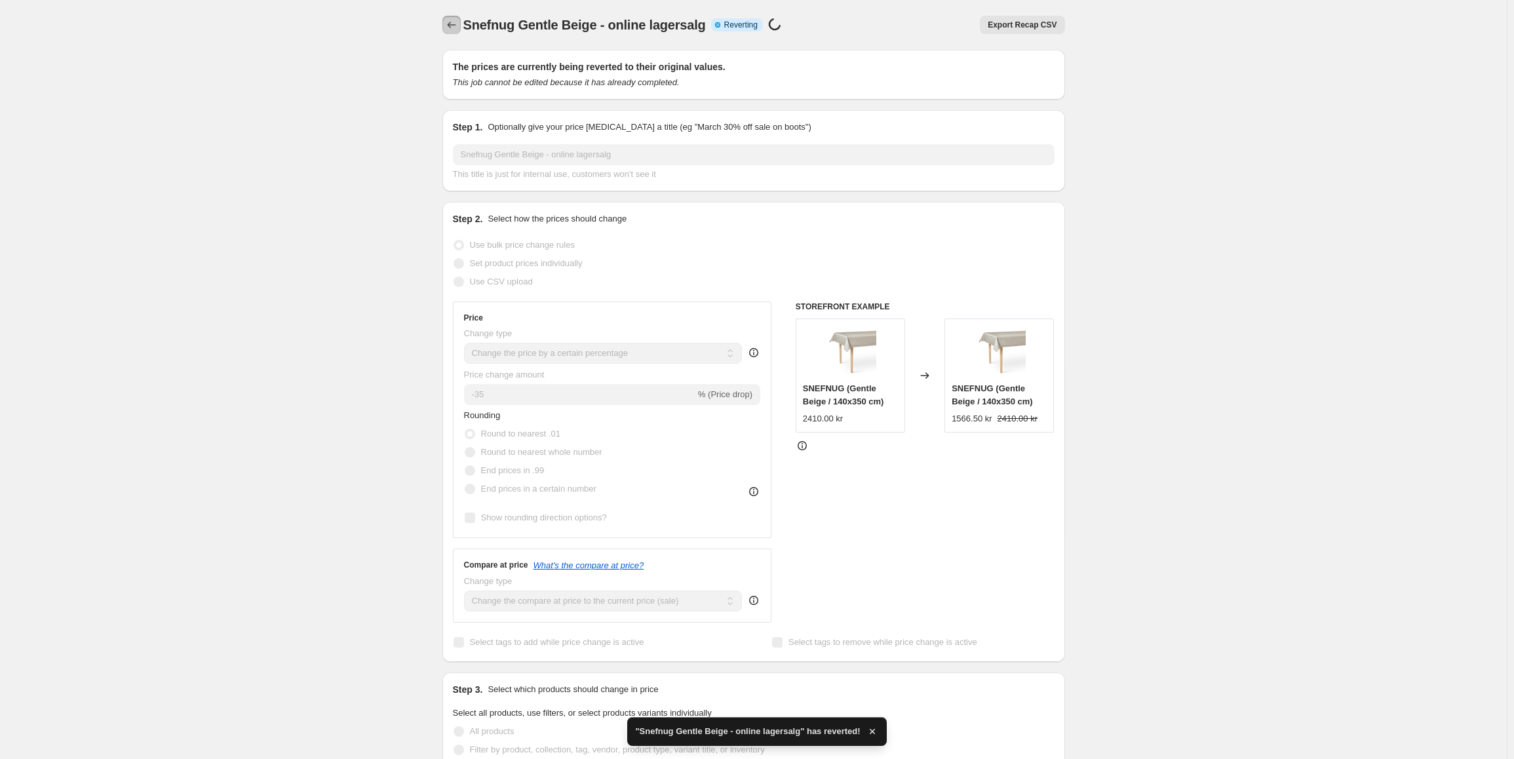
click at [451, 24] on icon "Price change jobs" at bounding box center [451, 24] width 13 height 13
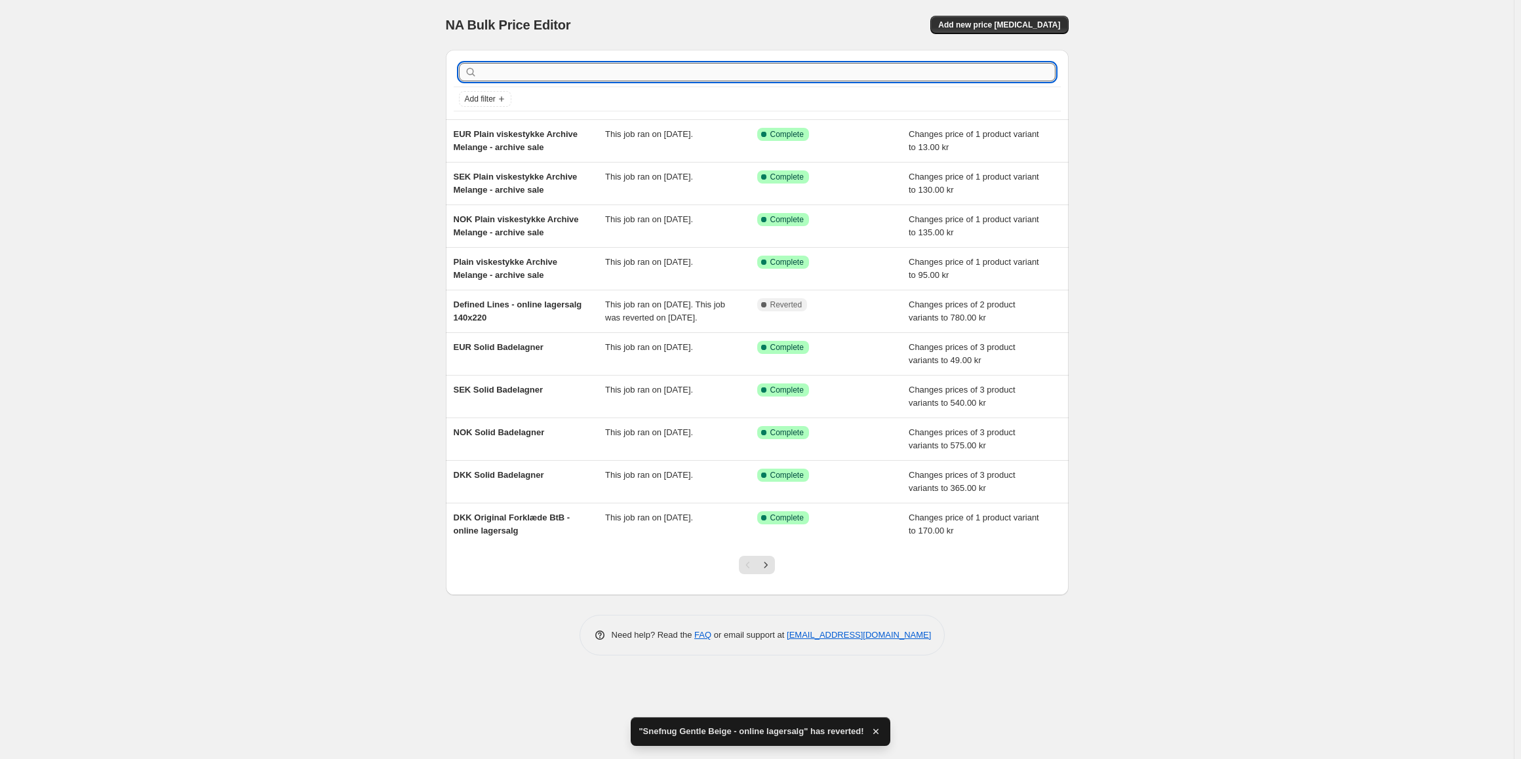
click at [523, 75] on input "text" at bounding box center [768, 72] width 576 height 18
type input "snen"
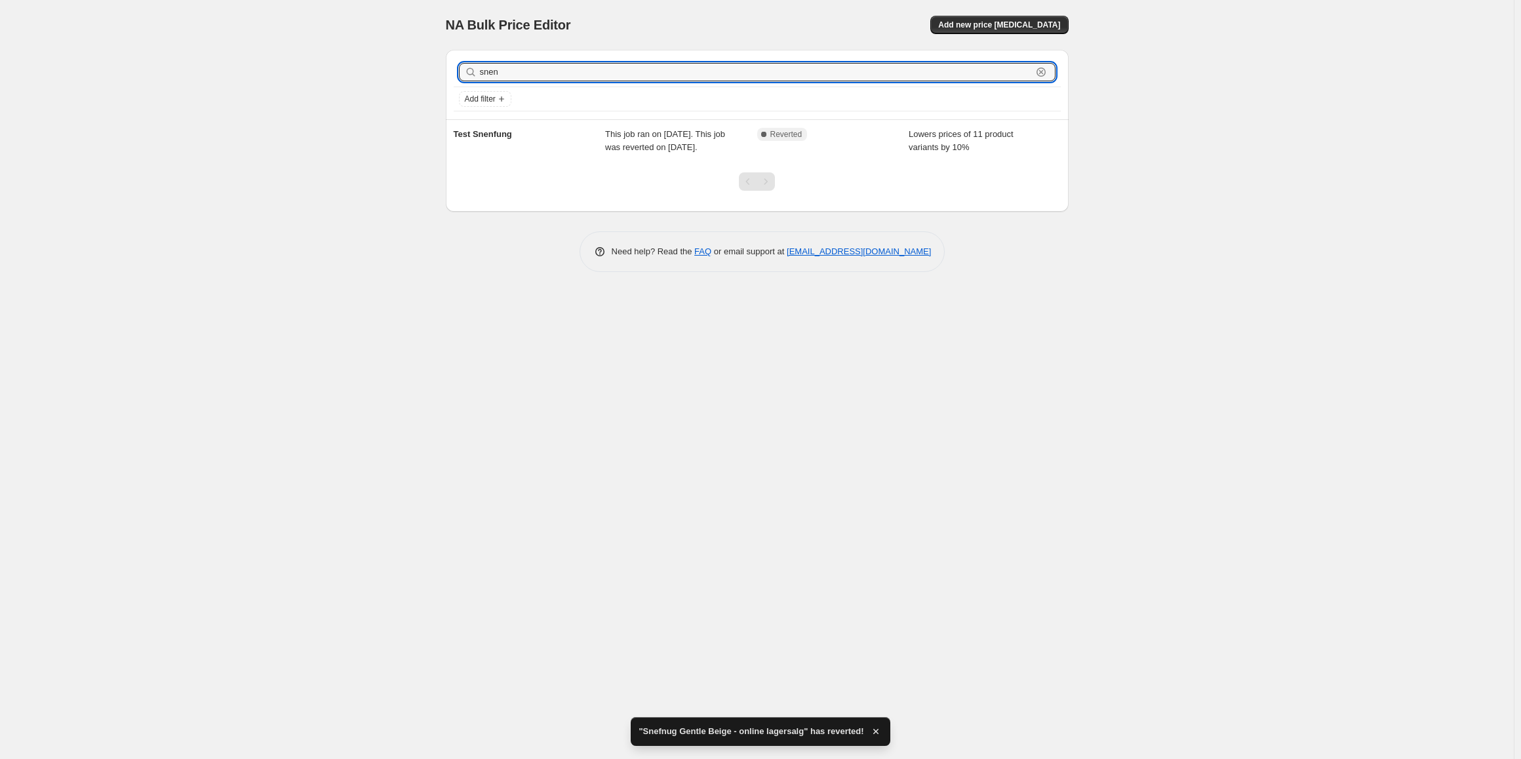
click at [523, 75] on input "snen" at bounding box center [756, 72] width 552 height 18
type input "snefn"
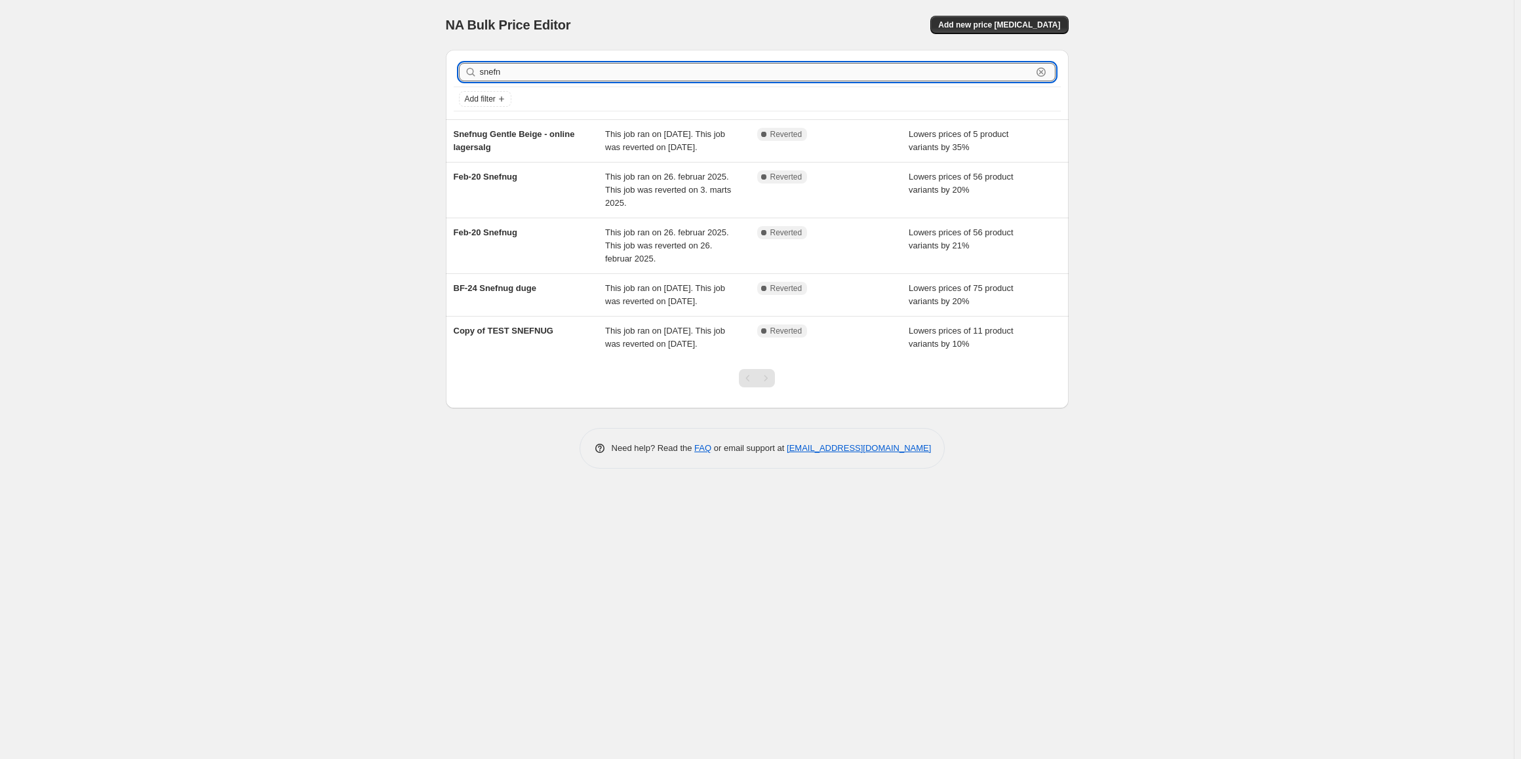
click at [508, 73] on input "snefn" at bounding box center [756, 72] width 552 height 18
type input "gentle"
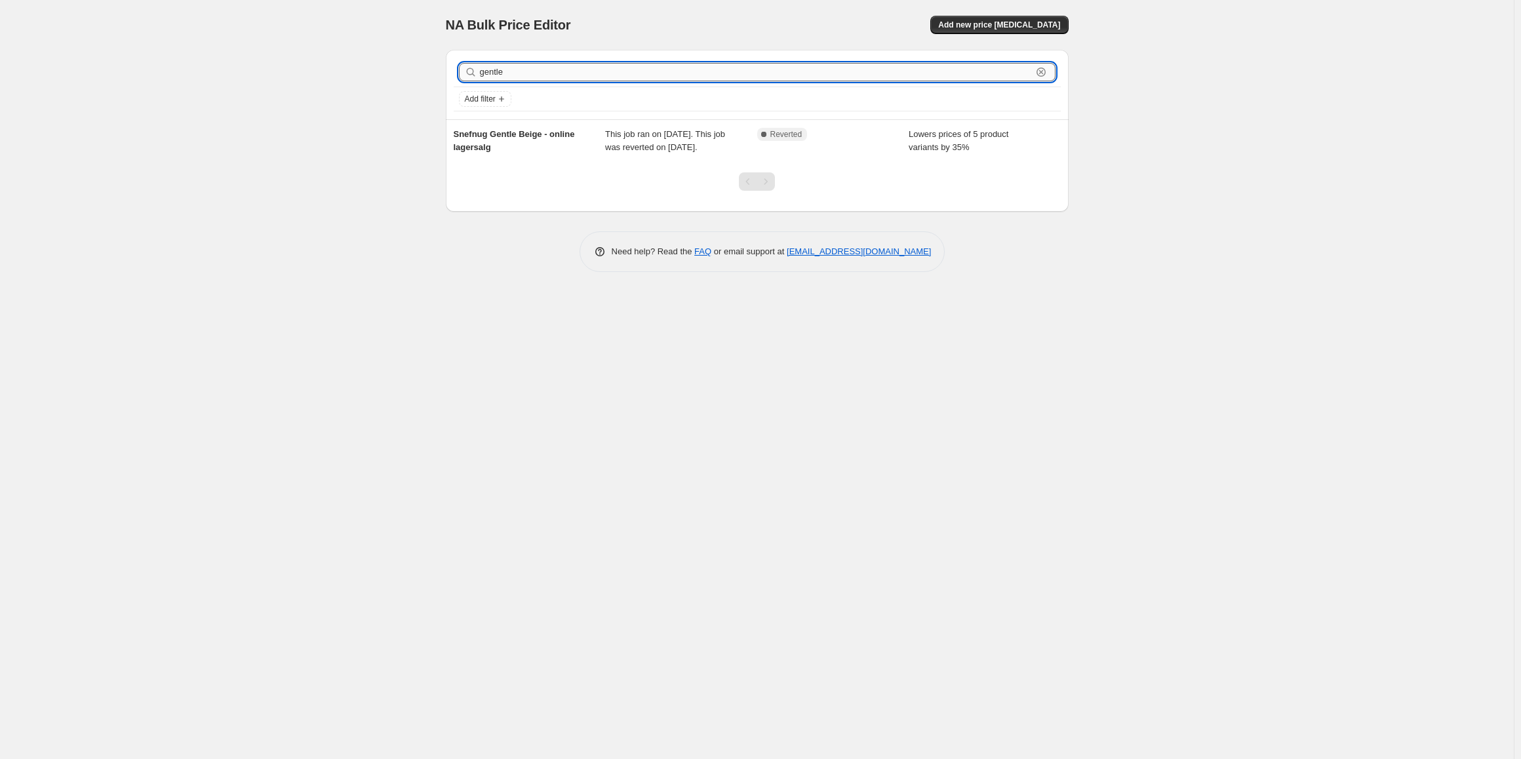
click at [513, 75] on input "gentle" at bounding box center [756, 72] width 552 height 18
type input "online"
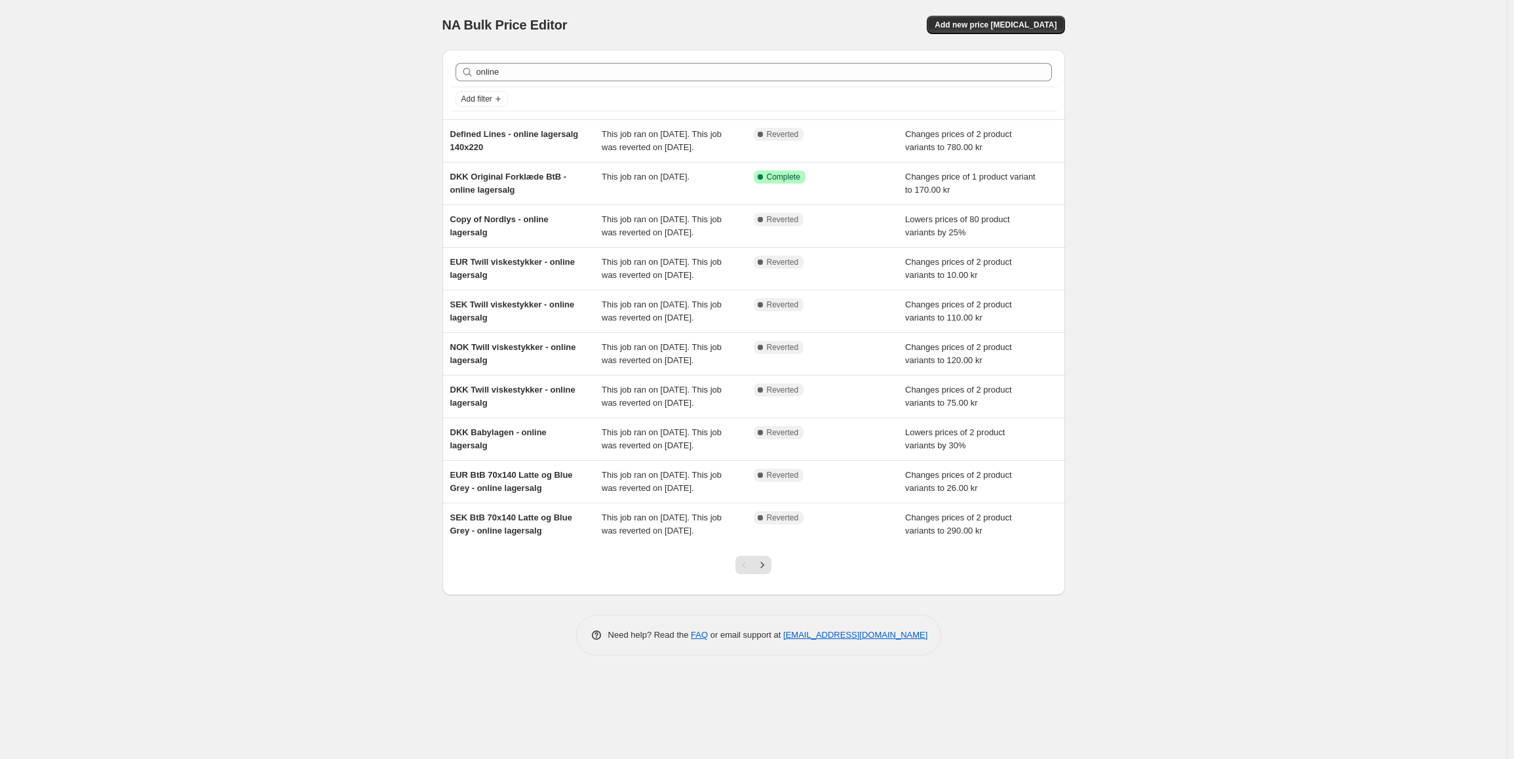
click at [776, 595] on div at bounding box center [753, 570] width 53 height 50
click at [769, 572] on icon "Next" at bounding box center [762, 565] width 13 height 13
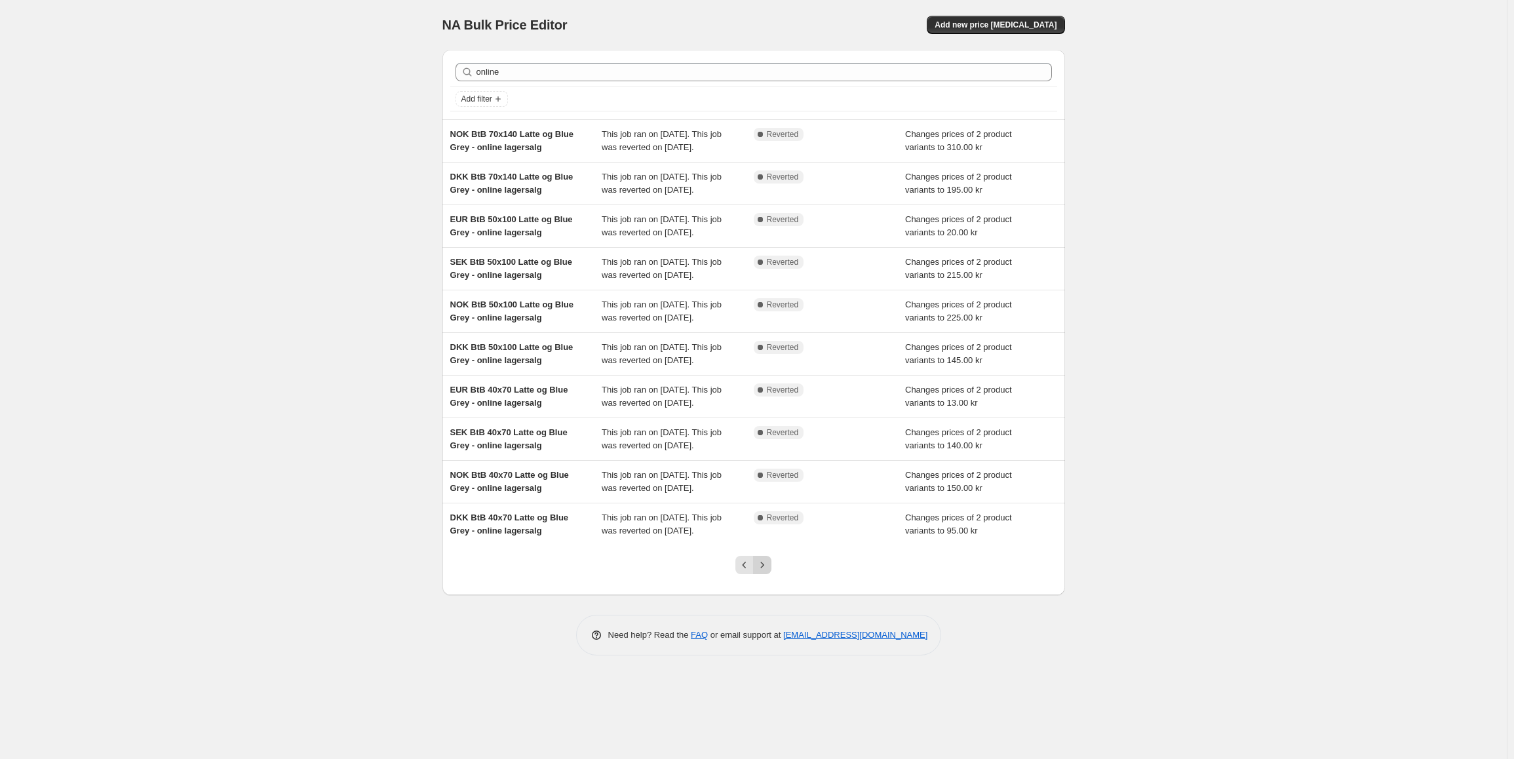
click at [768, 572] on icon "Next" at bounding box center [762, 565] width 13 height 13
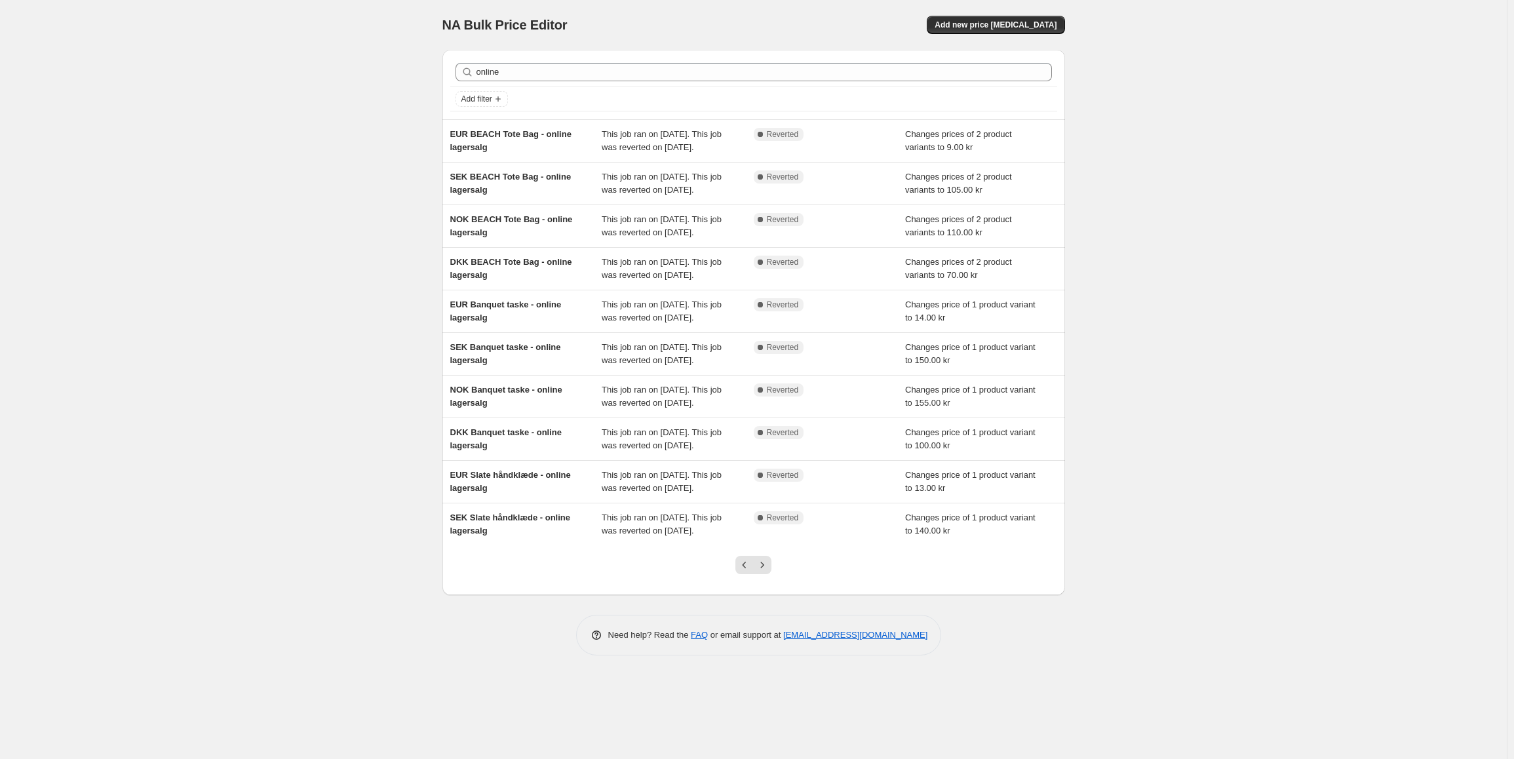
click at [772, 574] on button "Next" at bounding box center [762, 565] width 18 height 18
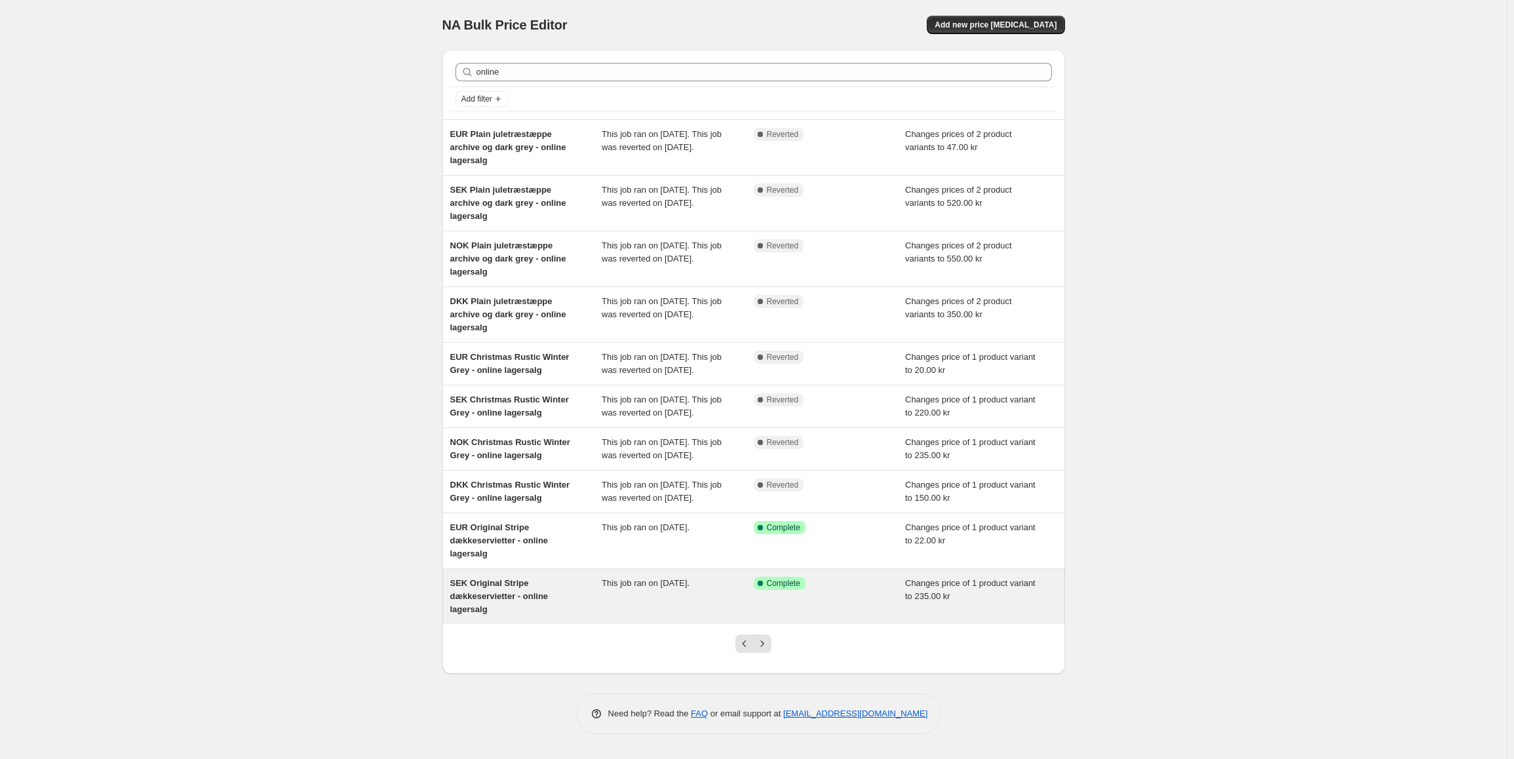
scroll to position [47, 0]
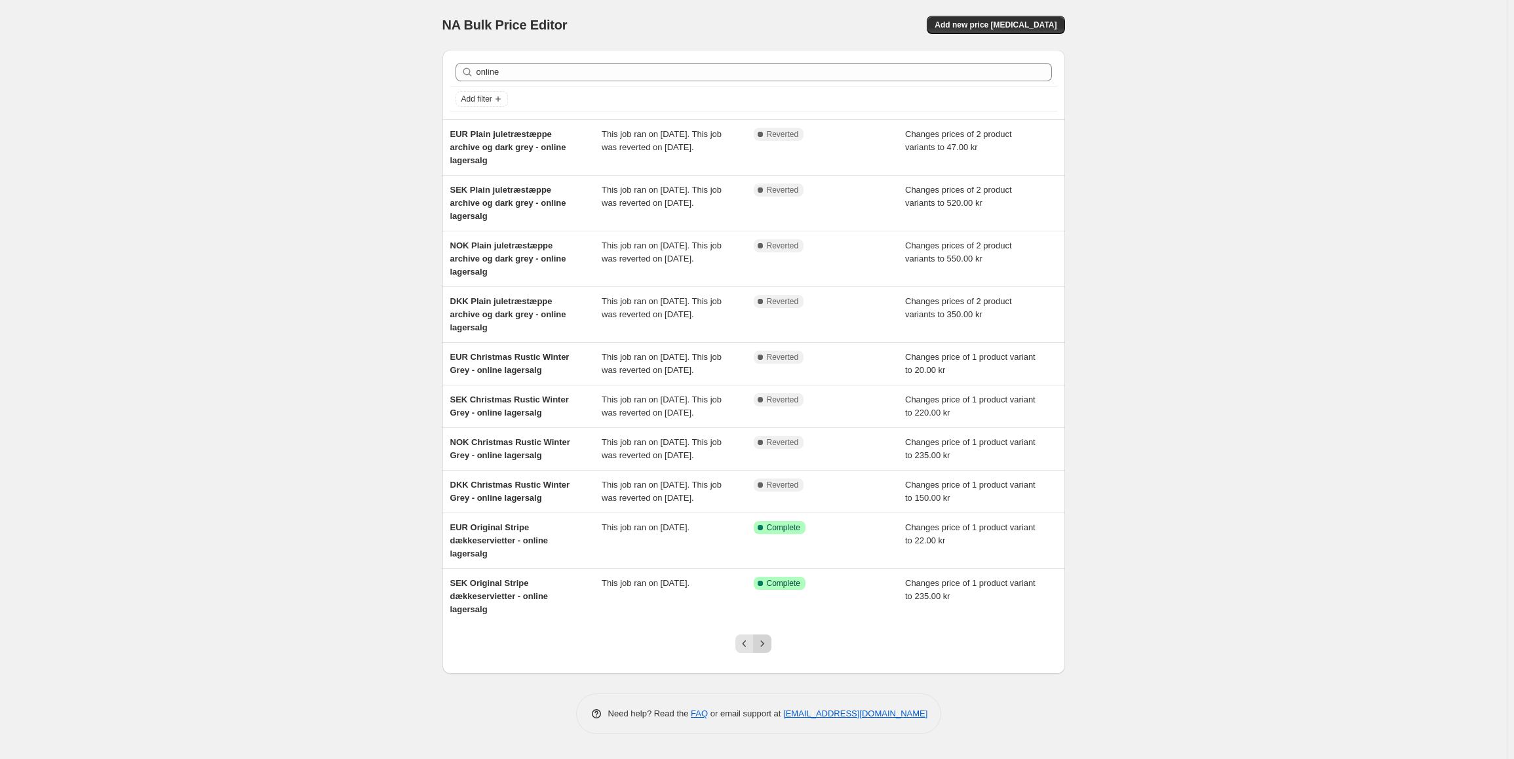
click at [766, 642] on button "Next" at bounding box center [762, 644] width 18 height 18
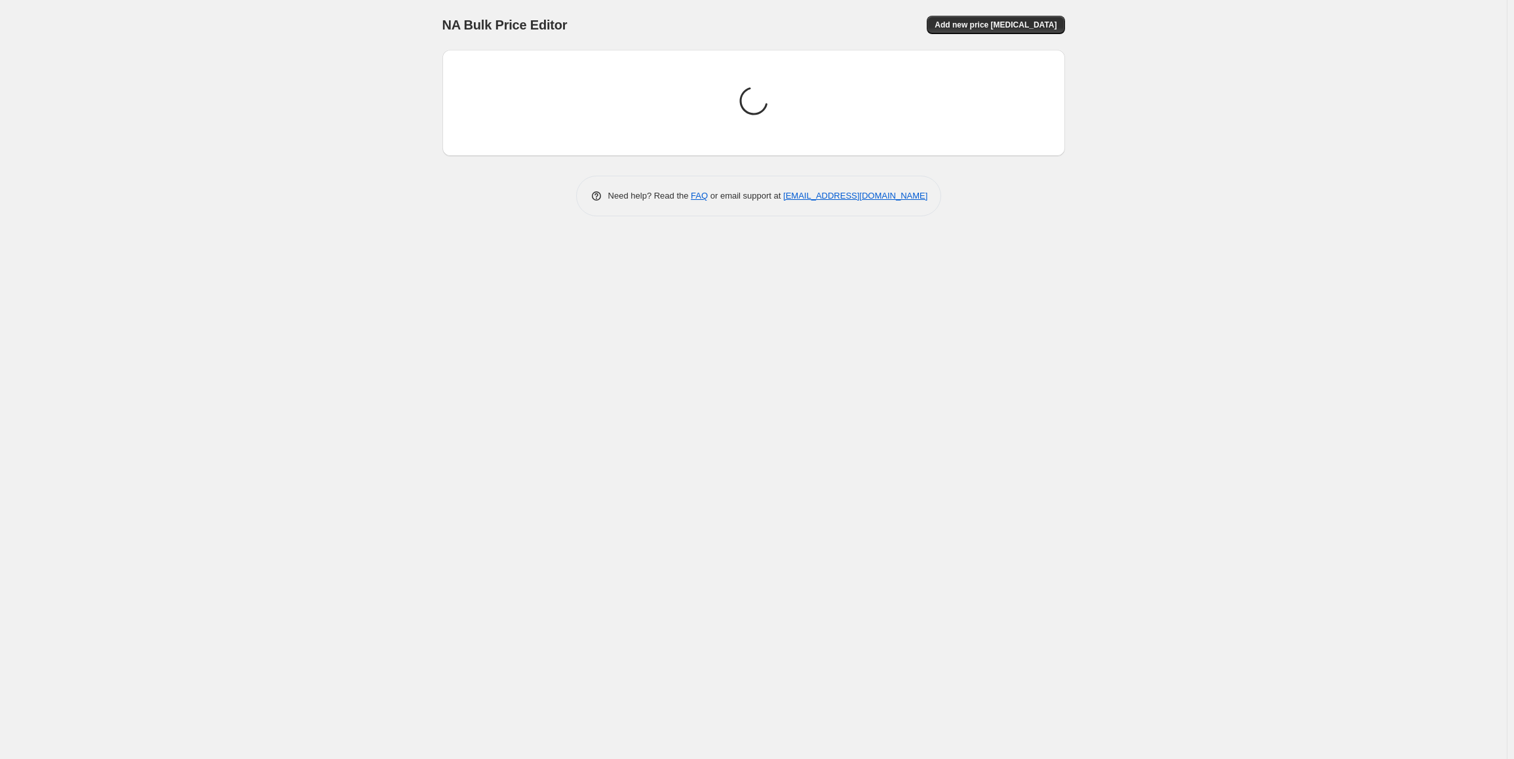
scroll to position [0, 0]
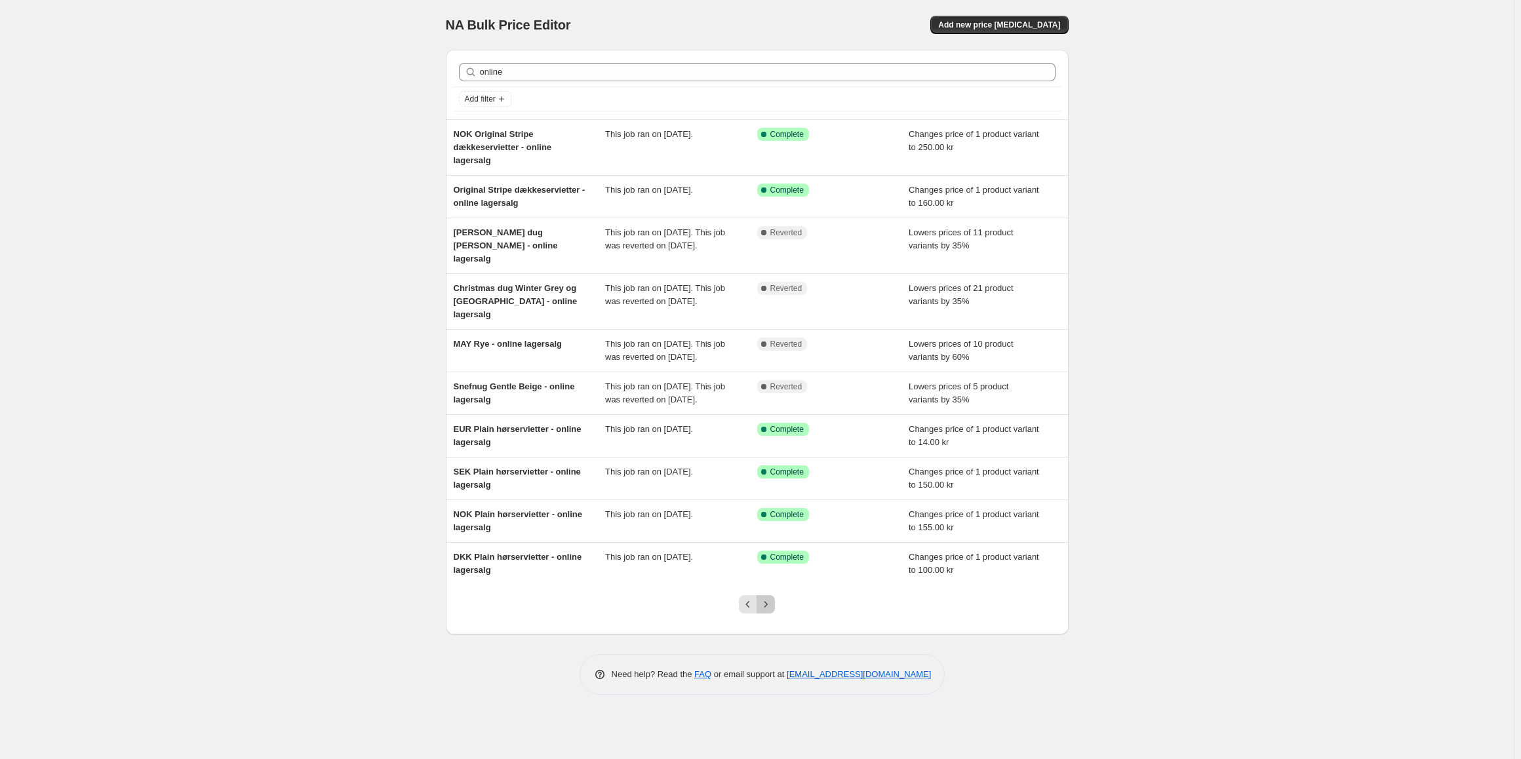
click at [765, 611] on icon "Next" at bounding box center [765, 604] width 13 height 13
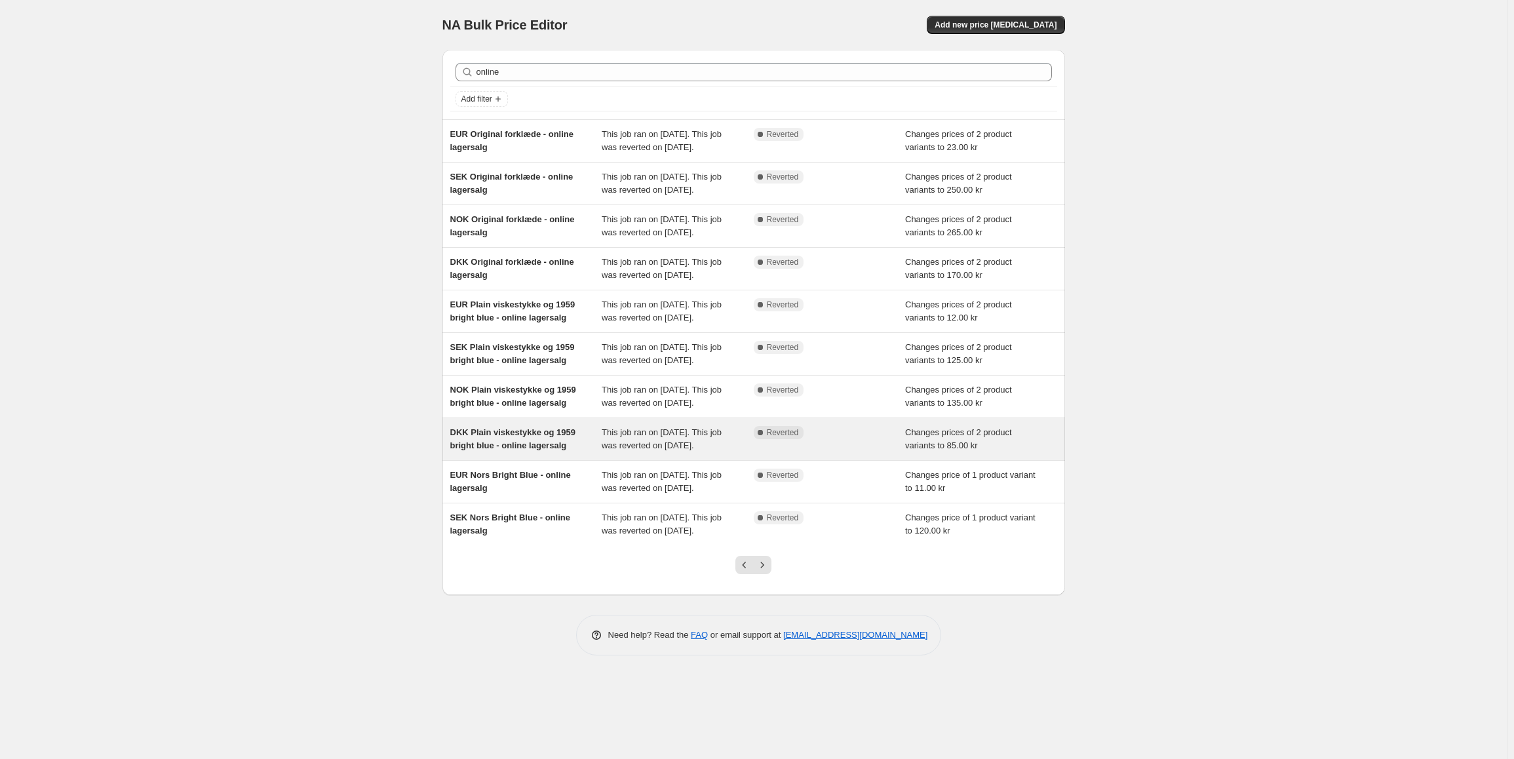
scroll to position [47, 0]
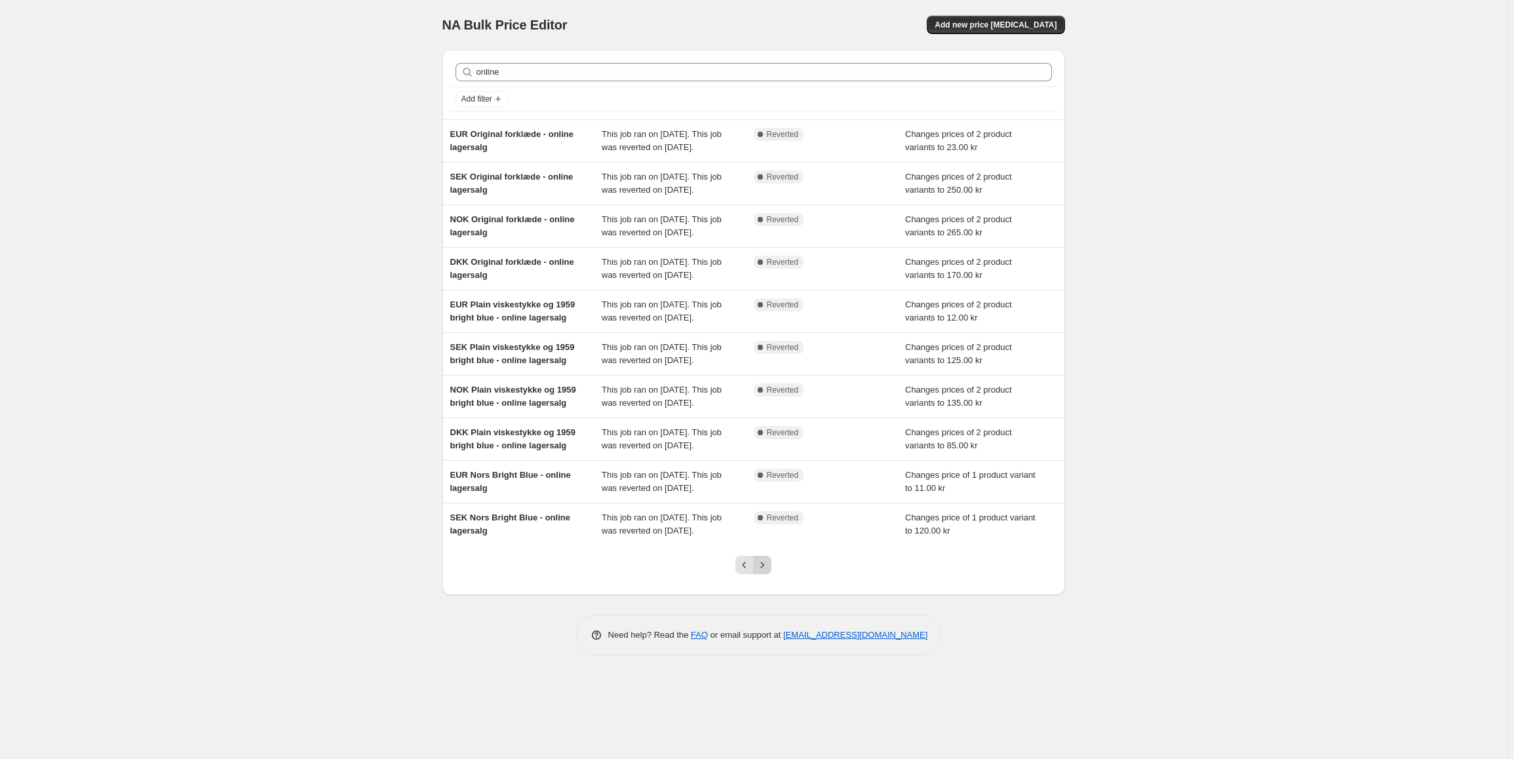
click at [762, 572] on icon "Next" at bounding box center [762, 565] width 13 height 13
click at [765, 572] on icon "Next" at bounding box center [762, 565] width 13 height 13
click at [769, 595] on div at bounding box center [753, 570] width 53 height 50
click at [769, 572] on icon "Next" at bounding box center [762, 565] width 13 height 13
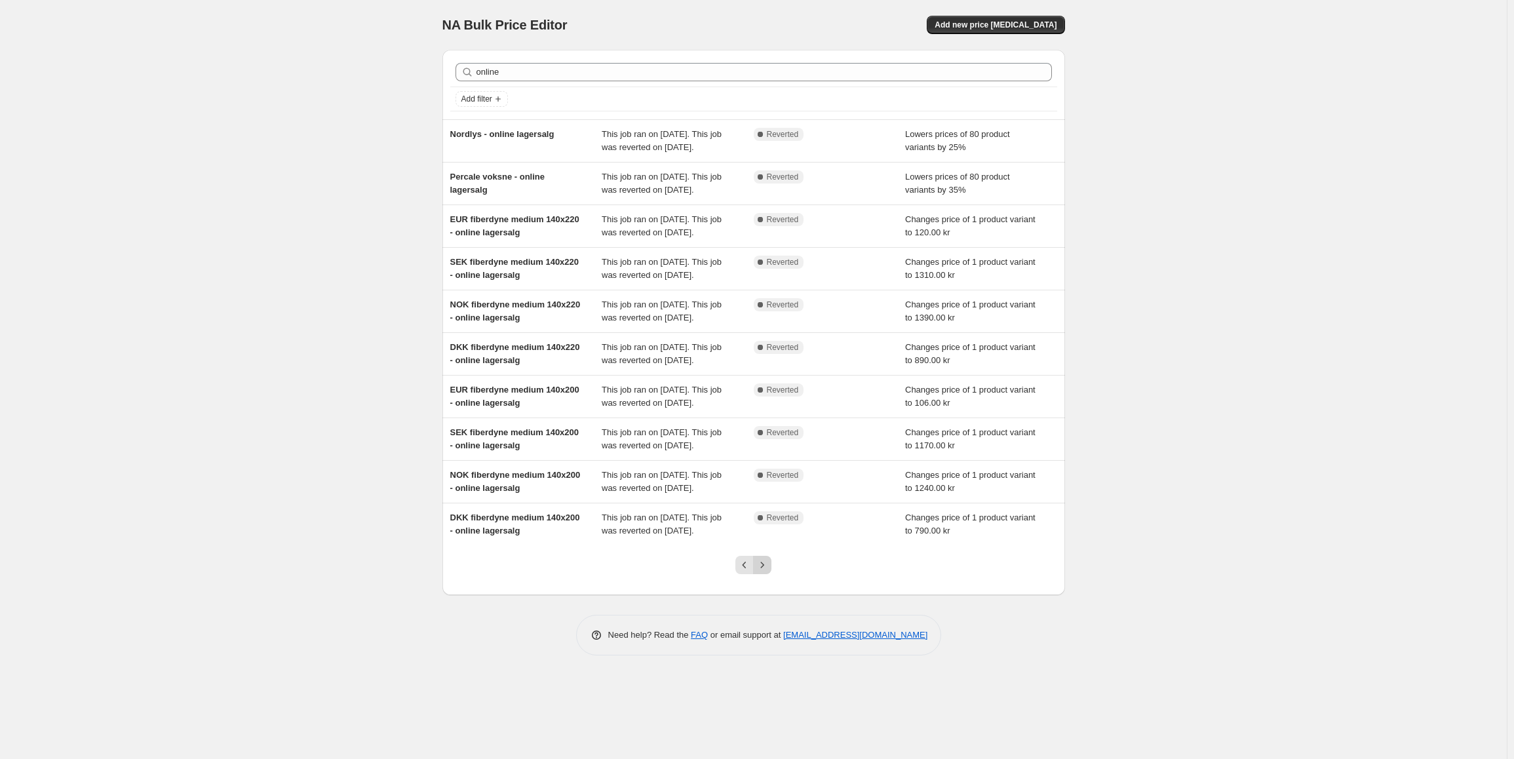
click at [770, 574] on button "Next" at bounding box center [762, 565] width 18 height 18
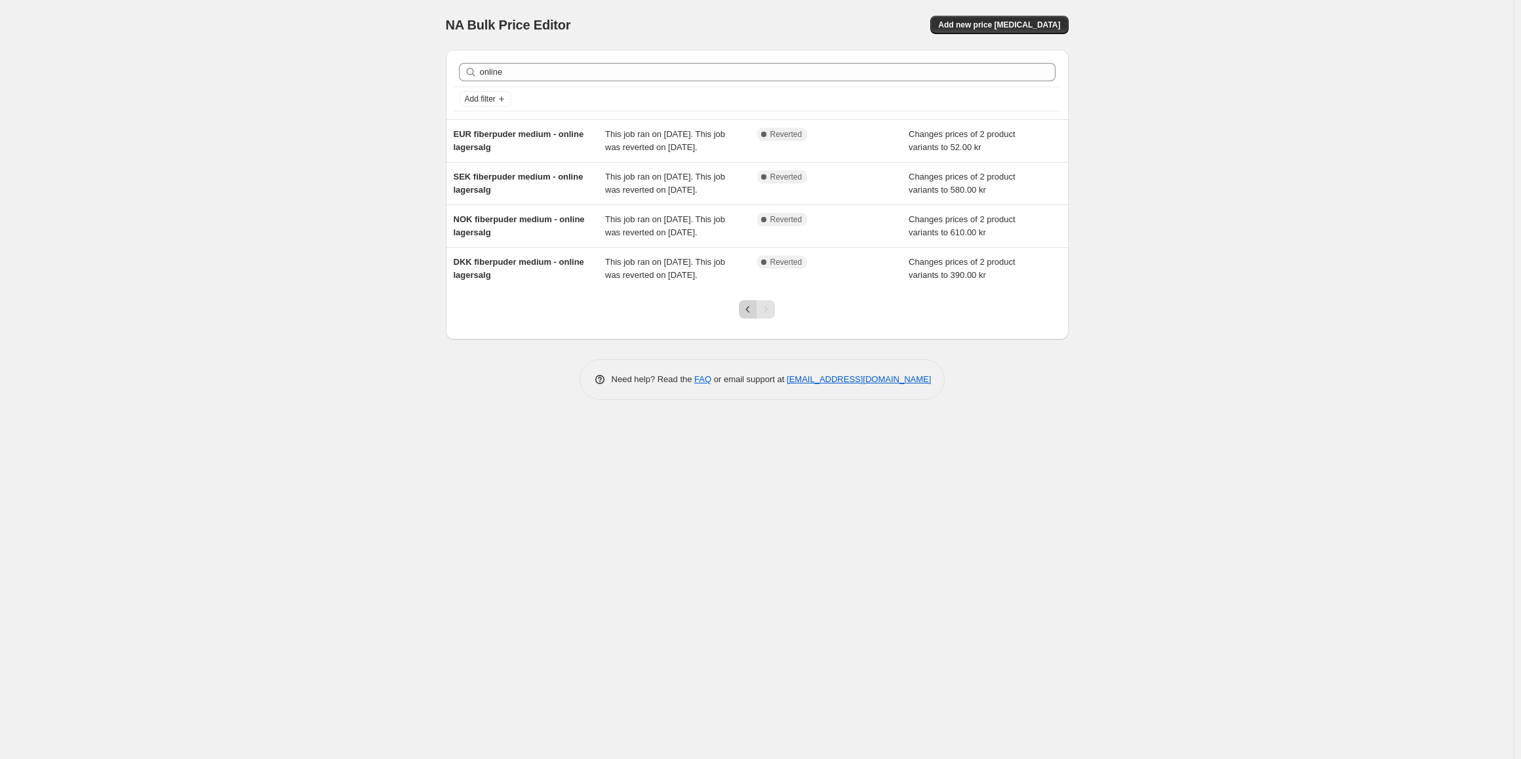
click at [746, 316] on icon "Previous" at bounding box center [747, 309] width 13 height 13
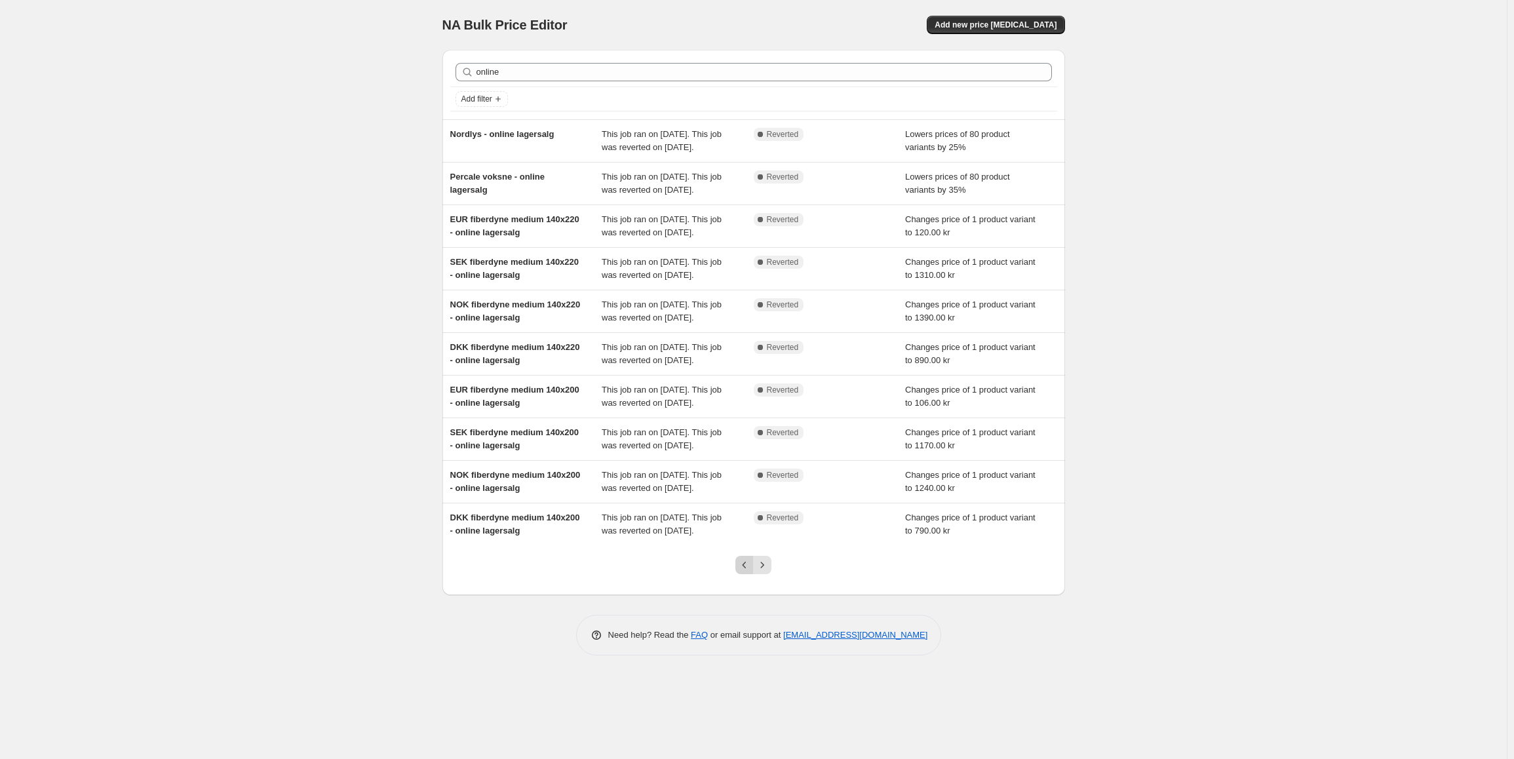
click at [751, 572] on icon "Previous" at bounding box center [744, 565] width 13 height 13
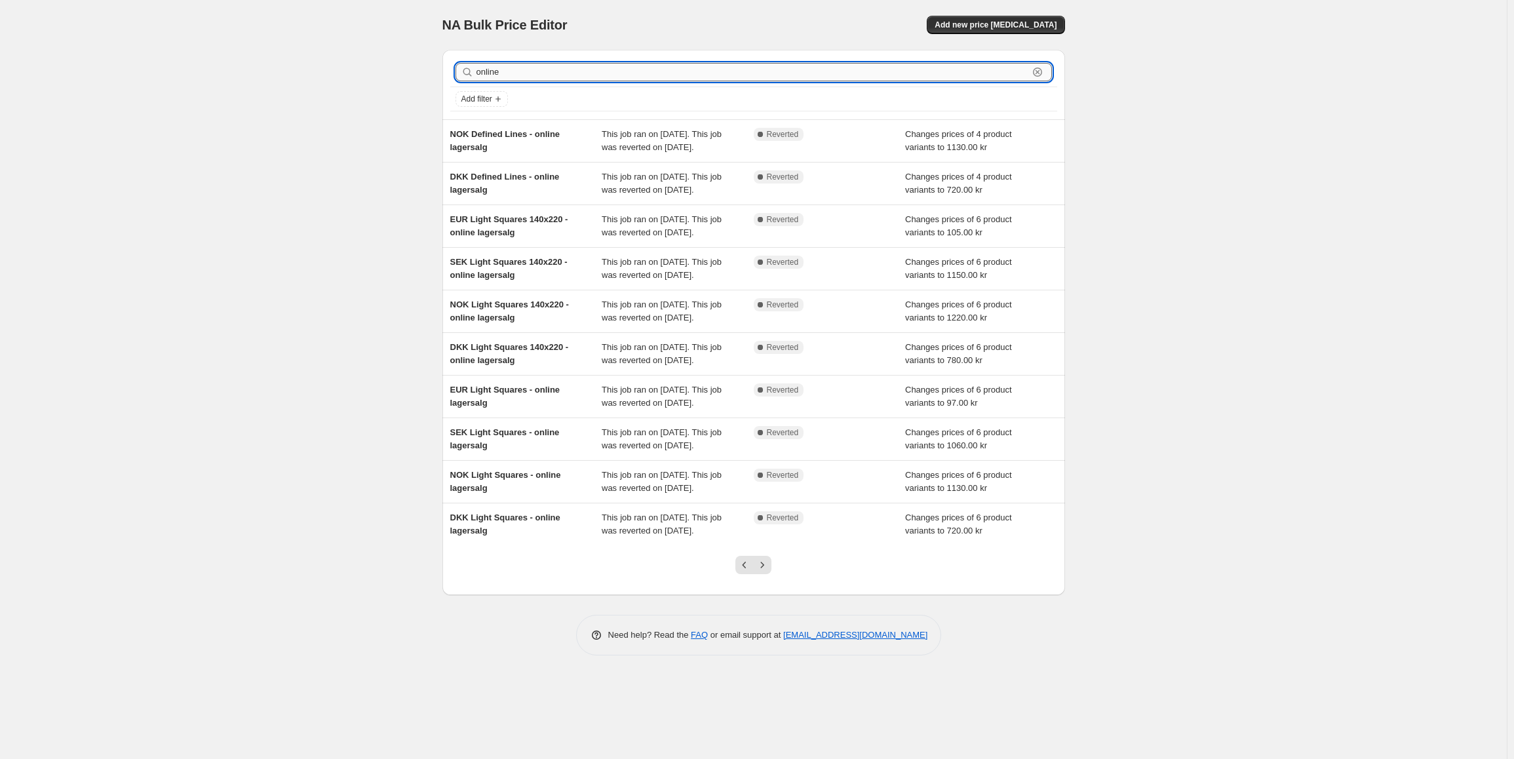
click at [534, 67] on input "online" at bounding box center [753, 72] width 552 height 18
type input "online lagersalg percale"
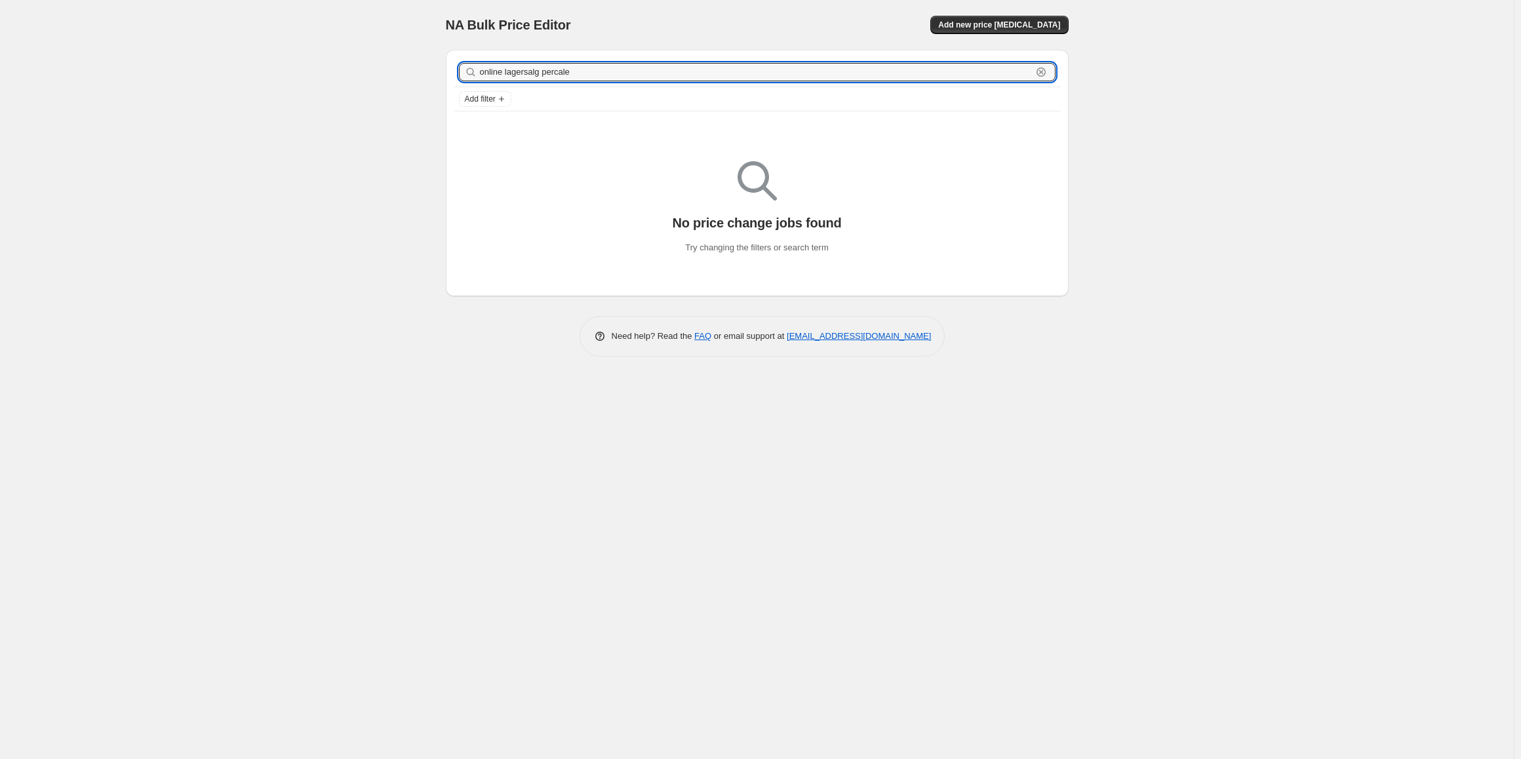
drag, startPoint x: 538, startPoint y: 71, endPoint x: 389, endPoint y: 66, distance: 148.9
click at [389, 66] on div "NA Bulk Price Editor. This page is ready NA Bulk Price Editor Add new price [ME…" at bounding box center [757, 379] width 1514 height 759
type input "percale"
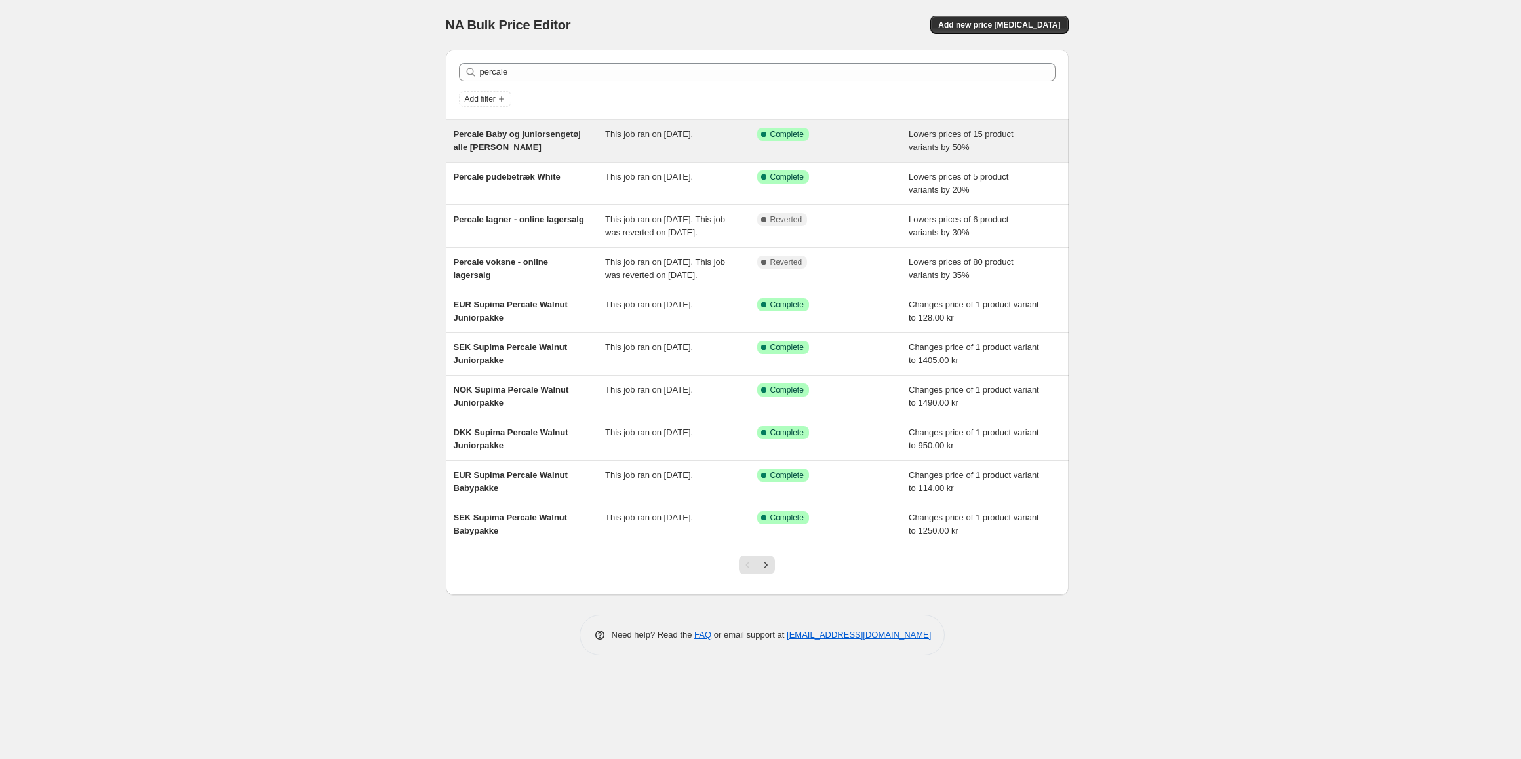
click at [519, 142] on div "Percale Baby og juniorsengetøj alle [PERSON_NAME]" at bounding box center [530, 141] width 152 height 26
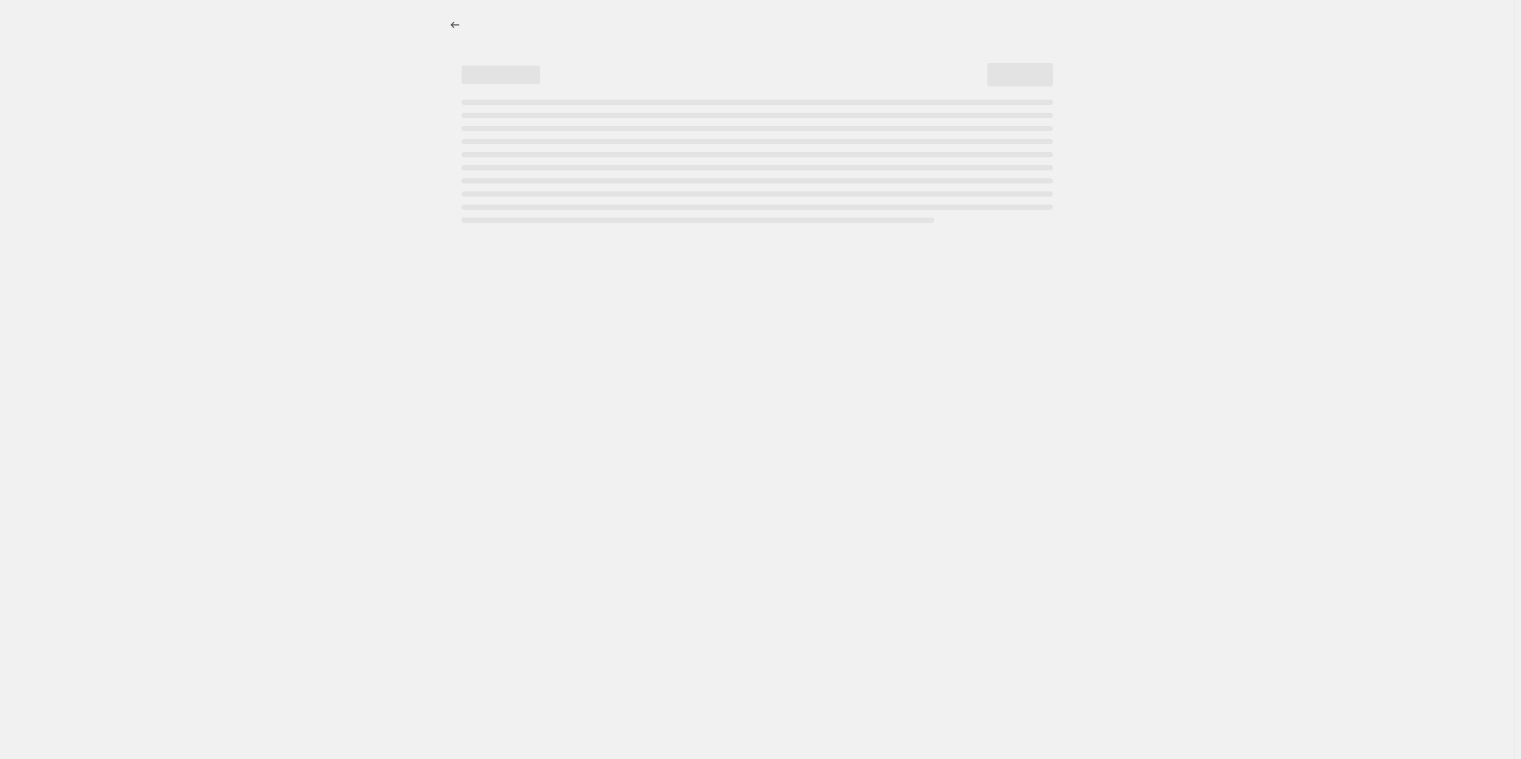
select select "percentage"
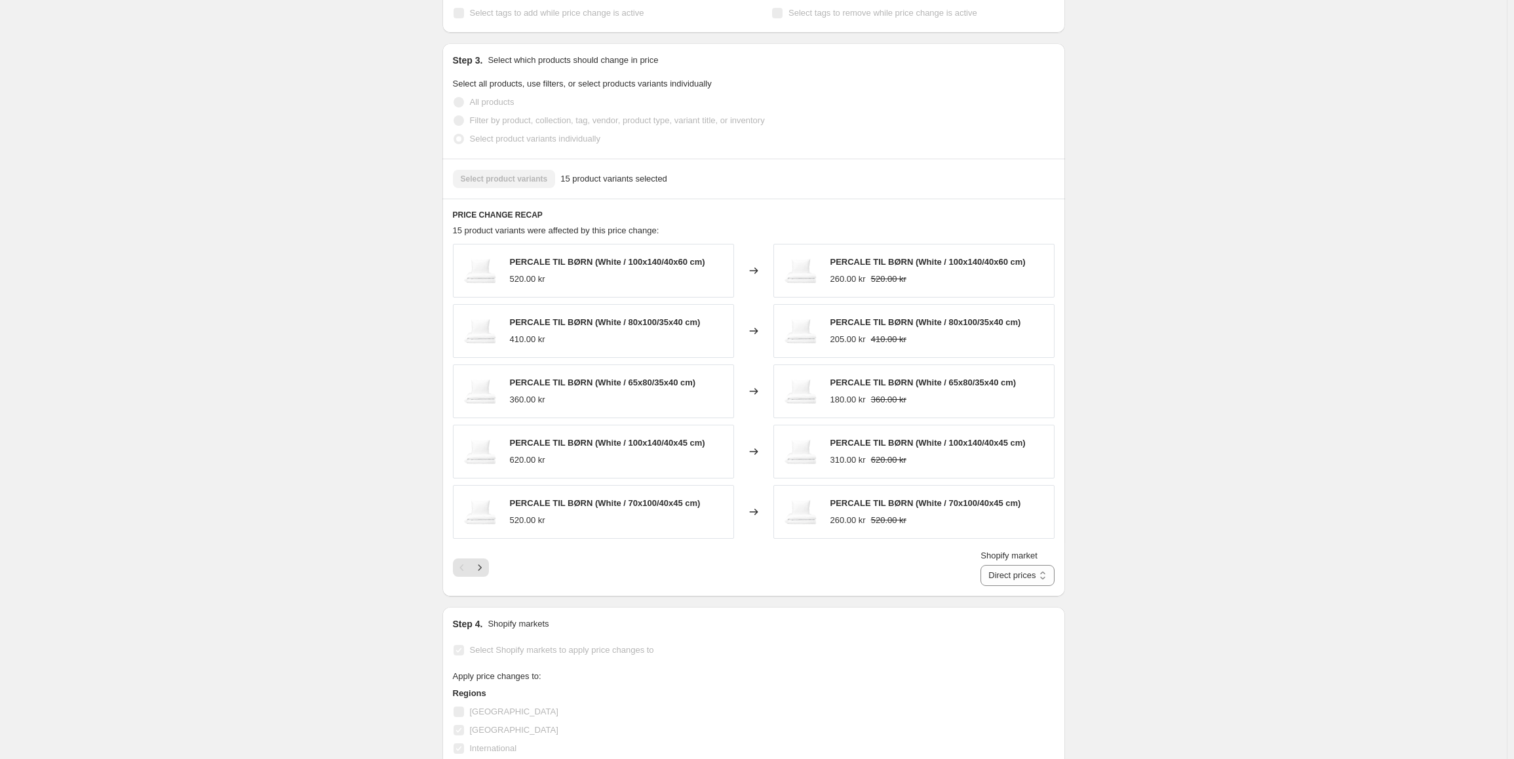
scroll to position [787, 0]
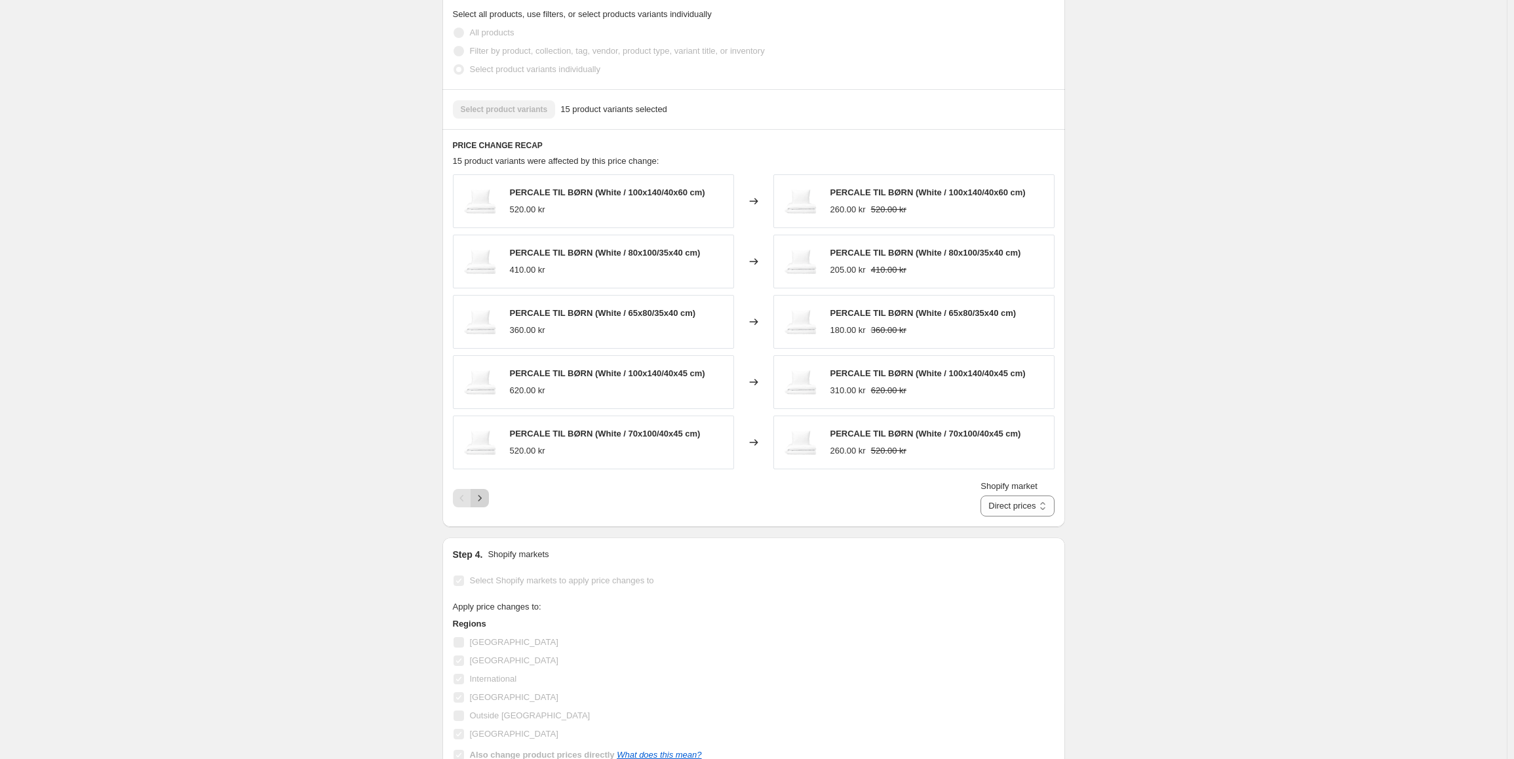
click at [483, 492] on icon "Next" at bounding box center [479, 498] width 13 height 13
click at [483, 489] on div "Pagination" at bounding box center [480, 498] width 18 height 18
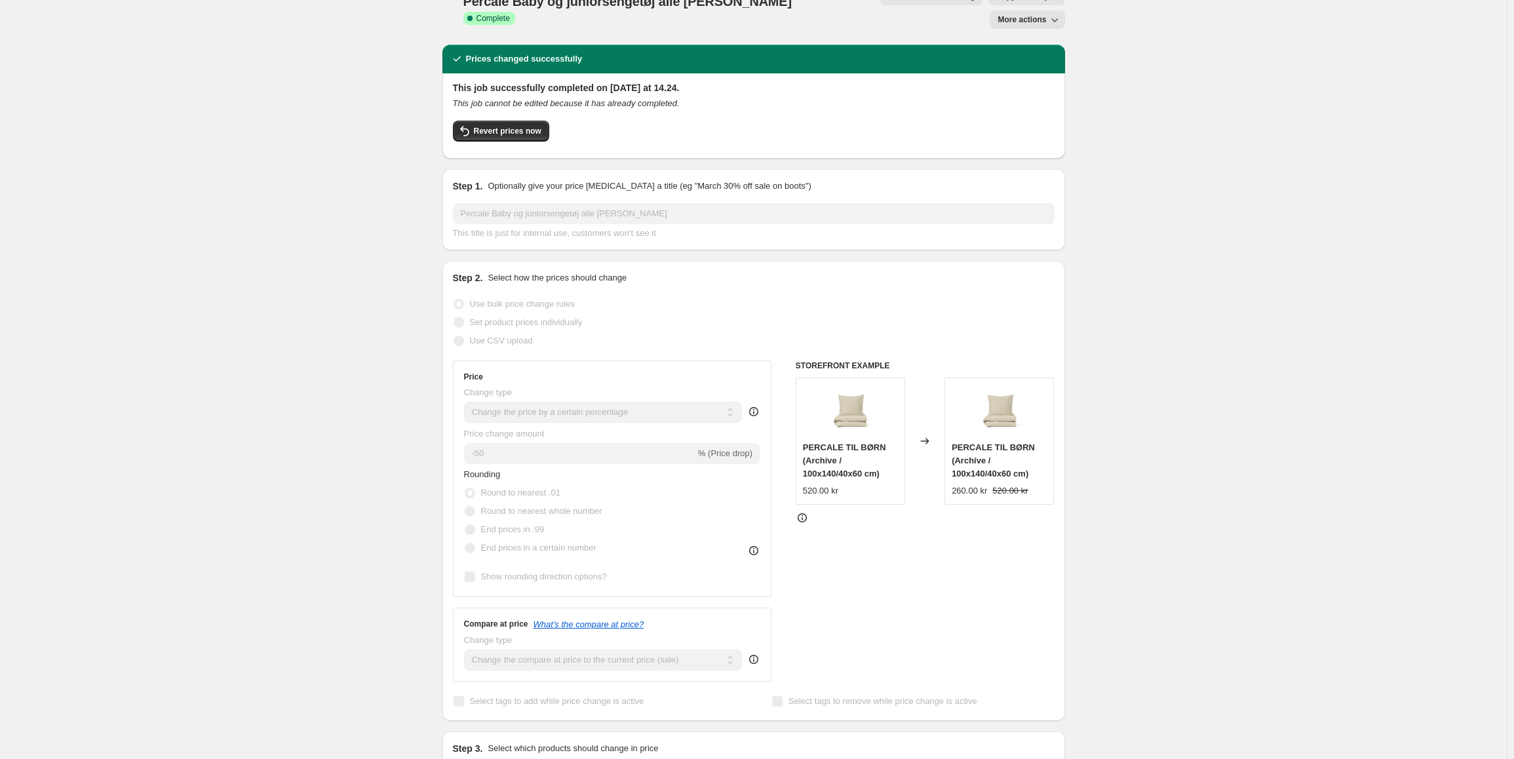
scroll to position [0, 0]
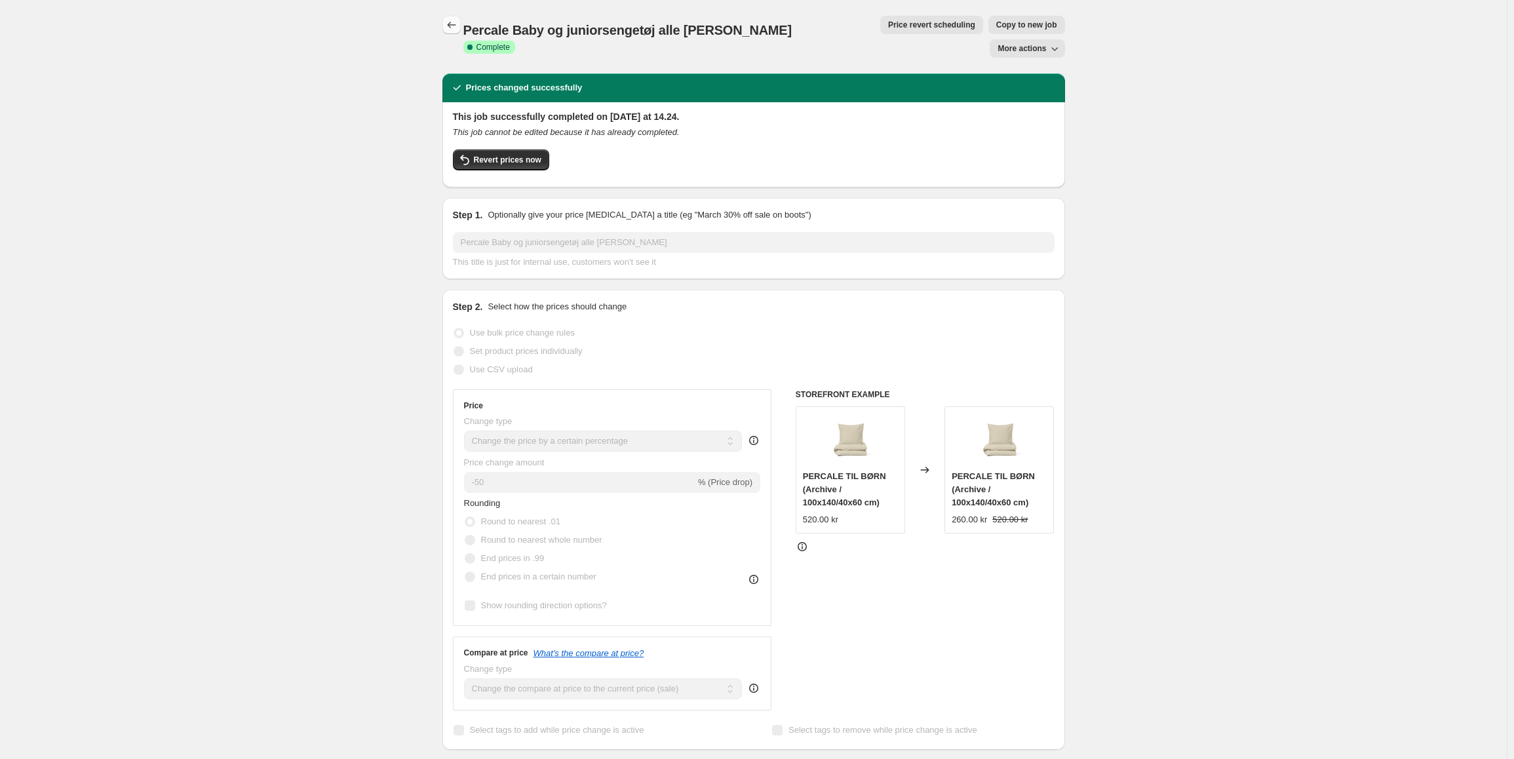
click at [447, 20] on button "Price change jobs" at bounding box center [452, 25] width 18 height 18
